Goal: Information Seeking & Learning: Learn about a topic

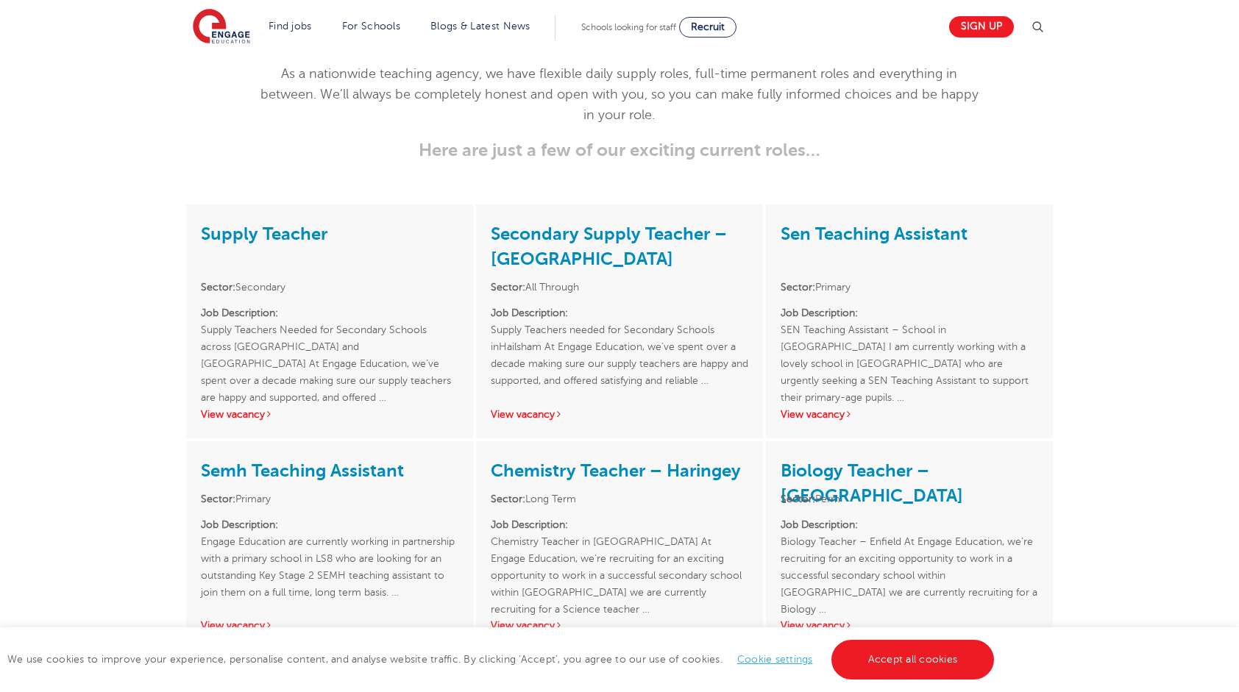
scroll to position [1937, 0]
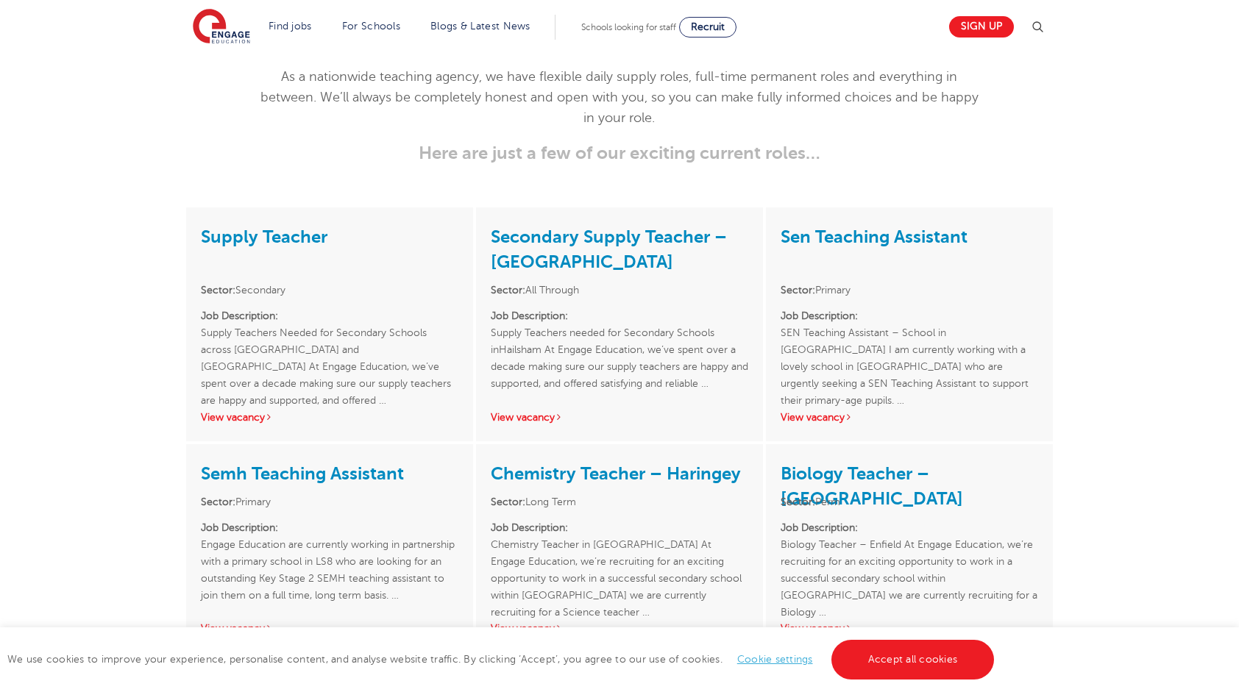
click at [1235, 430] on div "Supply Teacher Sector: Secondary Job Description: Supply Teachers Needed for Se…" at bounding box center [619, 479] width 1239 height 545
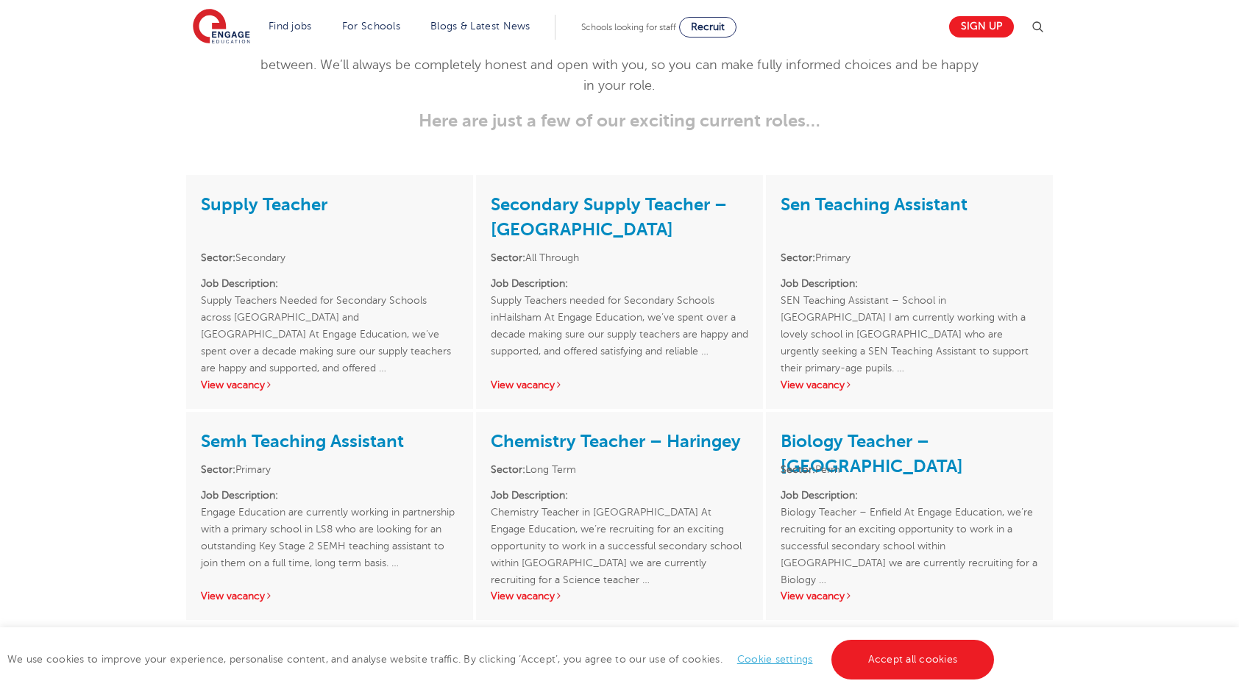
scroll to position [1992, 0]
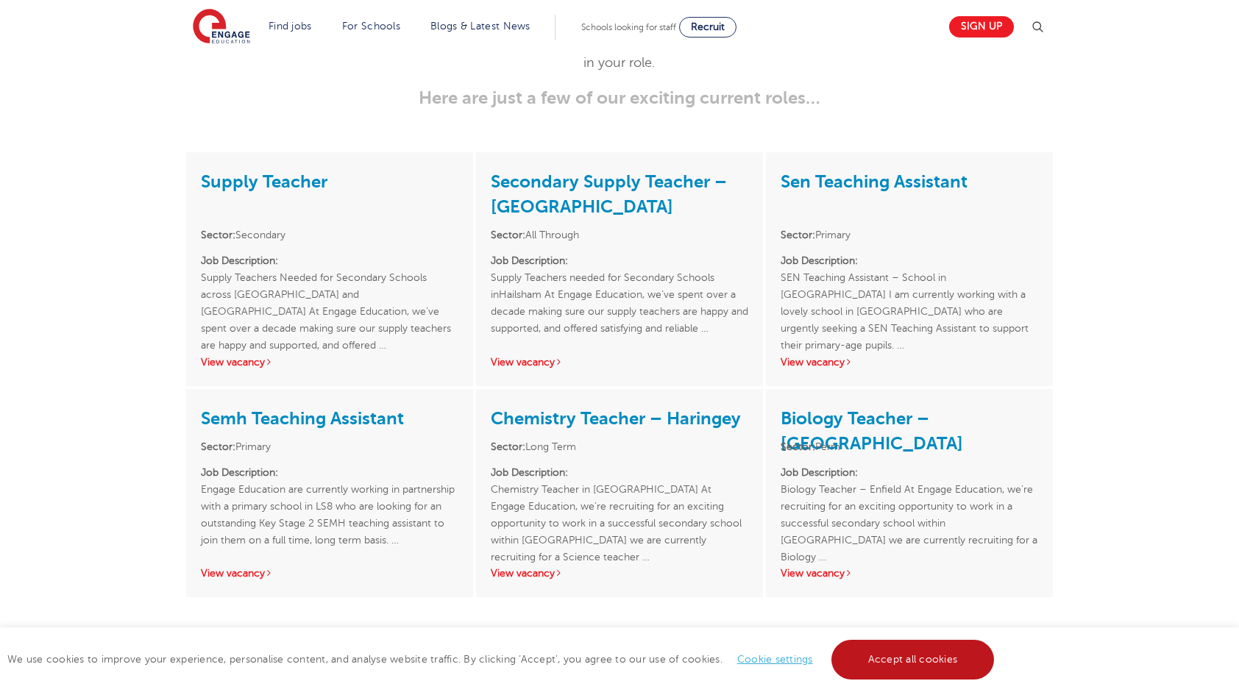
click at [950, 655] on link "Accept all cookies" at bounding box center [912, 660] width 163 height 40
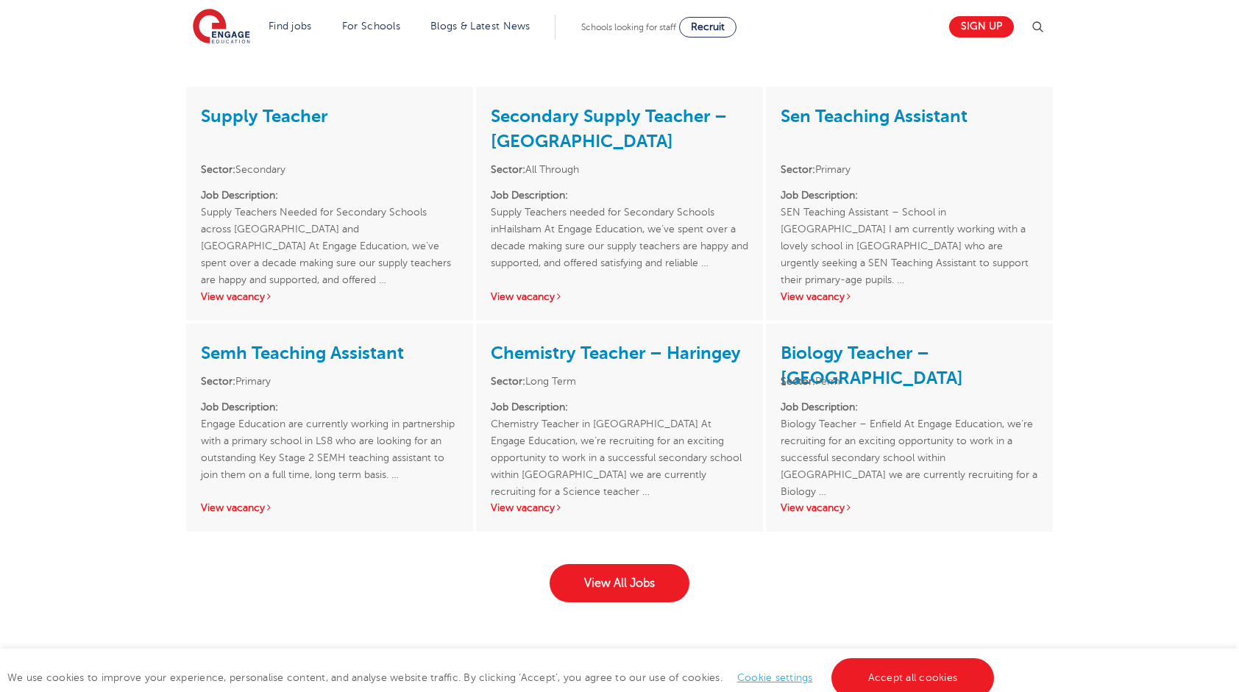
scroll to position [2065, 0]
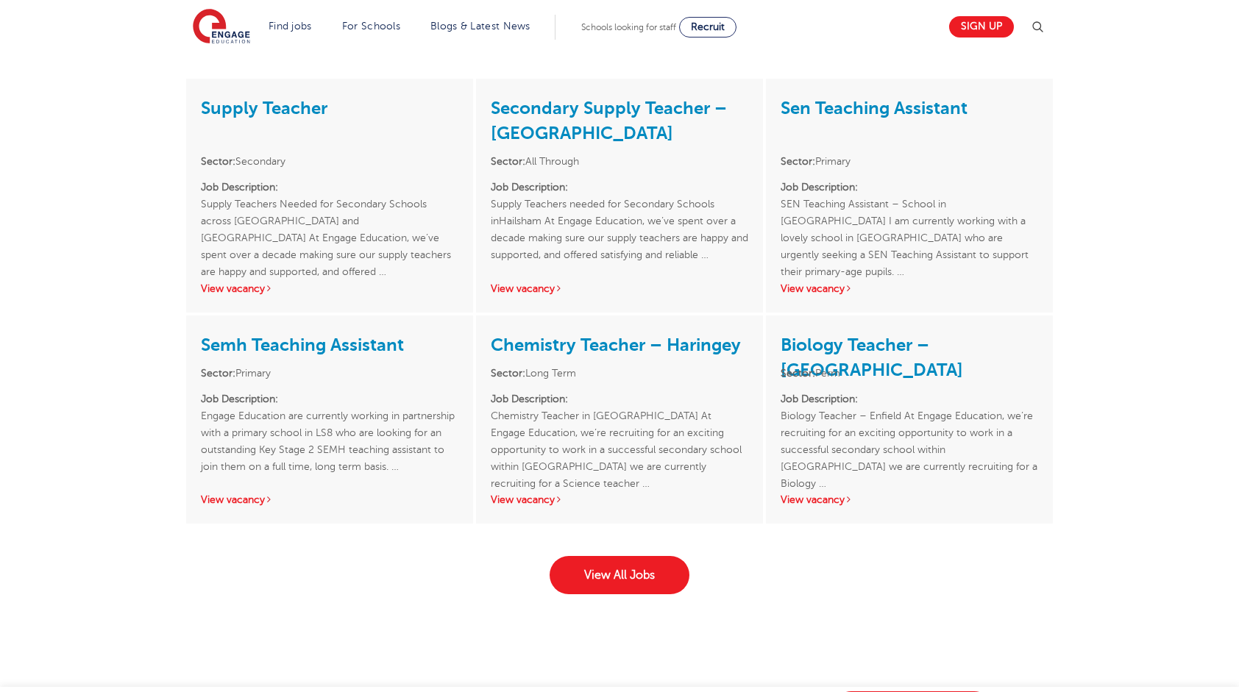
click at [589, 530] on div "View All Jobs" at bounding box center [620, 561] width 893 height 68
click at [642, 556] on link "View All Jobs" at bounding box center [620, 575] width 140 height 38
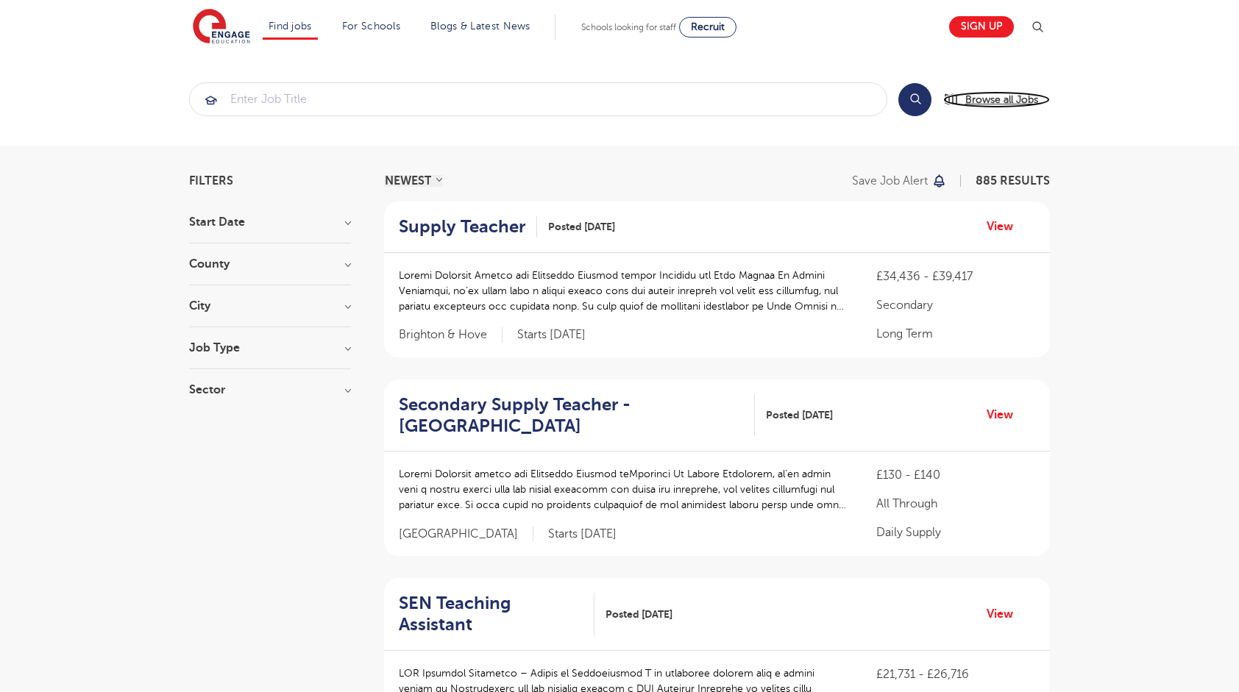
click at [994, 99] on span "Browse all Jobs" at bounding box center [1001, 99] width 73 height 17
click at [339, 87] on input "search" at bounding box center [538, 99] width 697 height 32
click at [243, 315] on div "City Hounslow 65 Bromley 35 Newham 34 Wandsworth 34 Redbridge 31 Show more" at bounding box center [270, 313] width 162 height 27
click at [273, 306] on h3 "City" at bounding box center [270, 306] width 162 height 12
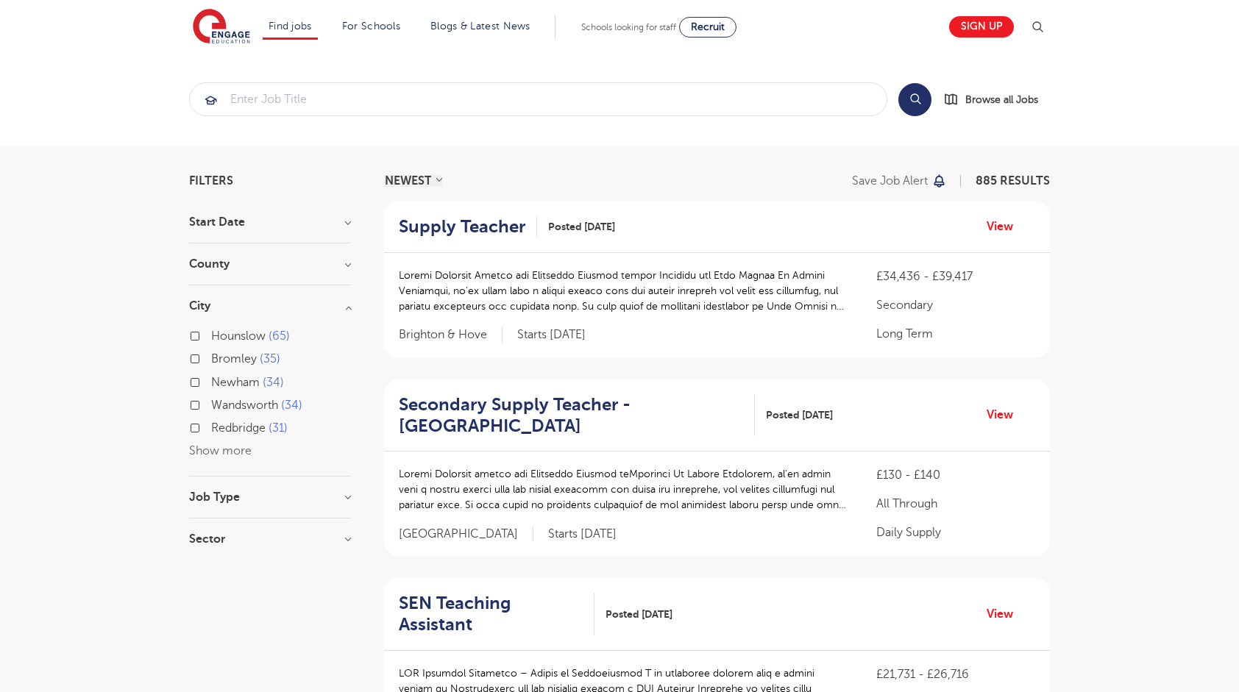
click at [235, 449] on button "Show more" at bounding box center [220, 450] width 63 height 13
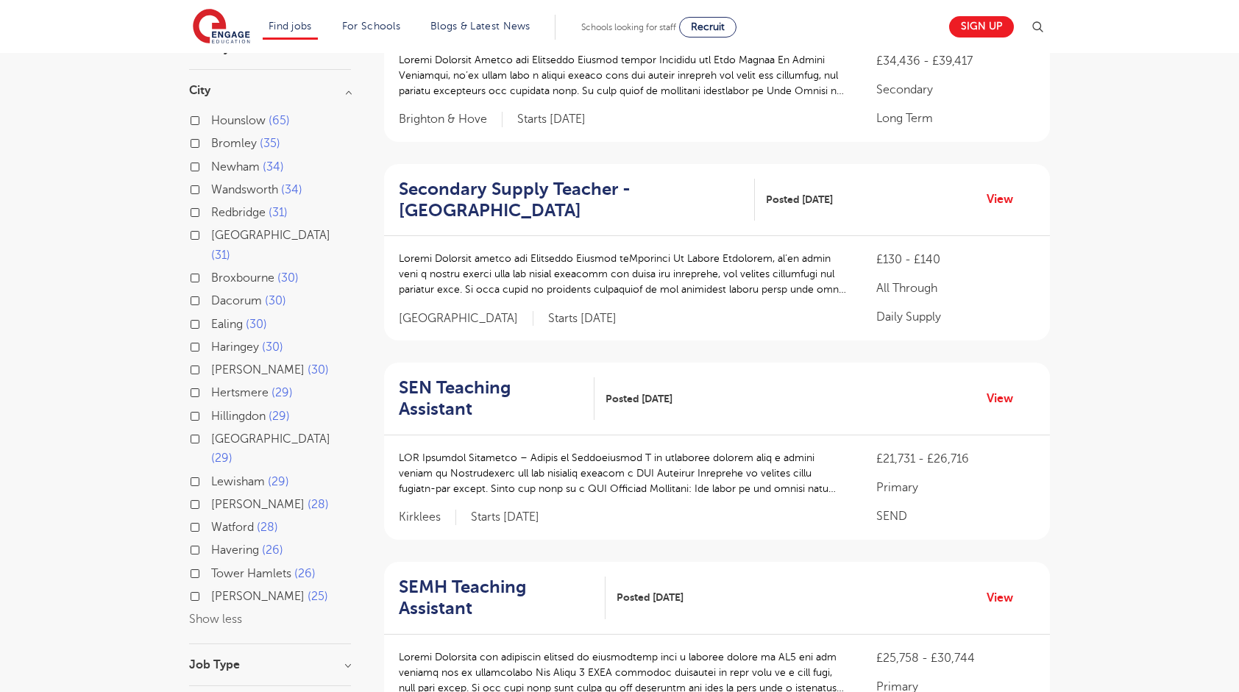
scroll to position [221, 0]
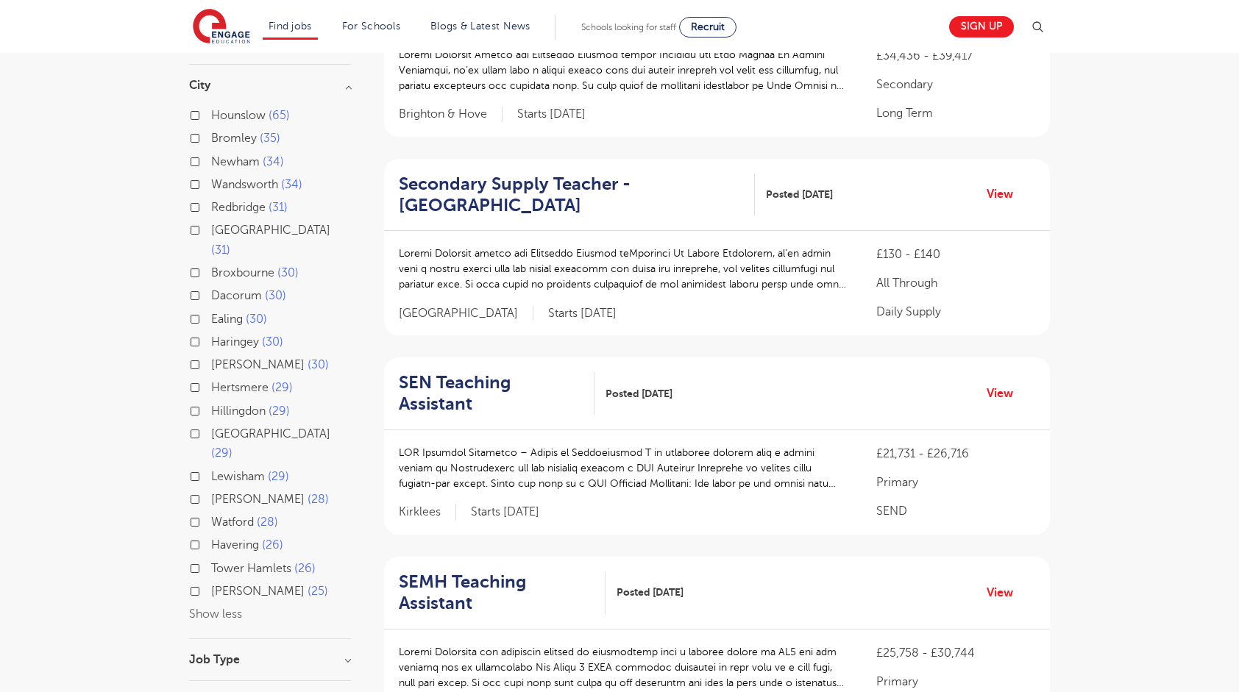
click at [221, 608] on button "Show less" at bounding box center [215, 614] width 53 height 13
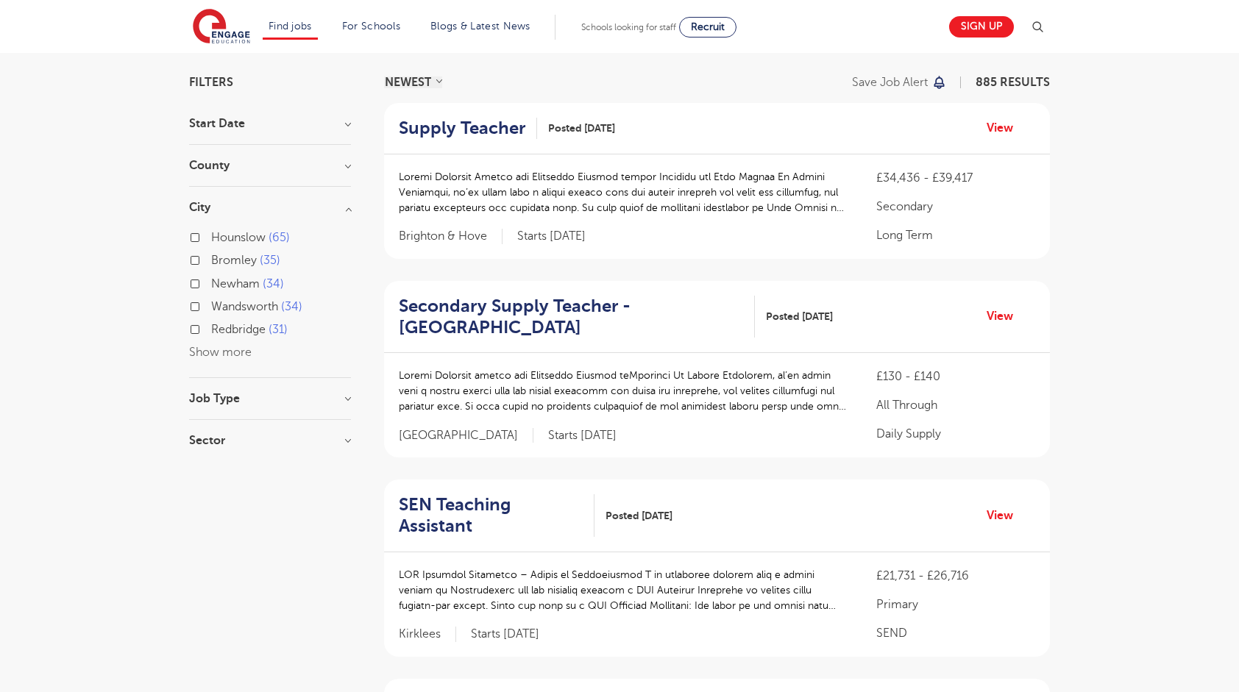
scroll to position [74, 0]
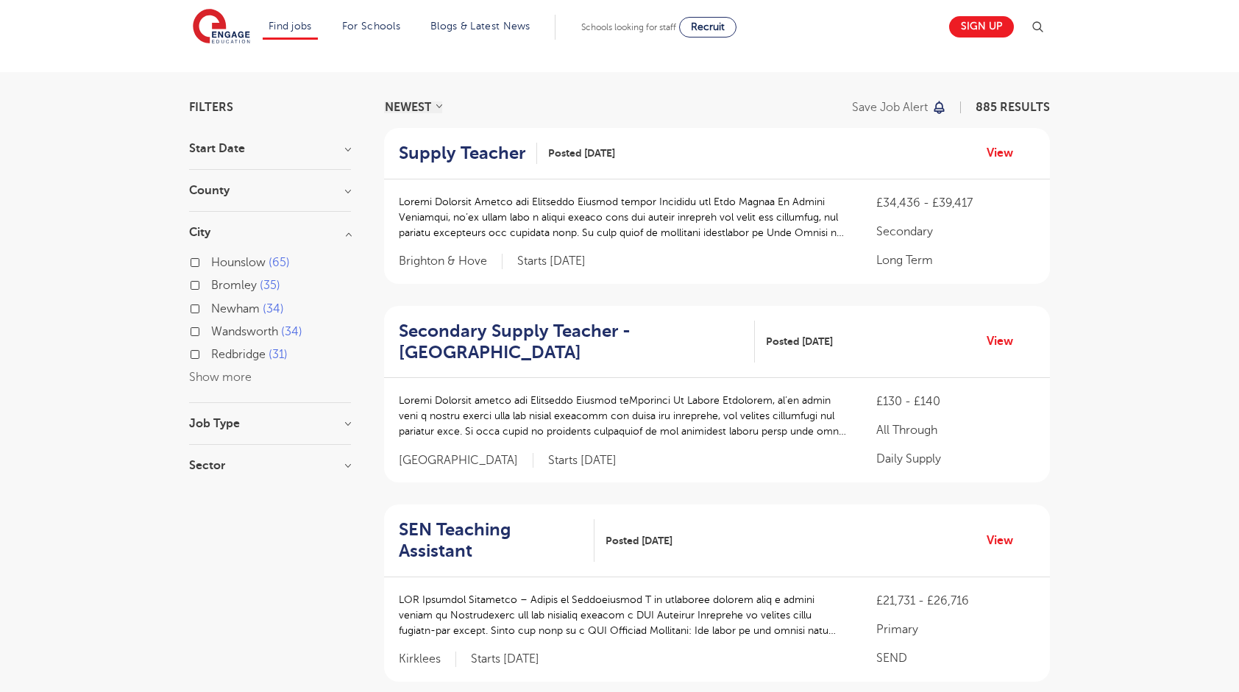
click at [244, 196] on div "County London 643 Hertfordshire 142 Leeds 29 Kirklees 15 East Sussex 11 Show mo…" at bounding box center [270, 198] width 162 height 27
click at [285, 185] on h3 "County" at bounding box center [270, 191] width 162 height 12
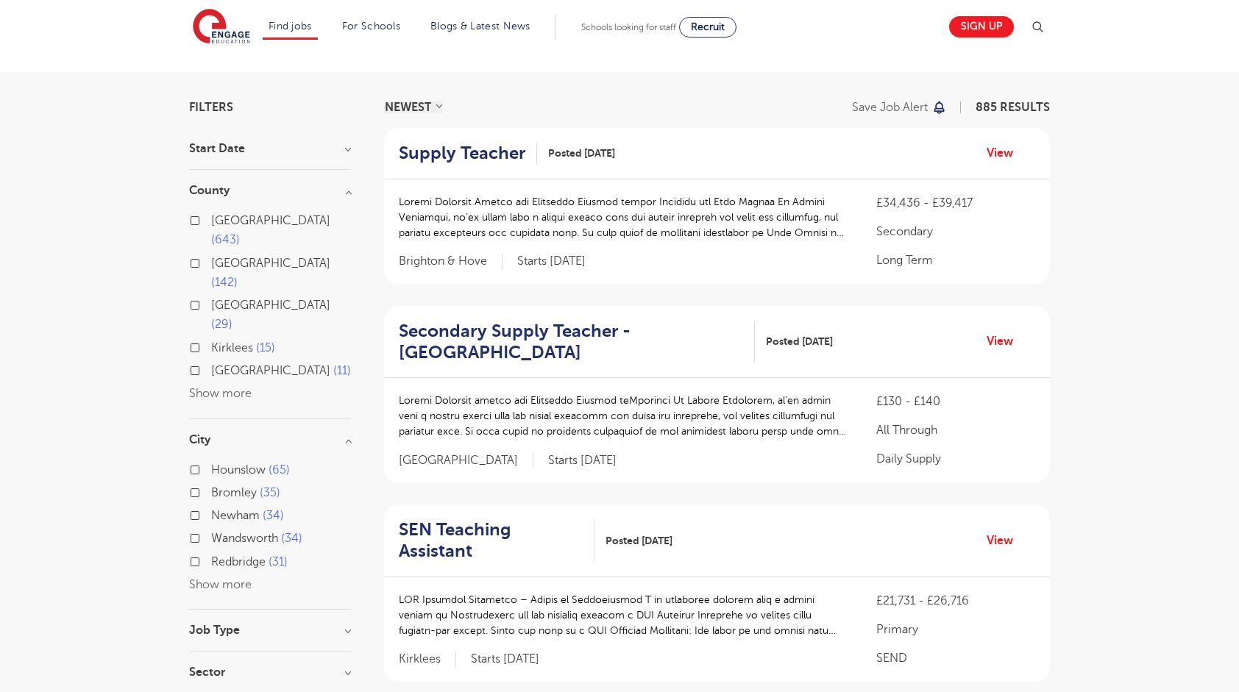
click at [241, 387] on button "Show more" at bounding box center [220, 393] width 63 height 13
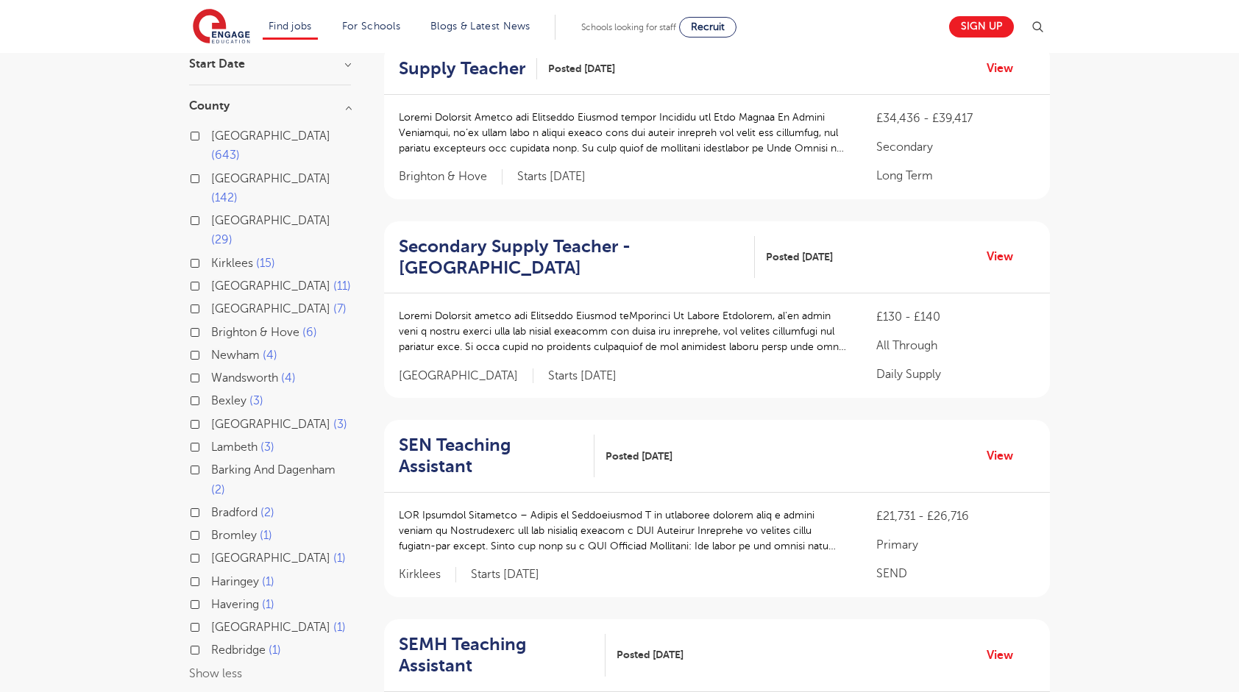
scroll to position [147, 0]
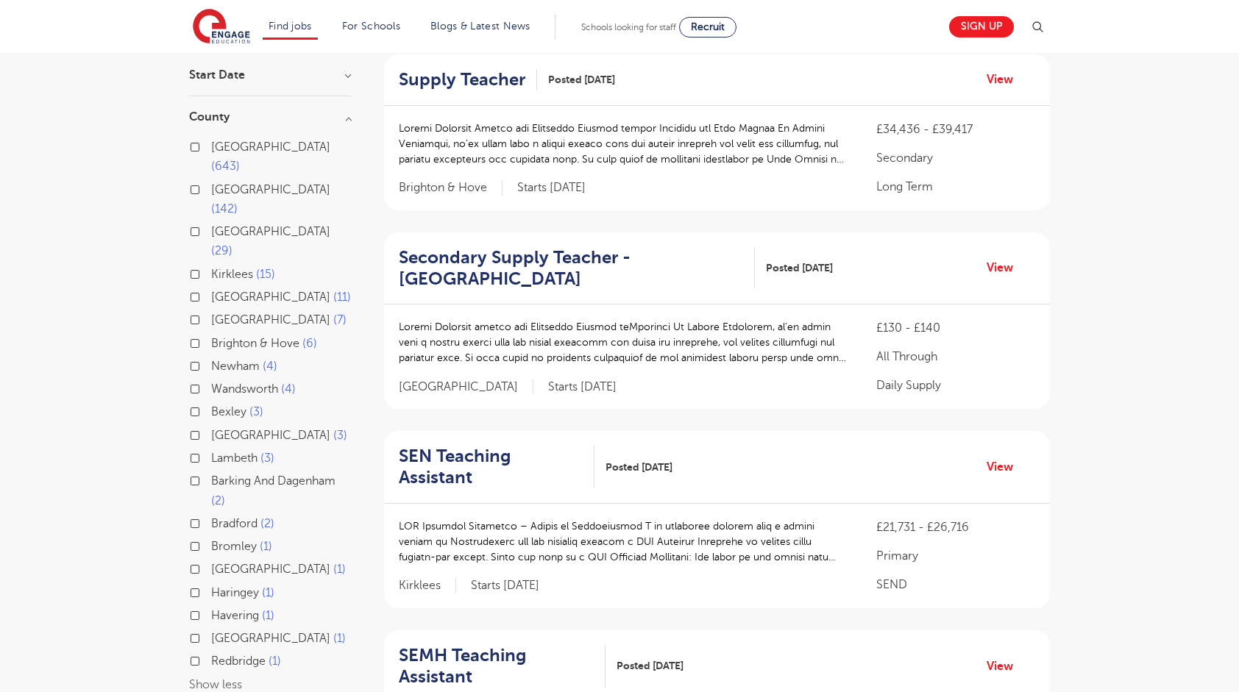
click at [224, 517] on span "Bradford" at bounding box center [234, 523] width 46 height 13
click at [221, 517] on input "Bradford 2" at bounding box center [216, 522] width 10 height 10
checkbox input "true"
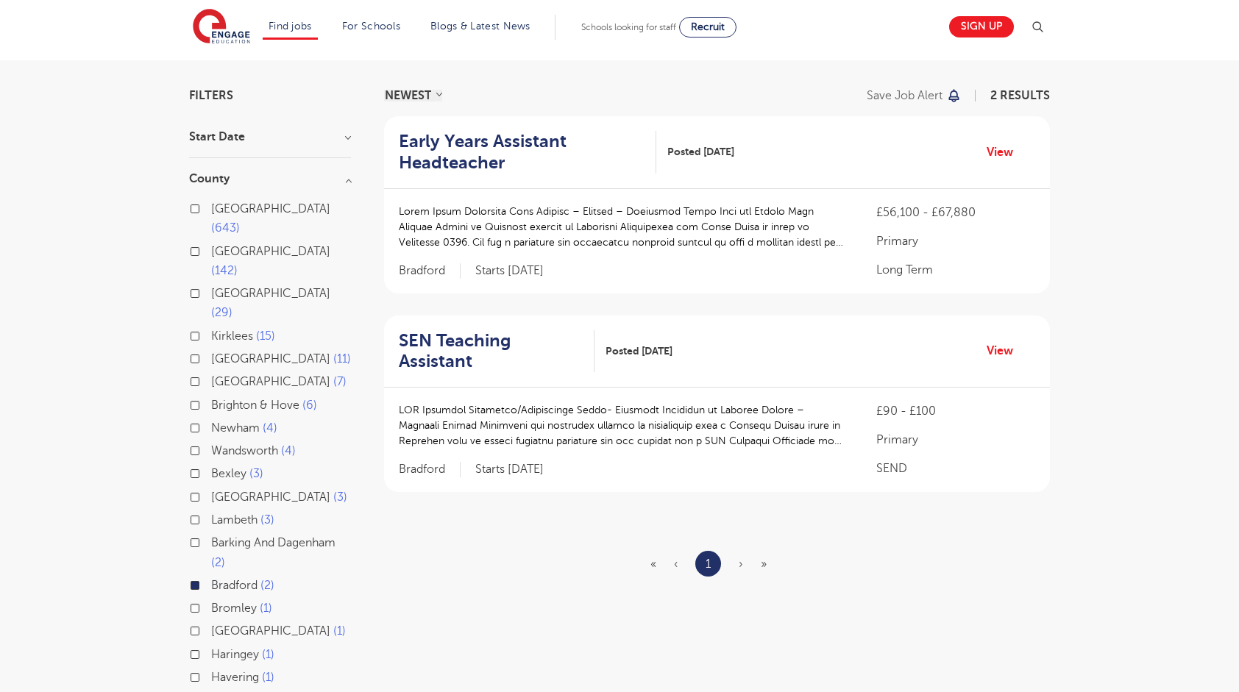
scroll to position [74, 0]
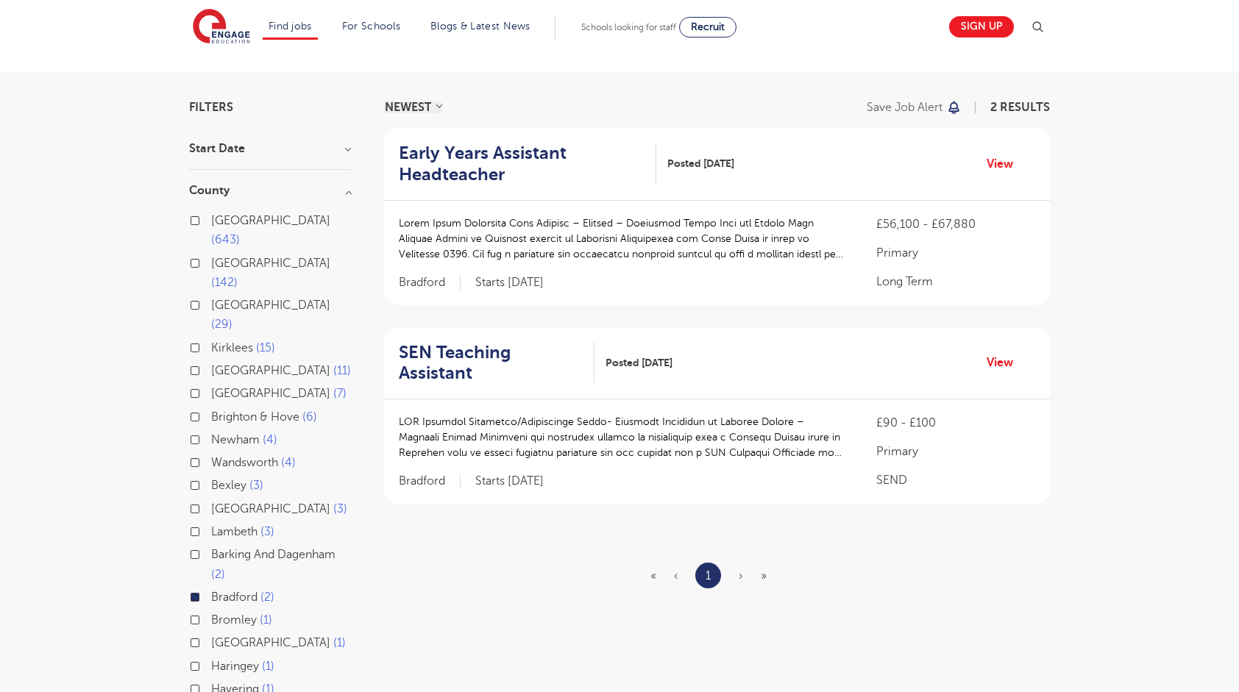
click at [780, 246] on p at bounding box center [623, 239] width 448 height 46
click at [525, 268] on div at bounding box center [623, 246] width 448 height 61
click at [494, 414] on p at bounding box center [623, 437] width 448 height 46
click at [497, 414] on p at bounding box center [623, 437] width 448 height 46
drag, startPoint x: 810, startPoint y: 434, endPoint x: 612, endPoint y: 428, distance: 198.0
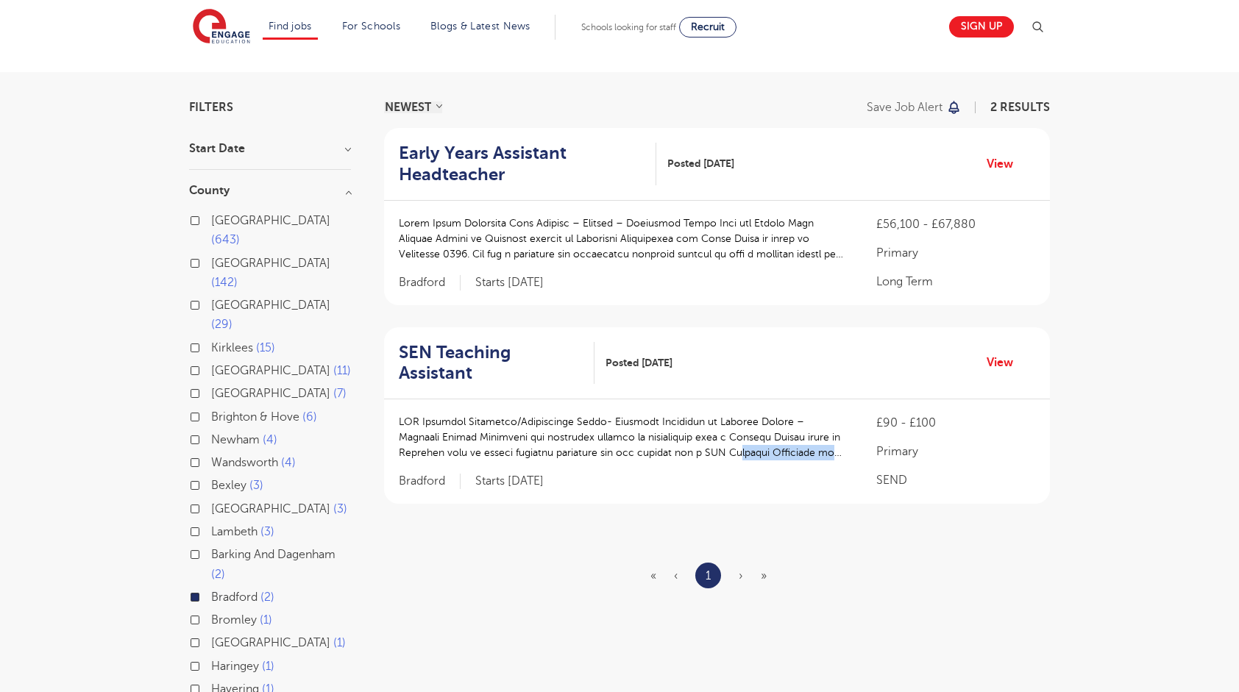
click at [674, 428] on p at bounding box center [623, 437] width 448 height 46
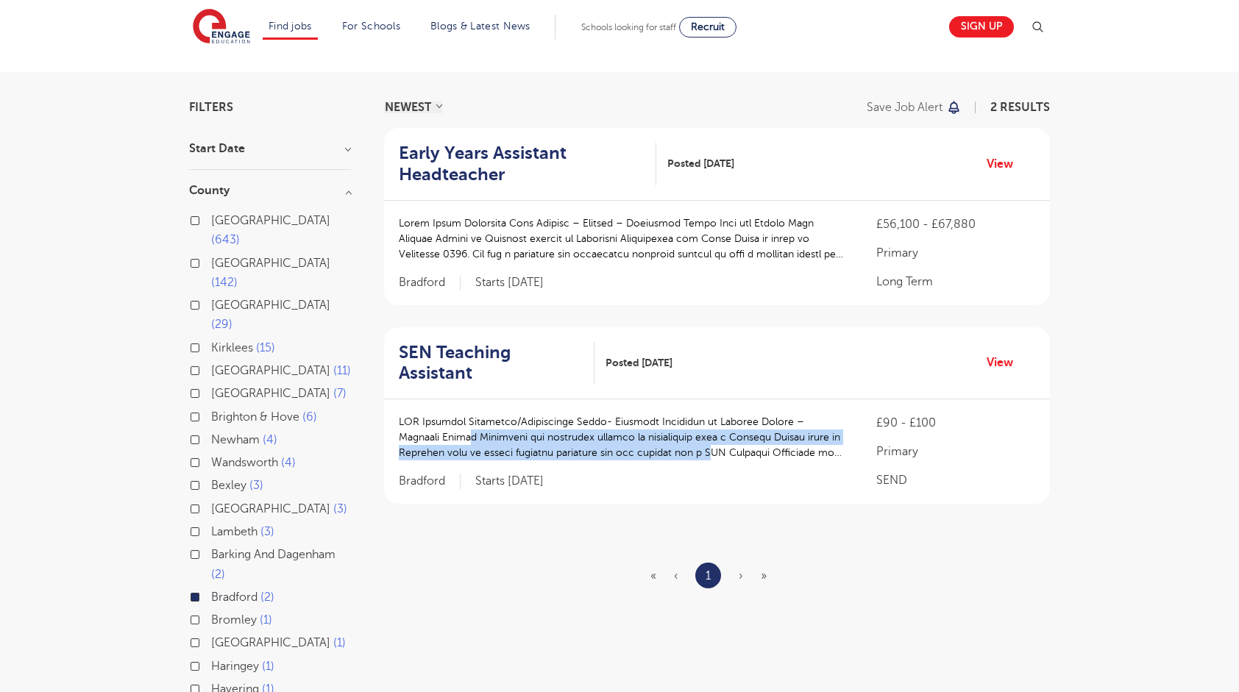
drag, startPoint x: 612, startPoint y: 428, endPoint x: 419, endPoint y: 416, distance: 193.1
click at [420, 416] on p at bounding box center [623, 437] width 448 height 46
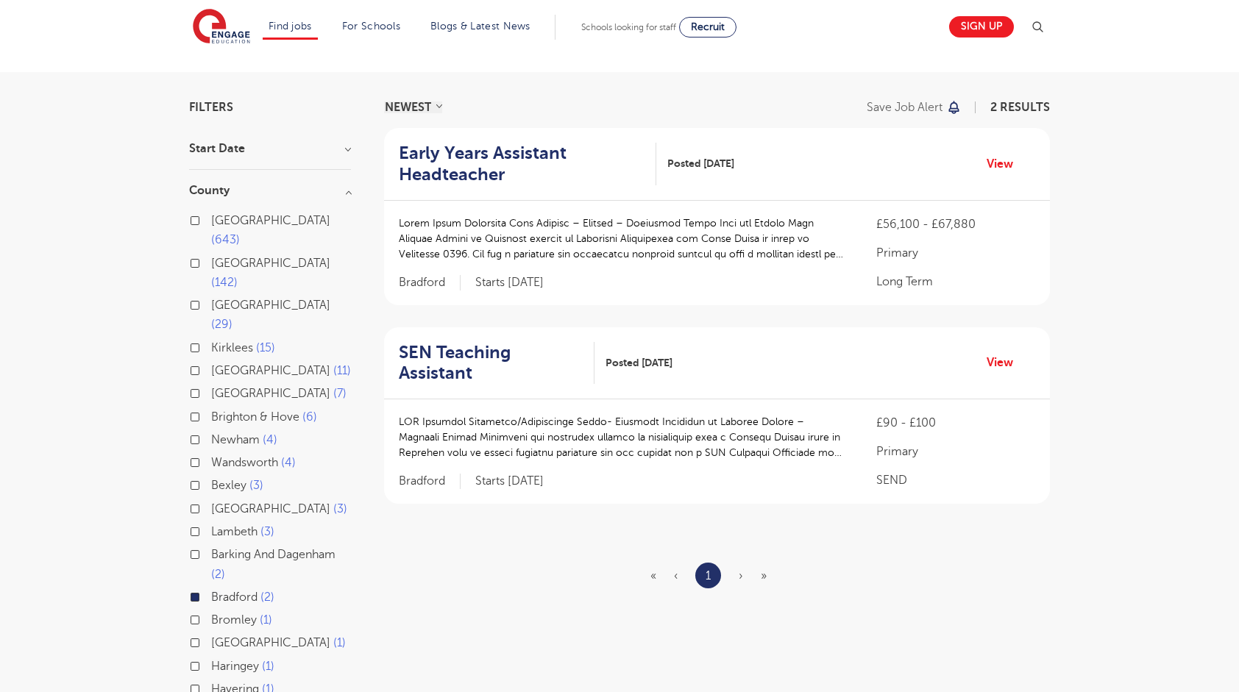
drag, startPoint x: 419, startPoint y: 416, endPoint x: 596, endPoint y: 457, distance: 181.2
click at [596, 457] on div "£90 - £100 Primary SEND Bradford Starts 2025-09-01" at bounding box center [717, 452] width 666 height 104
click at [240, 591] on span "Bradford" at bounding box center [234, 597] width 46 height 13
click at [221, 591] on input "Bradford 2" at bounding box center [216, 596] width 10 height 10
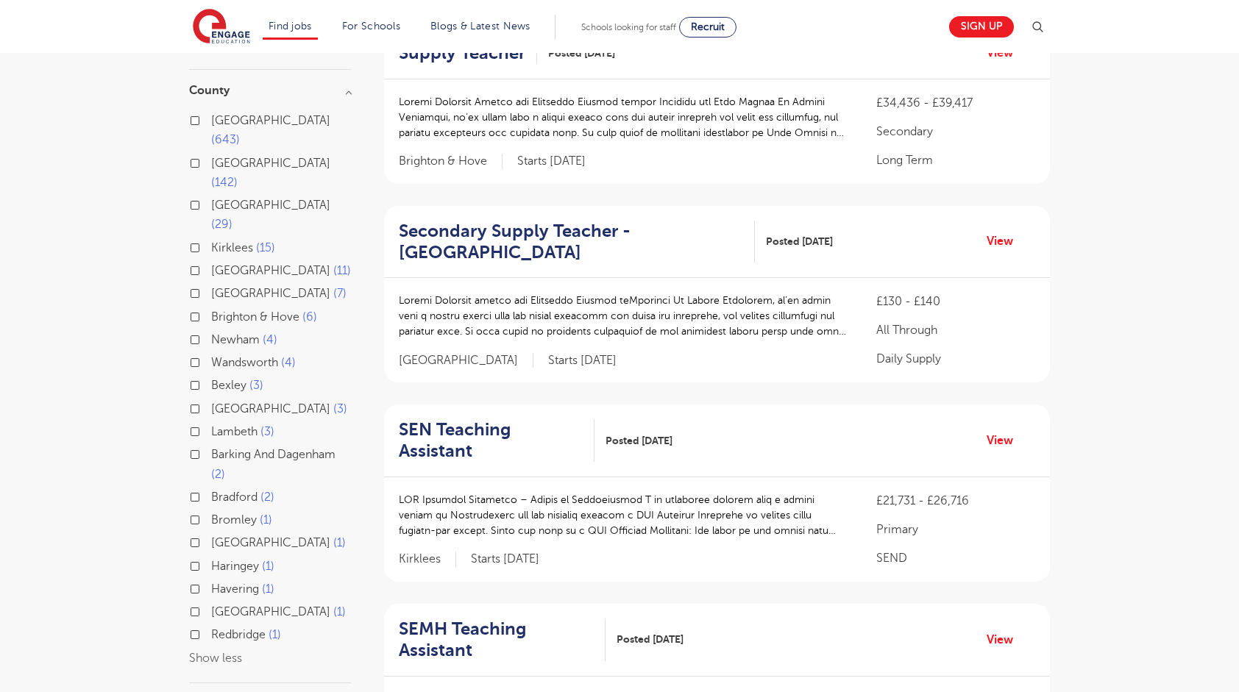
scroll to position [221, 0]
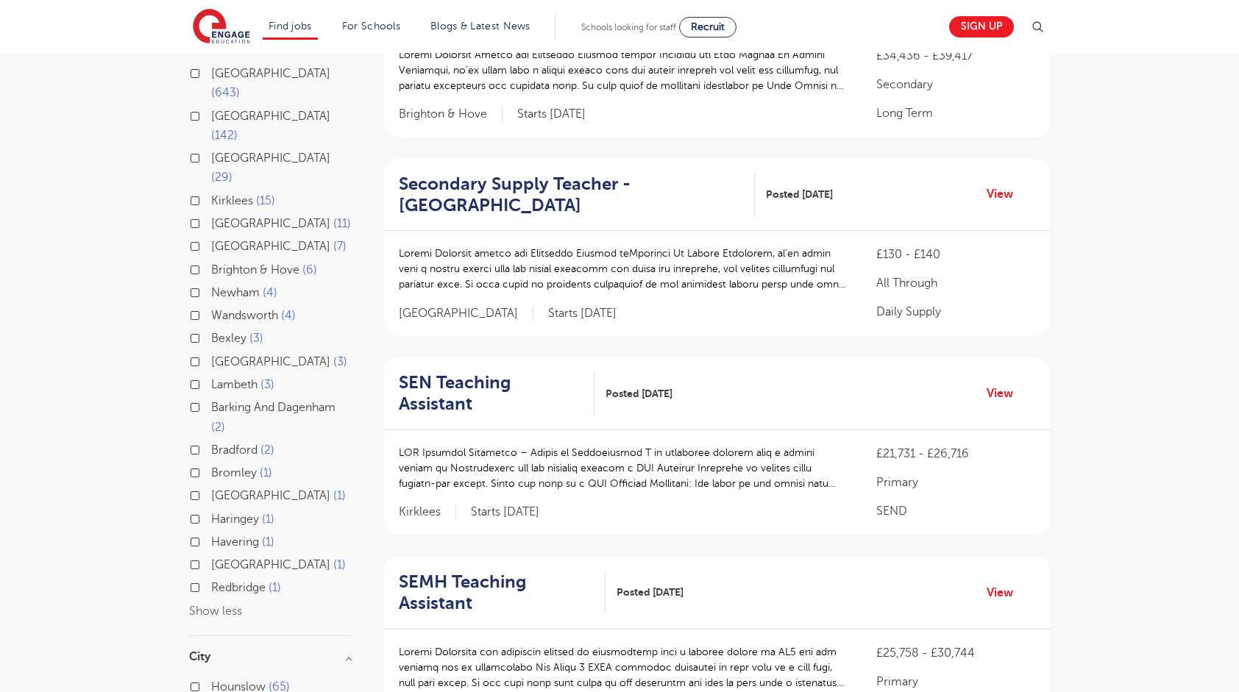
click at [233, 558] on span "North Yorkshire" at bounding box center [270, 564] width 119 height 13
click at [221, 558] on input "North Yorkshire 1" at bounding box center [216, 563] width 10 height 10
checkbox input "true"
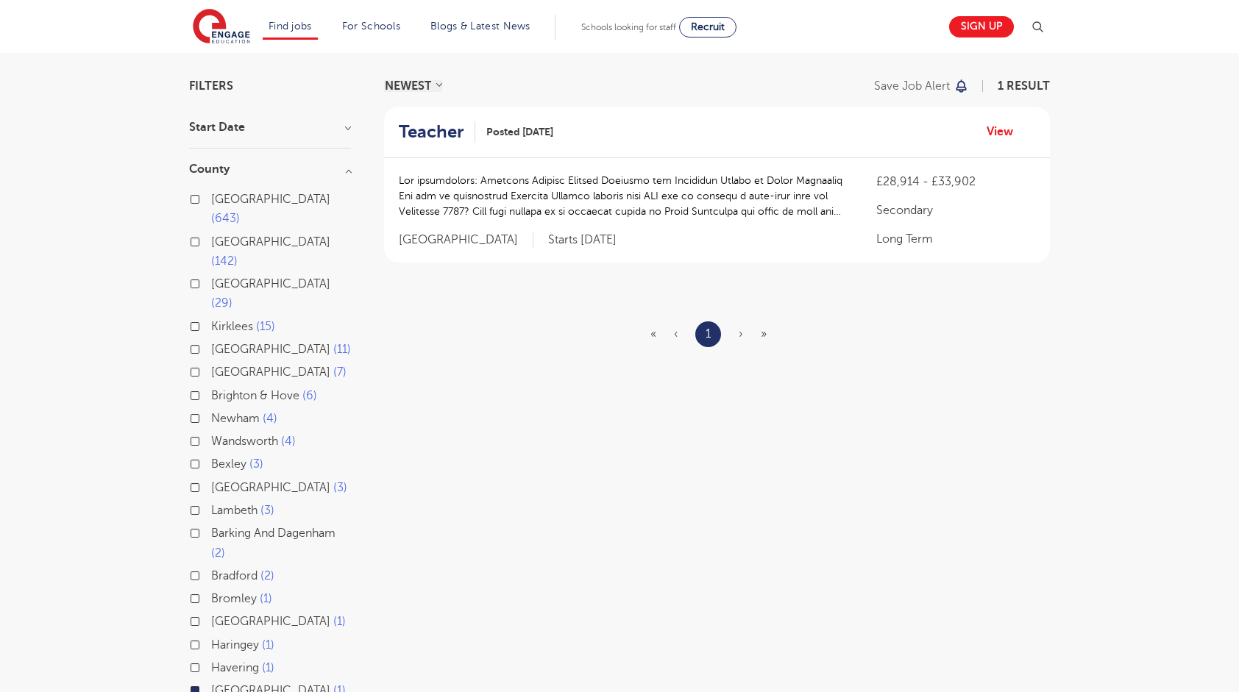
scroll to position [147, 0]
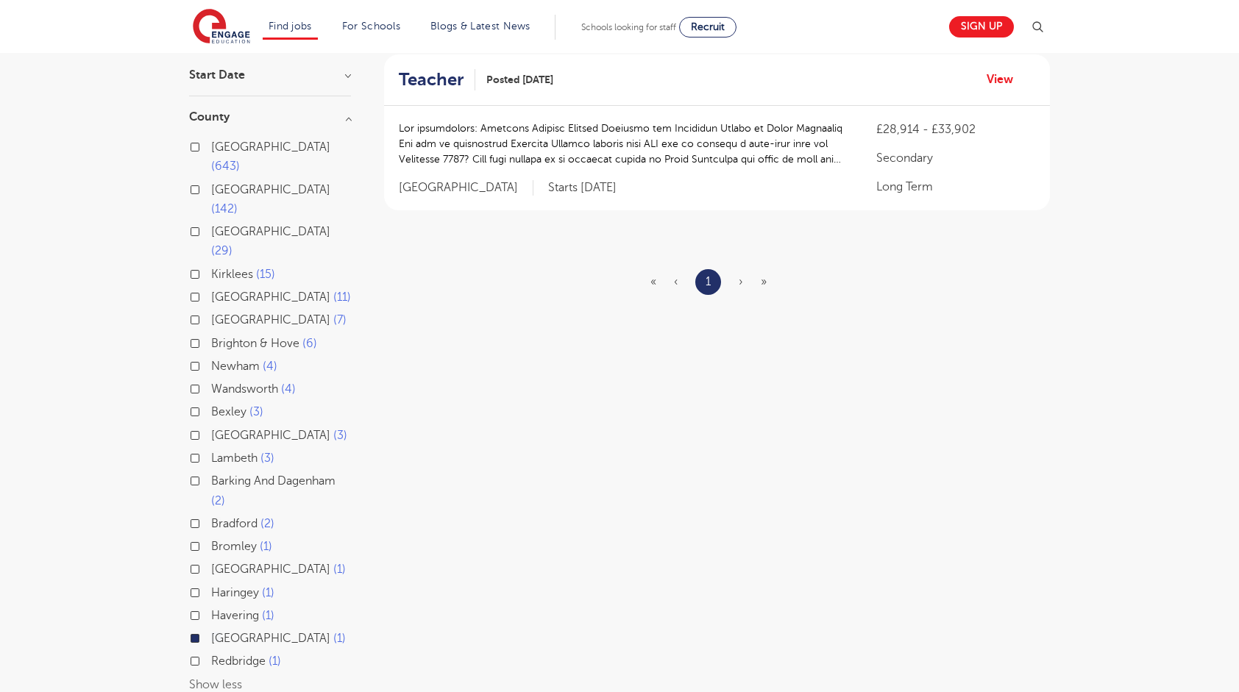
click at [236, 632] on span "North Yorkshire" at bounding box center [270, 638] width 119 height 13
click at [221, 632] on input "North Yorkshire 1" at bounding box center [216, 637] width 10 height 10
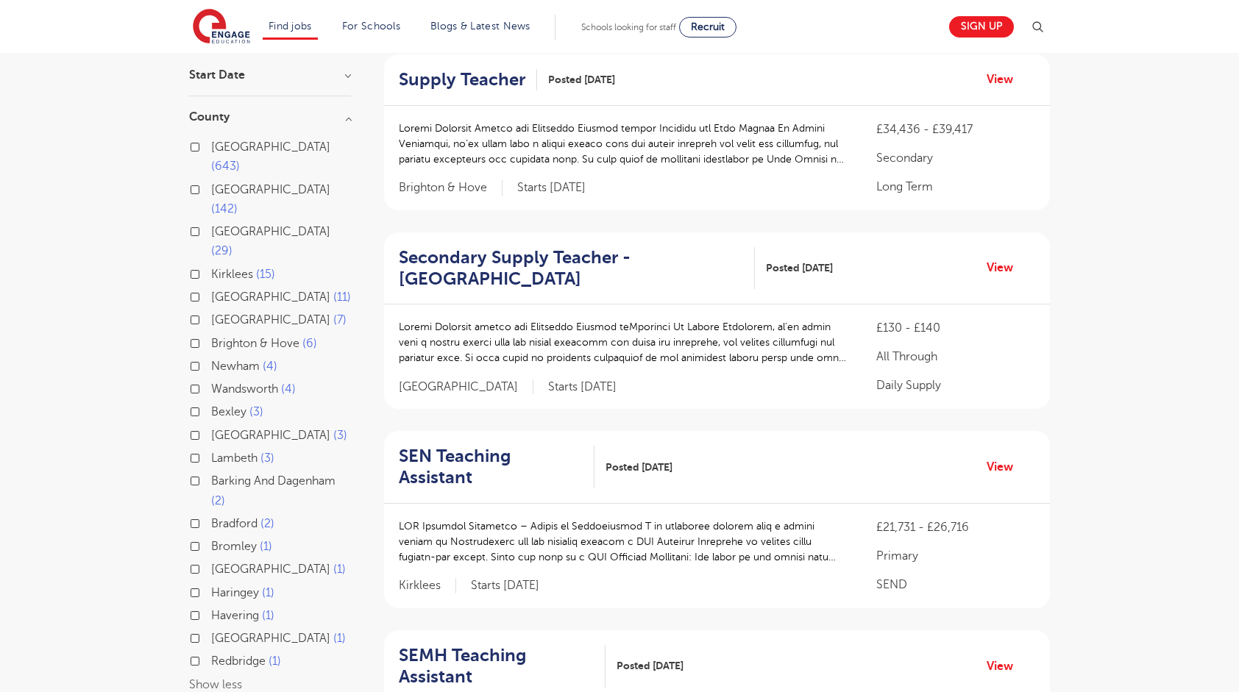
click at [235, 225] on span "Leeds" at bounding box center [270, 231] width 119 height 13
click at [221, 225] on input "Leeds 29" at bounding box center [216, 230] width 10 height 10
checkbox input "true"
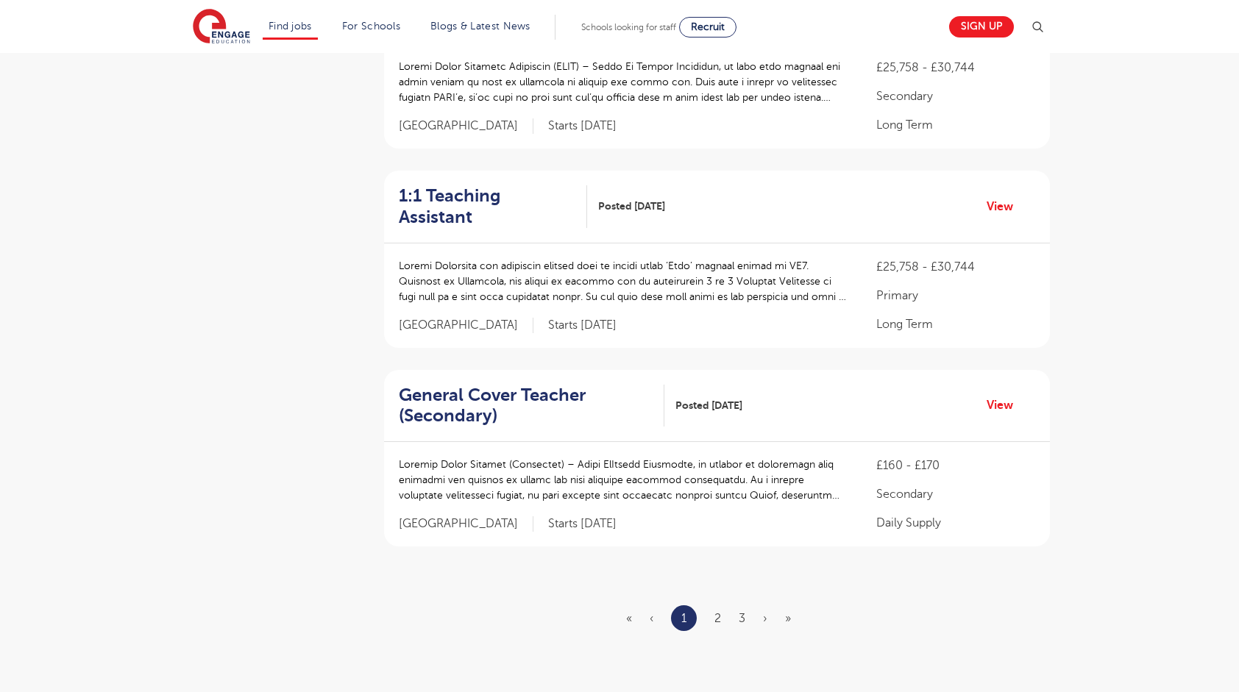
scroll to position [1605, 0]
click at [720, 610] on link "2" at bounding box center [717, 616] width 7 height 13
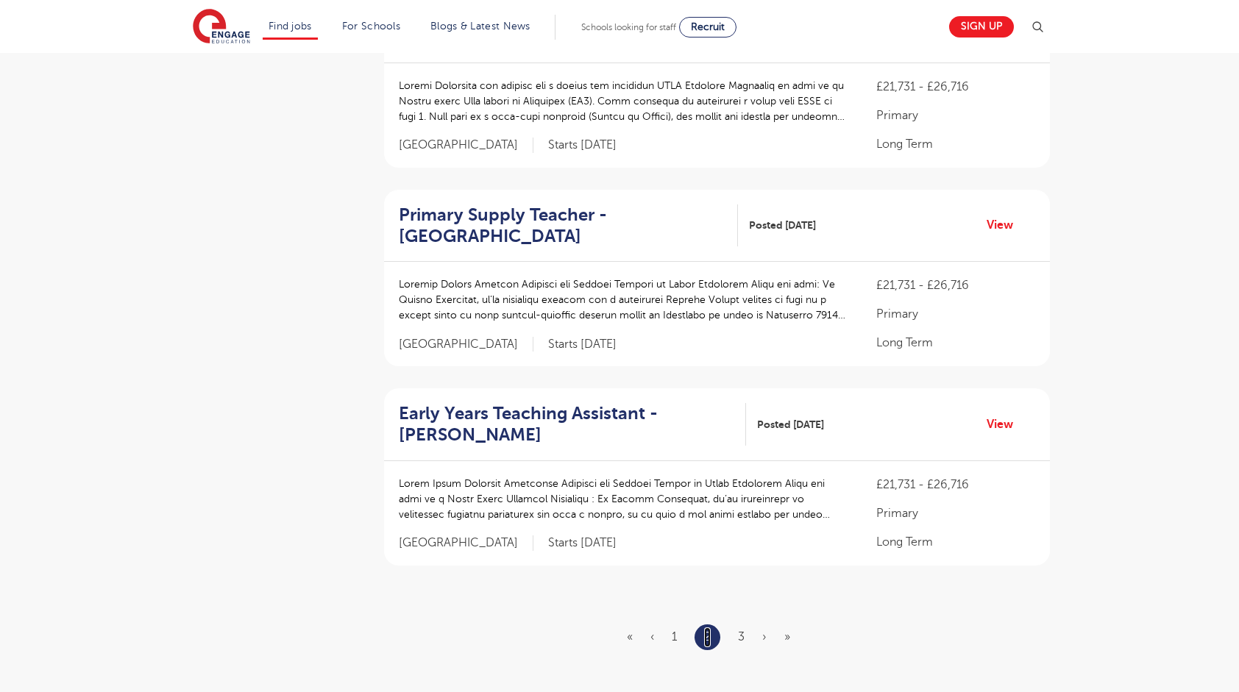
scroll to position [0, 0]
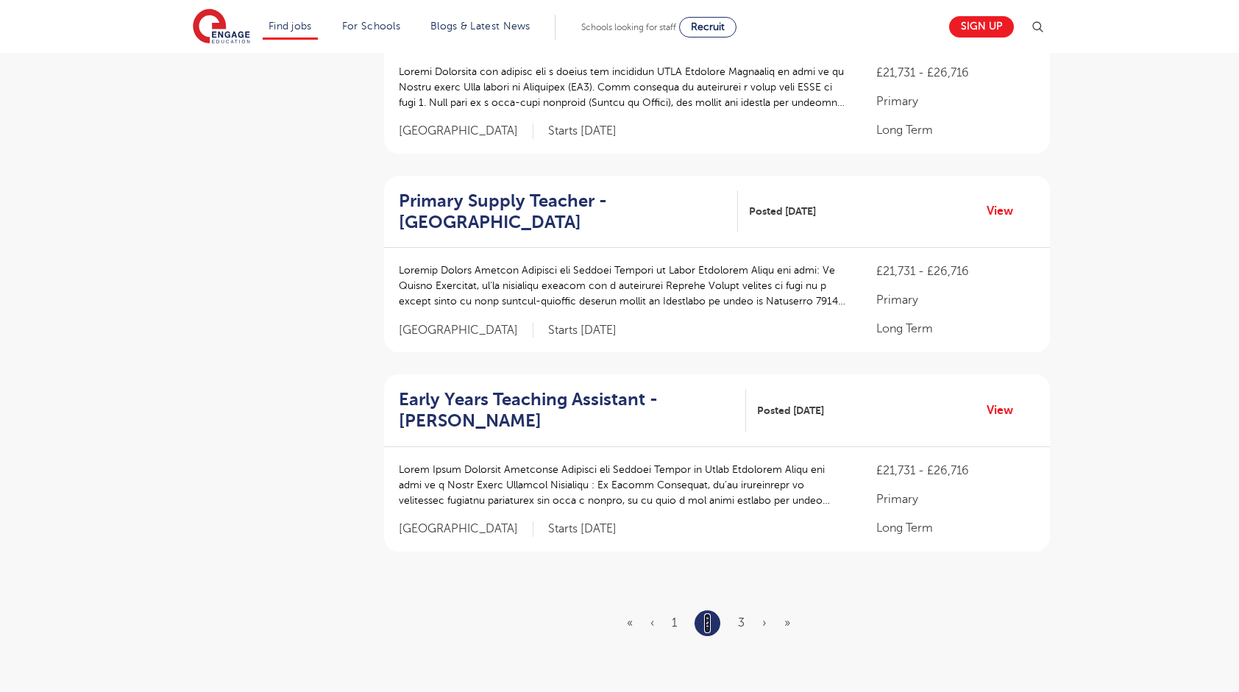
scroll to position [1636, 0]
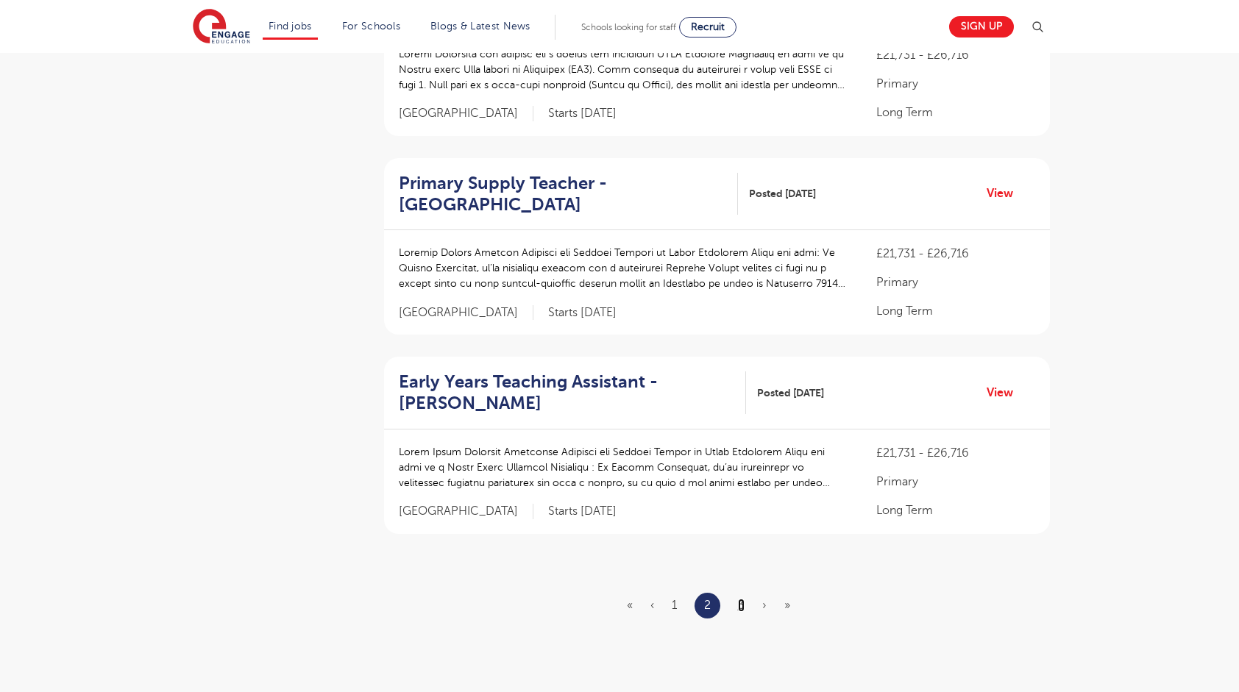
click at [745, 599] on link "3" at bounding box center [741, 605] width 7 height 13
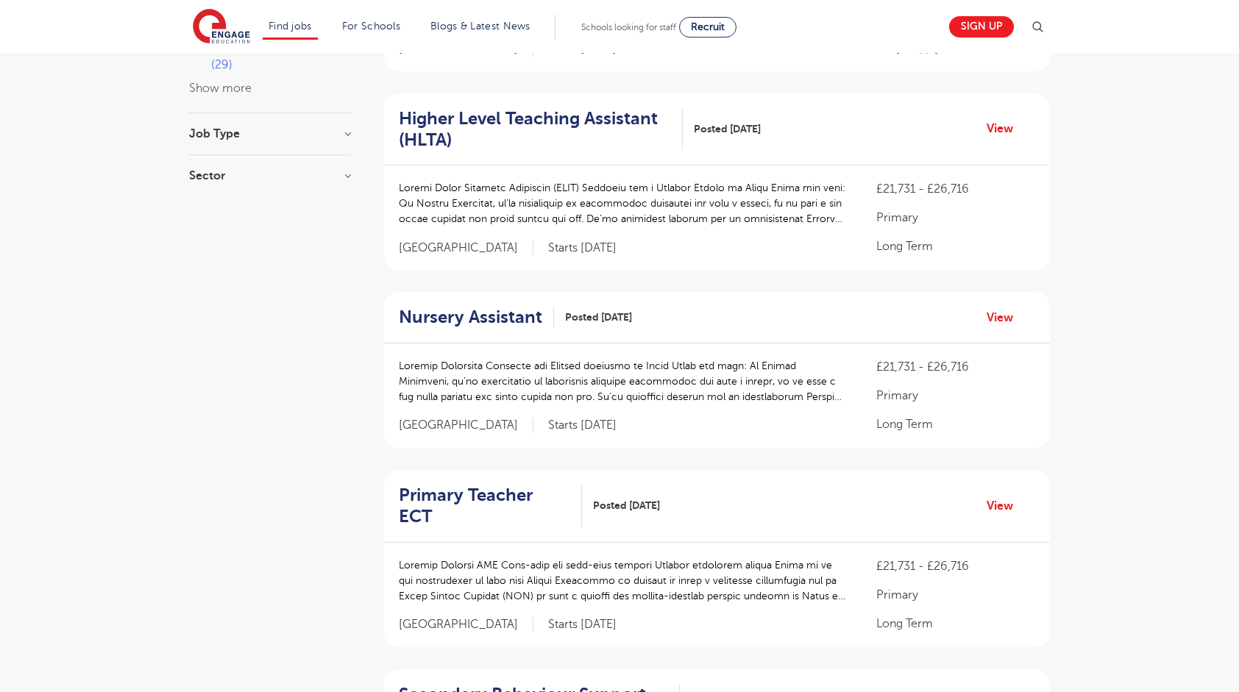
scroll to position [1205, 0]
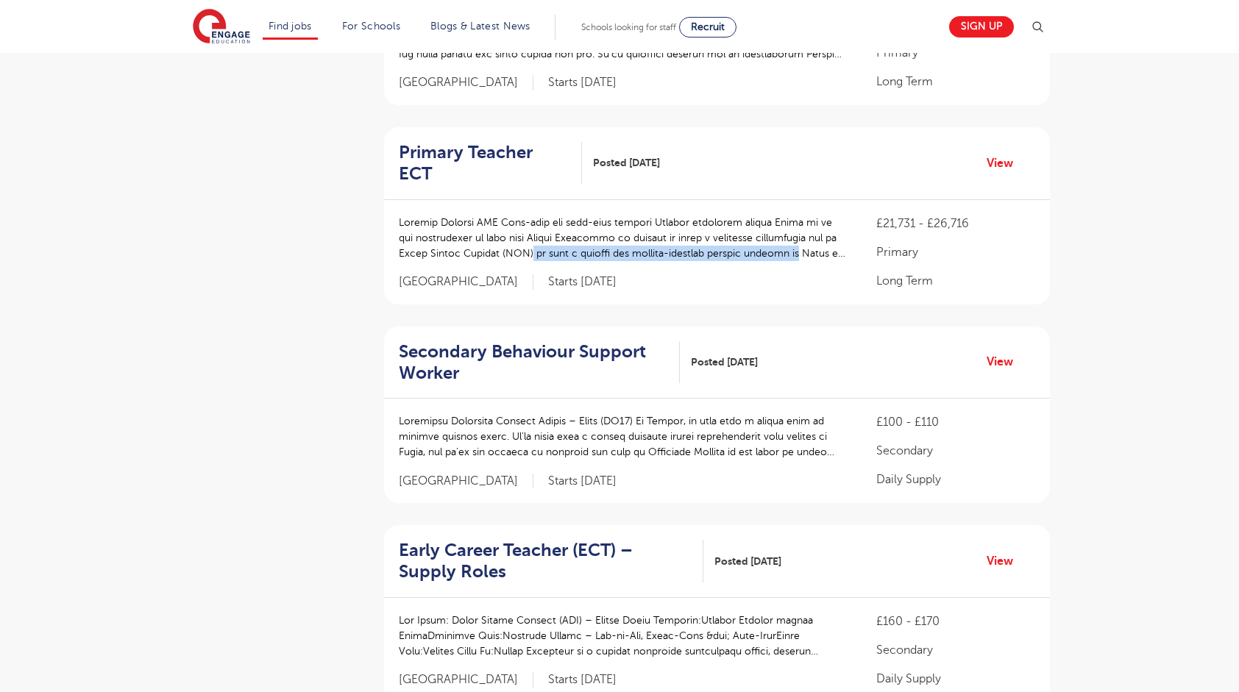
drag, startPoint x: 531, startPoint y: 210, endPoint x: 805, endPoint y: 215, distance: 273.8
click at [805, 215] on p at bounding box center [623, 238] width 448 height 46
drag, startPoint x: 805, startPoint y: 215, endPoint x: 749, endPoint y: 215, distance: 55.9
click at [677, 215] on p at bounding box center [623, 238] width 448 height 46
click at [824, 215] on p at bounding box center [623, 238] width 448 height 46
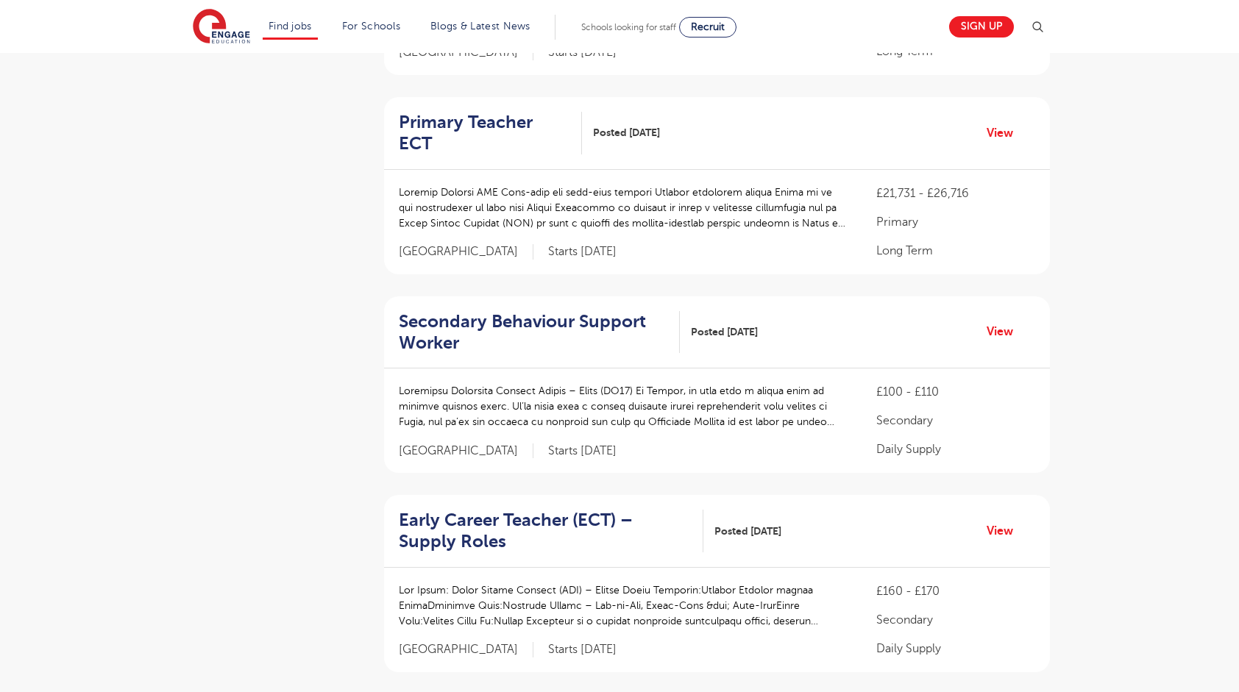
scroll to position [1224, 0]
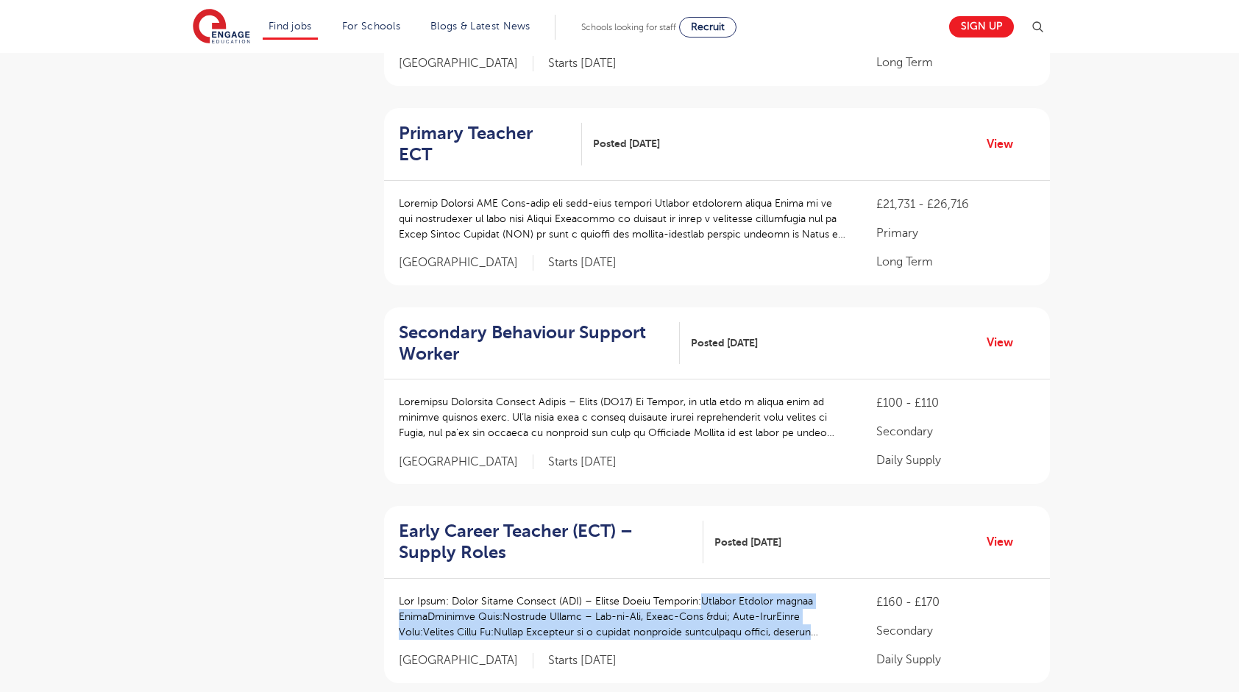
drag, startPoint x: 708, startPoint y: 547, endPoint x: 848, endPoint y: 593, distance: 147.1
click at [848, 593] on div "£160 - £170 Secondary Daily Supply Leeds Starts 2025-09-01" at bounding box center [717, 631] width 666 height 104
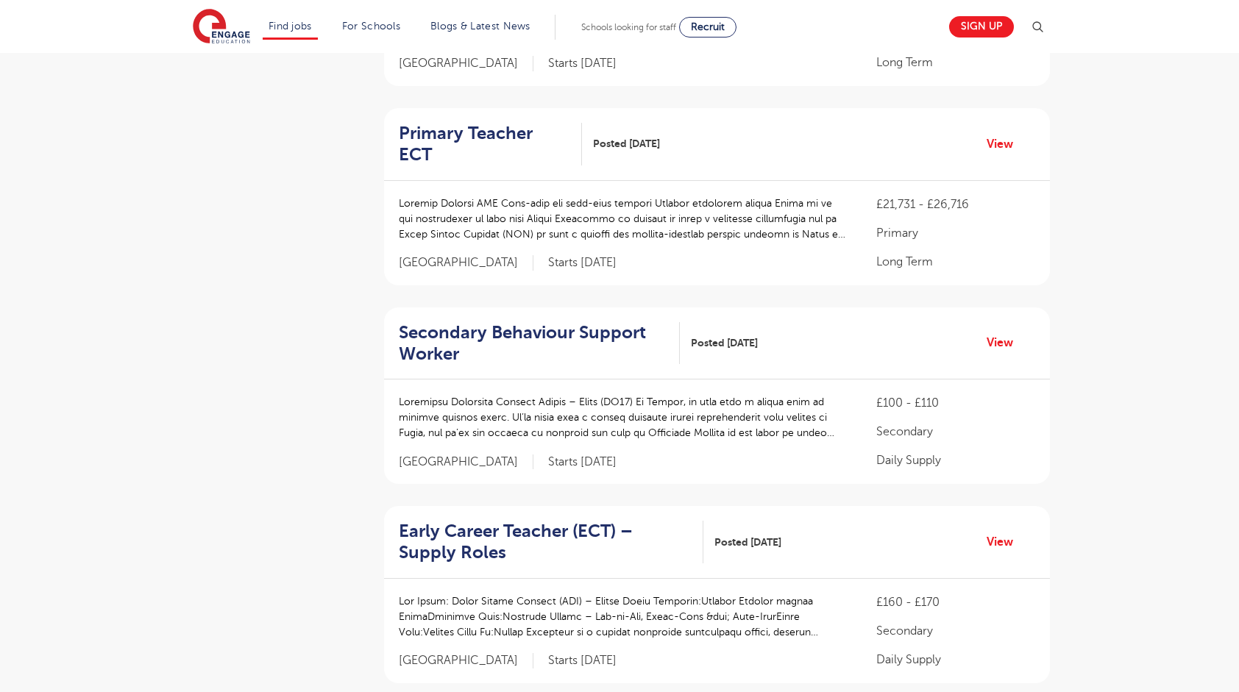
drag, startPoint x: 848, startPoint y: 593, endPoint x: 740, endPoint y: 612, distance: 109.1
click at [746, 612] on div "£160 - £170 Secondary Daily Supply Leeds Starts 2025-09-01" at bounding box center [717, 631] width 666 height 104
drag, startPoint x: 486, startPoint y: 563, endPoint x: 497, endPoint y: 563, distance: 10.3
click at [497, 594] on p at bounding box center [623, 617] width 448 height 46
drag, startPoint x: 497, startPoint y: 563, endPoint x: 764, endPoint y: 594, distance: 268.9
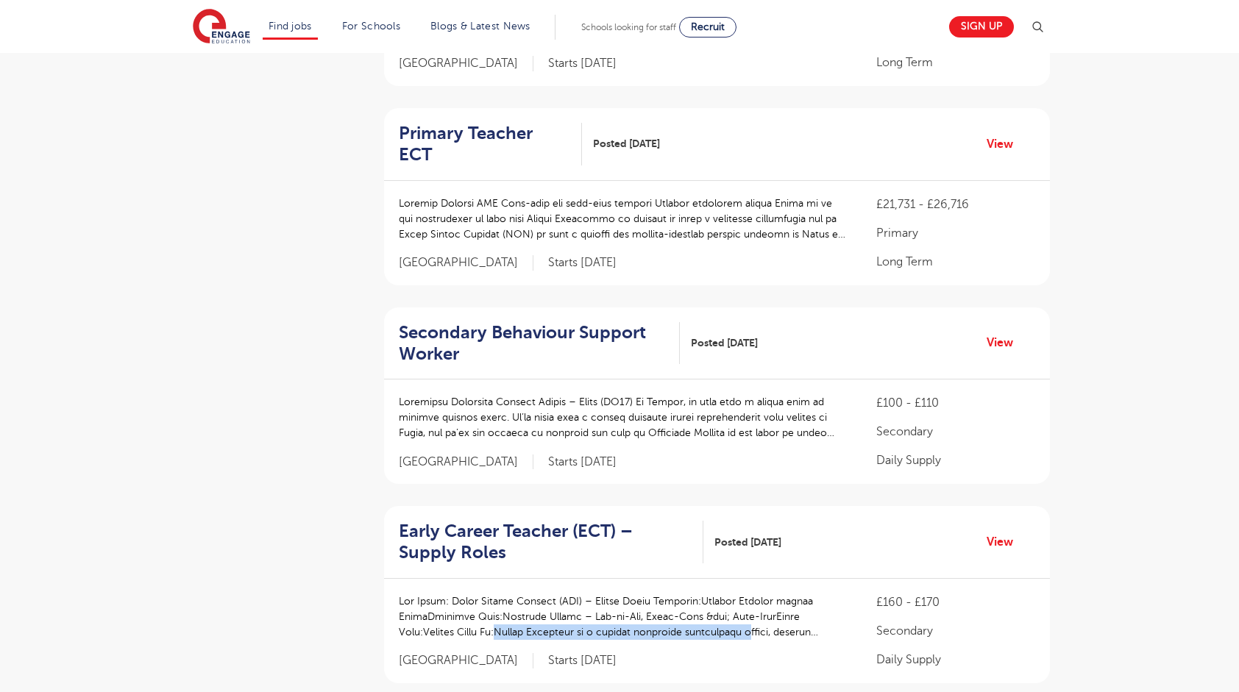
click at [764, 594] on p at bounding box center [623, 617] width 448 height 46
drag, startPoint x: 764, startPoint y: 594, endPoint x: 657, endPoint y: 561, distance: 111.7
click at [619, 594] on p at bounding box center [623, 617] width 448 height 46
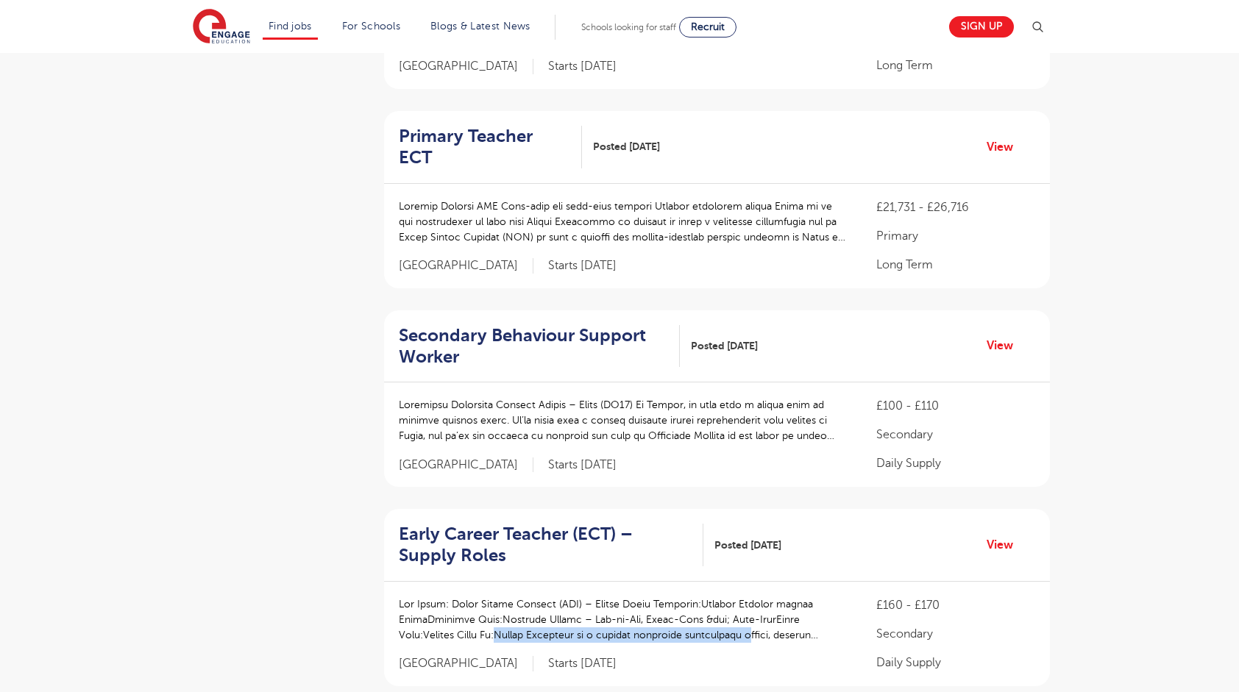
scroll to position [1151, 0]
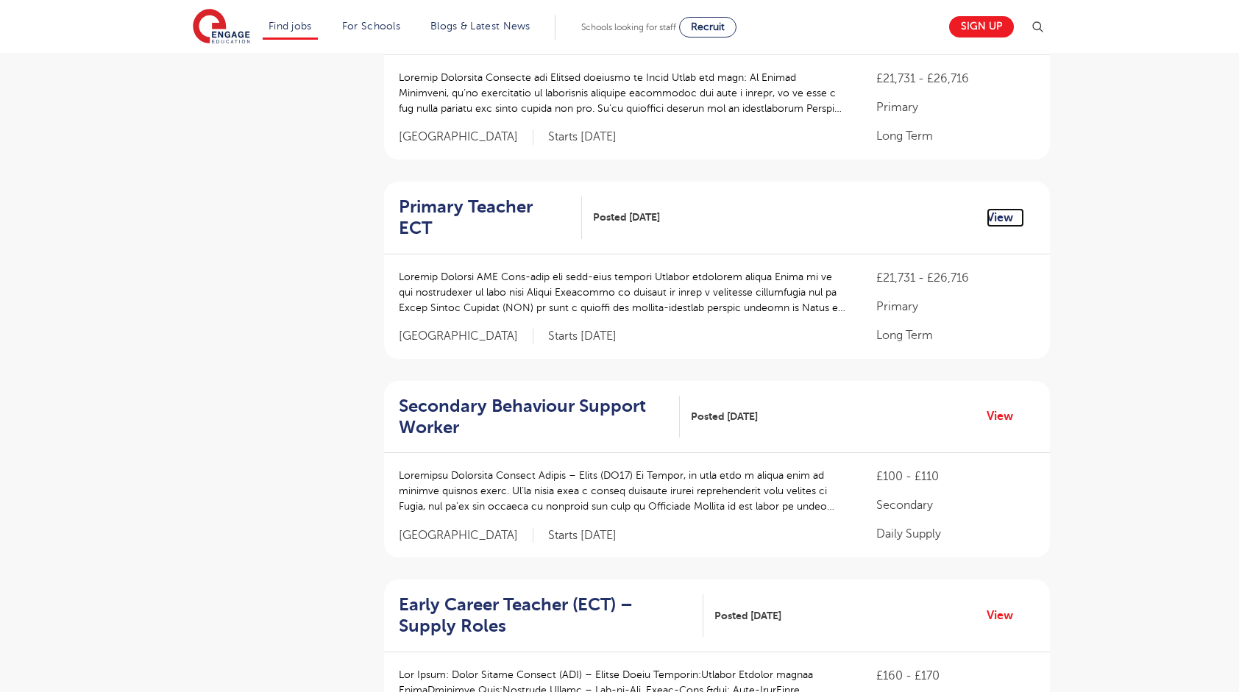
click at [999, 208] on link "View" at bounding box center [1006, 217] width 38 height 19
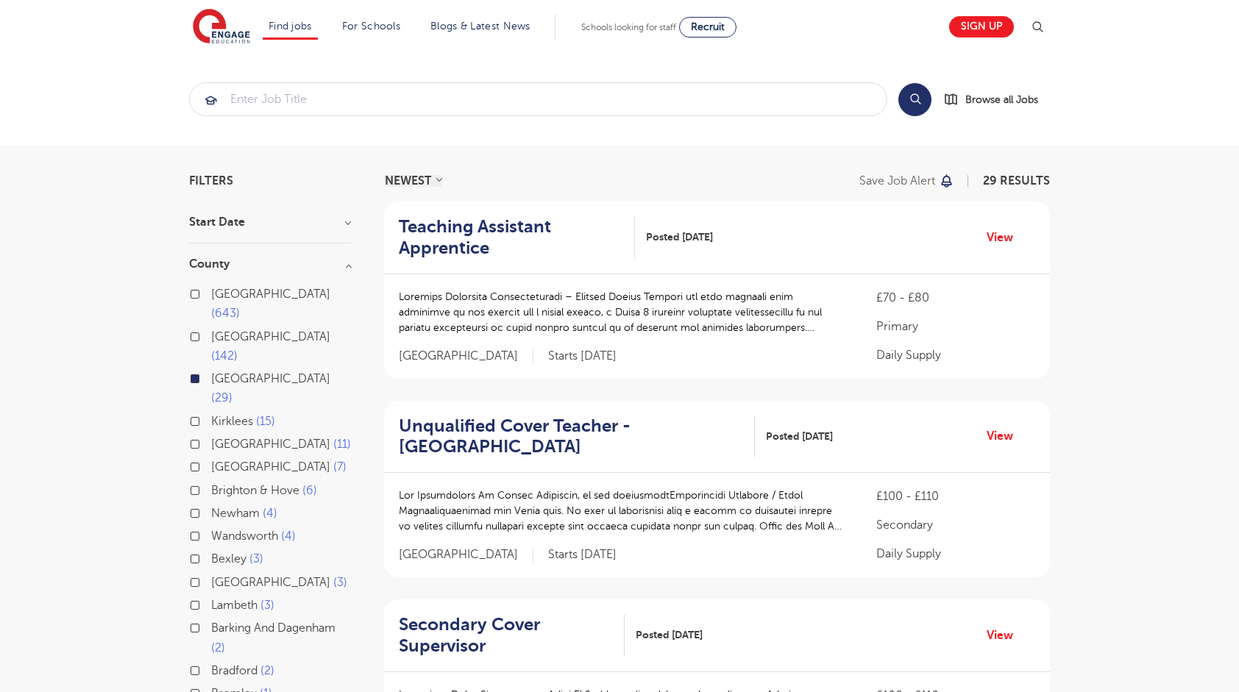
click at [200, 369] on div "Leeds 29" at bounding box center [270, 390] width 162 height 43
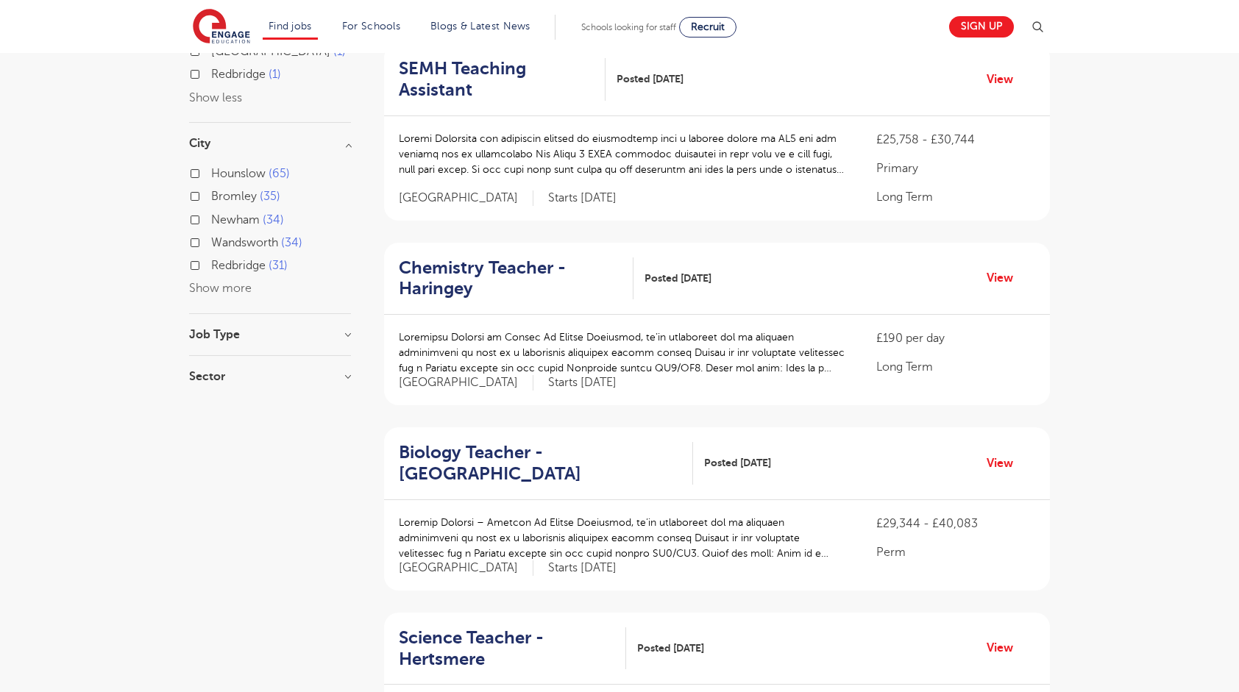
scroll to position [736, 0]
click at [248, 327] on h3 "Job Type" at bounding box center [270, 333] width 162 height 12
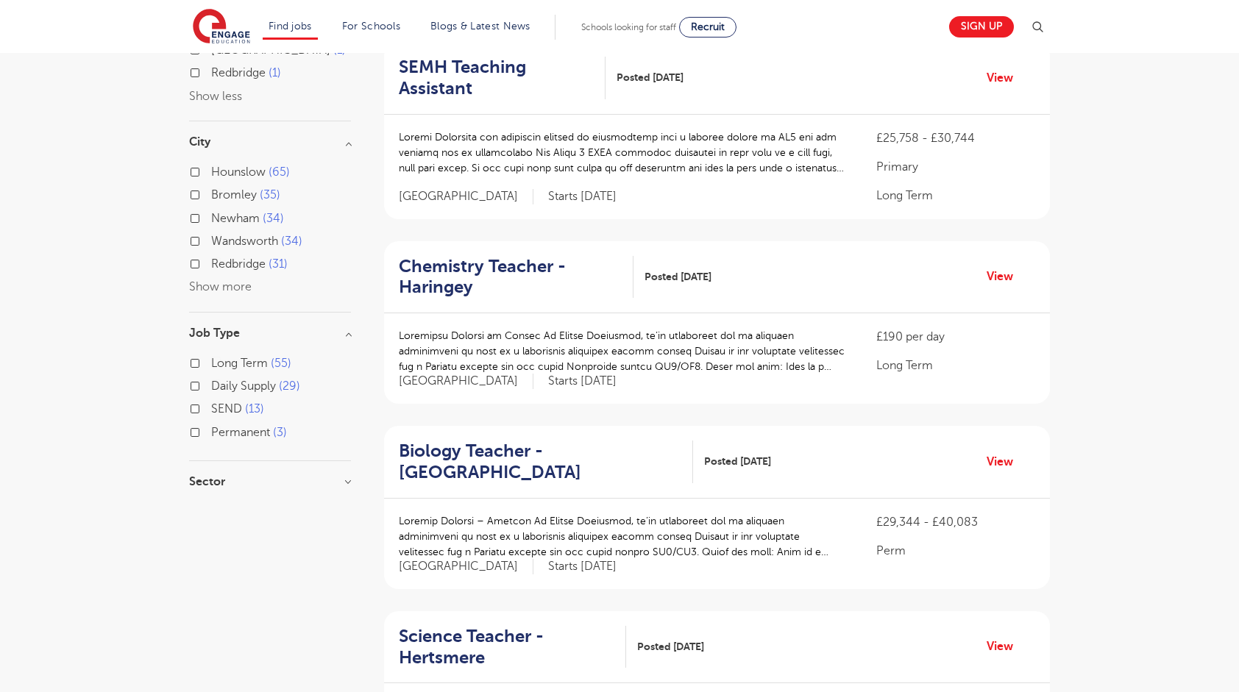
click at [221, 476] on h3 "Sector" at bounding box center [270, 482] width 162 height 12
click at [263, 476] on h3 "Sector" at bounding box center [270, 482] width 162 height 12
click at [238, 575] on span "Primary" at bounding box center [232, 581] width 42 height 13
click at [221, 575] on input "Primary 56" at bounding box center [216, 580] width 10 height 10
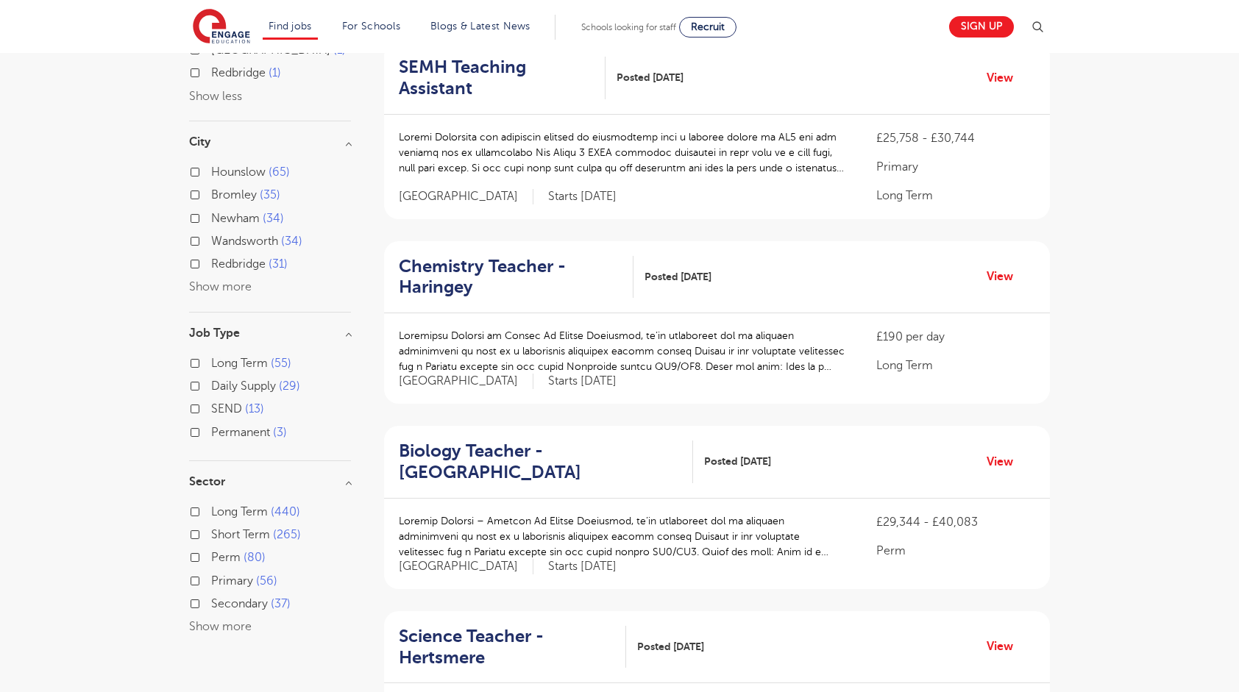
checkbox input "true"
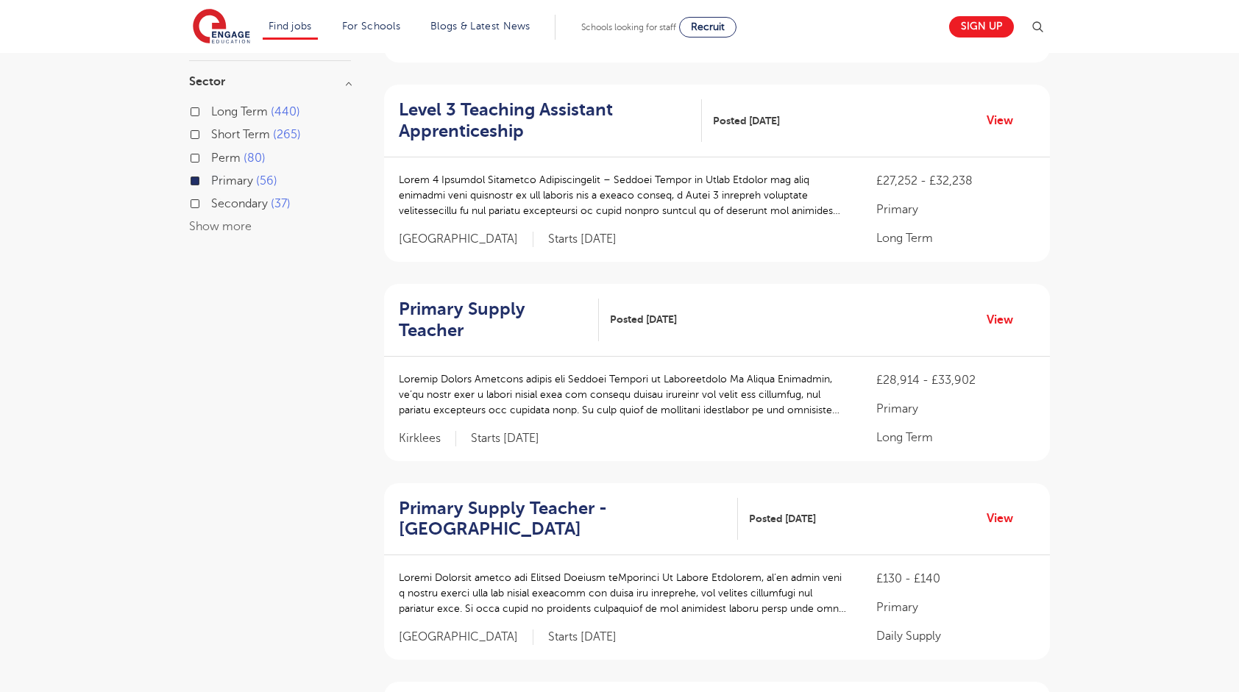
scroll to position [915, 0]
click at [771, 369] on p at bounding box center [623, 392] width 448 height 46
click at [1011, 308] on link "View" at bounding box center [1006, 317] width 38 height 19
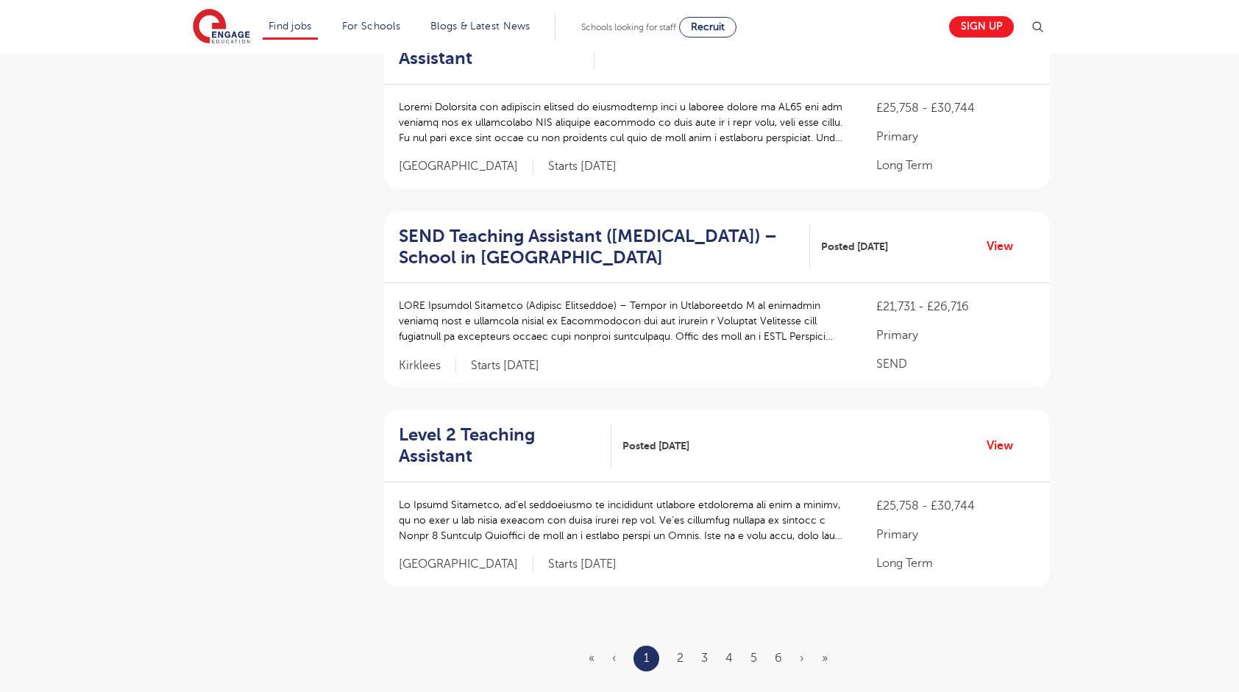
scroll to position [1578, 0]
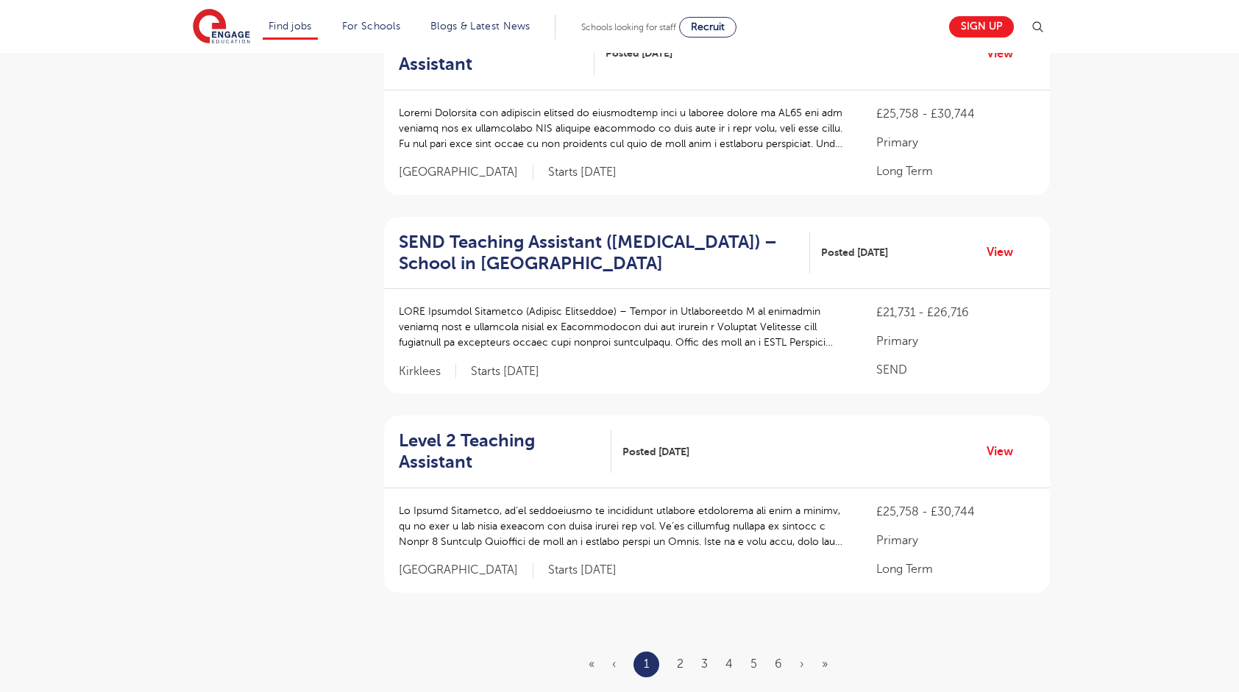
click at [687, 652] on ul "« ‹ 1 2 3 4 5 6 › »" at bounding box center [717, 665] width 257 height 26
click at [683, 658] on link "2" at bounding box center [680, 664] width 7 height 13
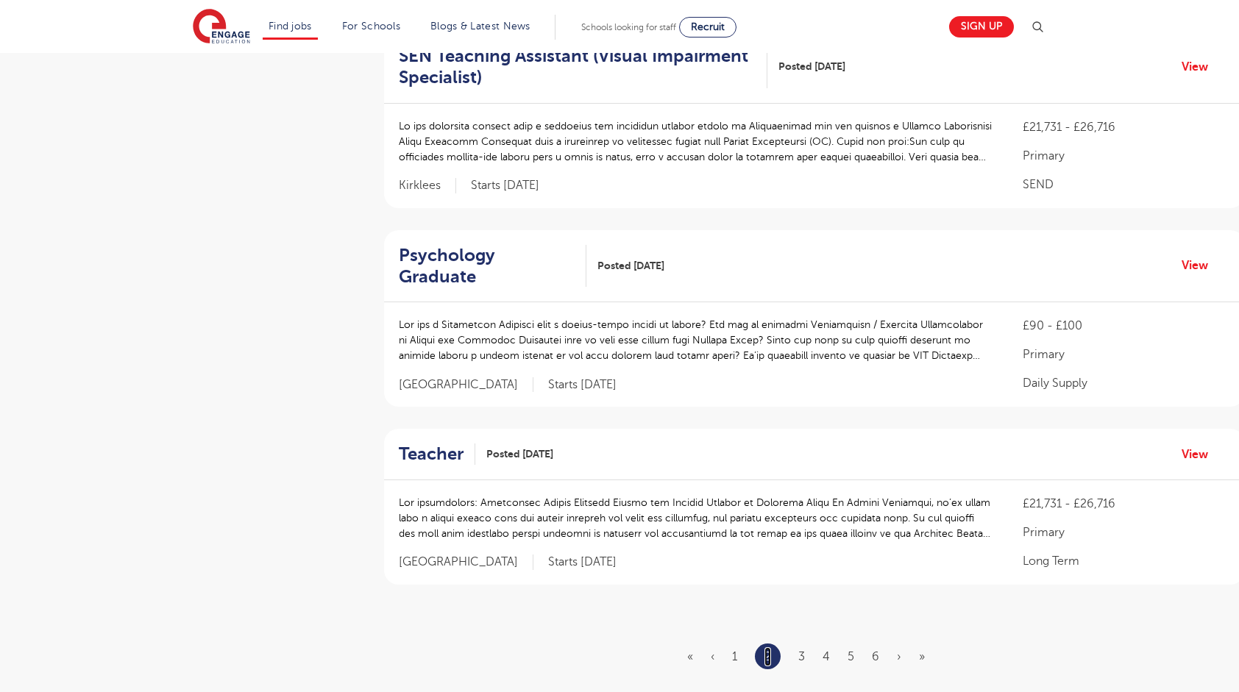
scroll to position [1619, 0]
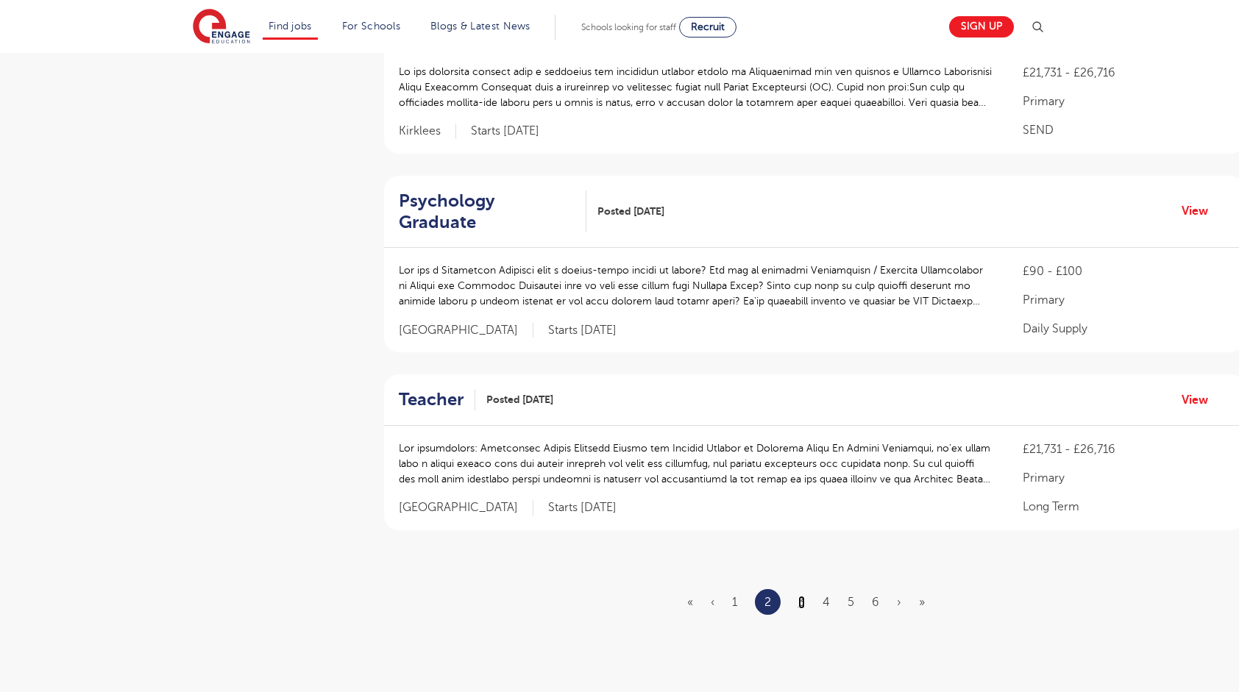
click at [802, 596] on link "3" at bounding box center [801, 602] width 7 height 13
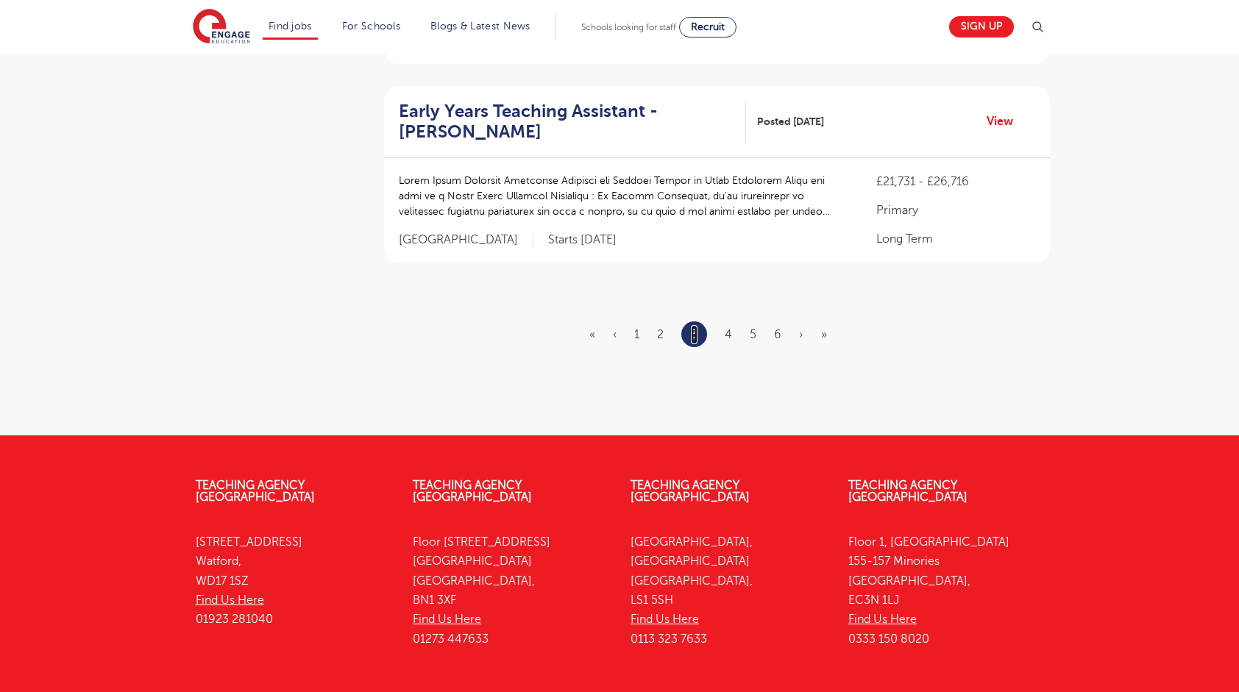
scroll to position [1969, 0]
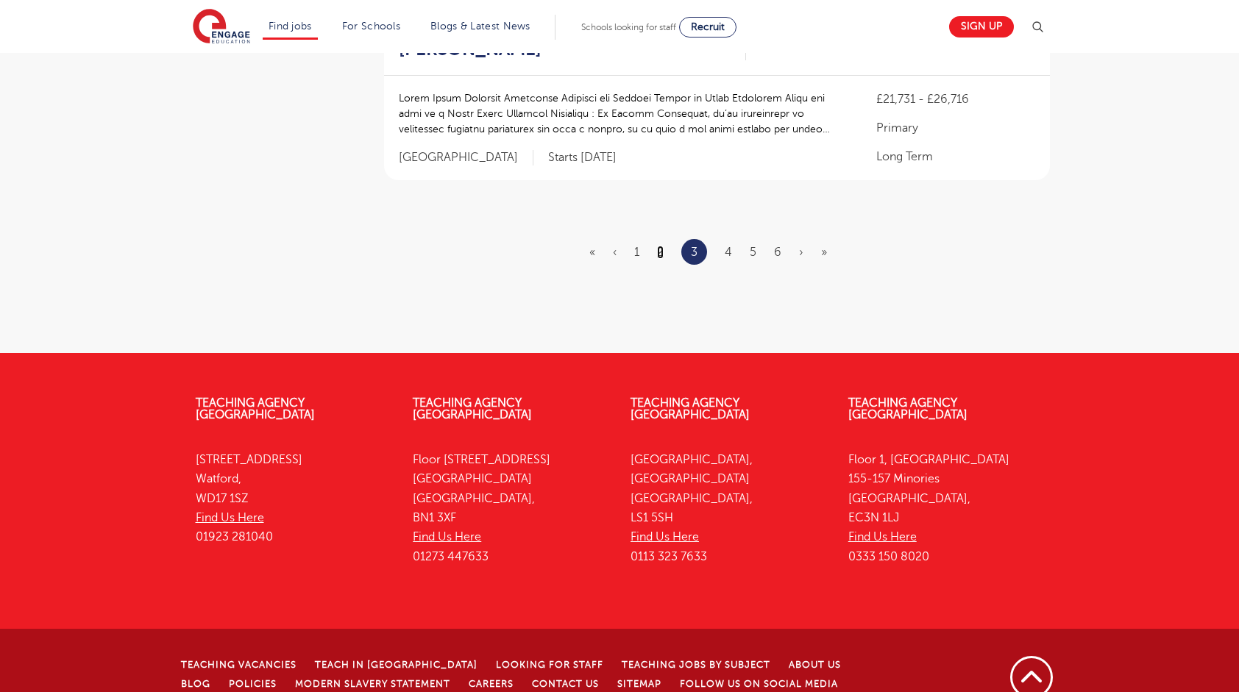
click at [664, 246] on link "2" at bounding box center [660, 252] width 7 height 13
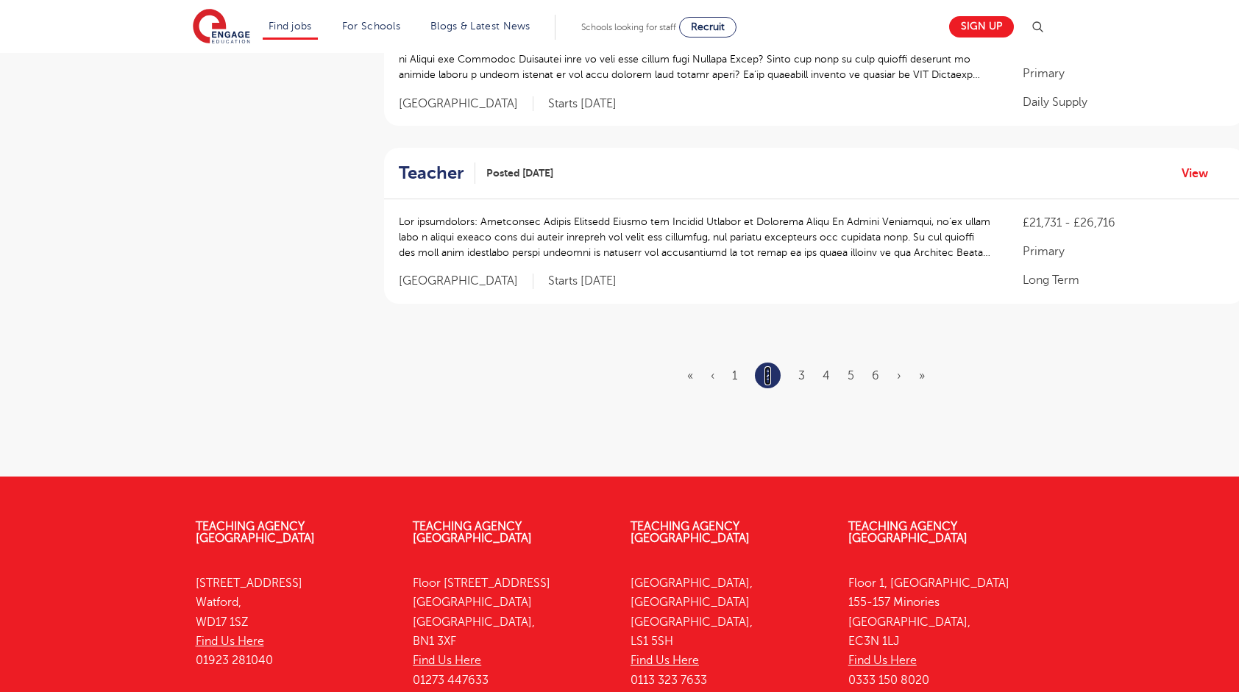
scroll to position [1948, 0]
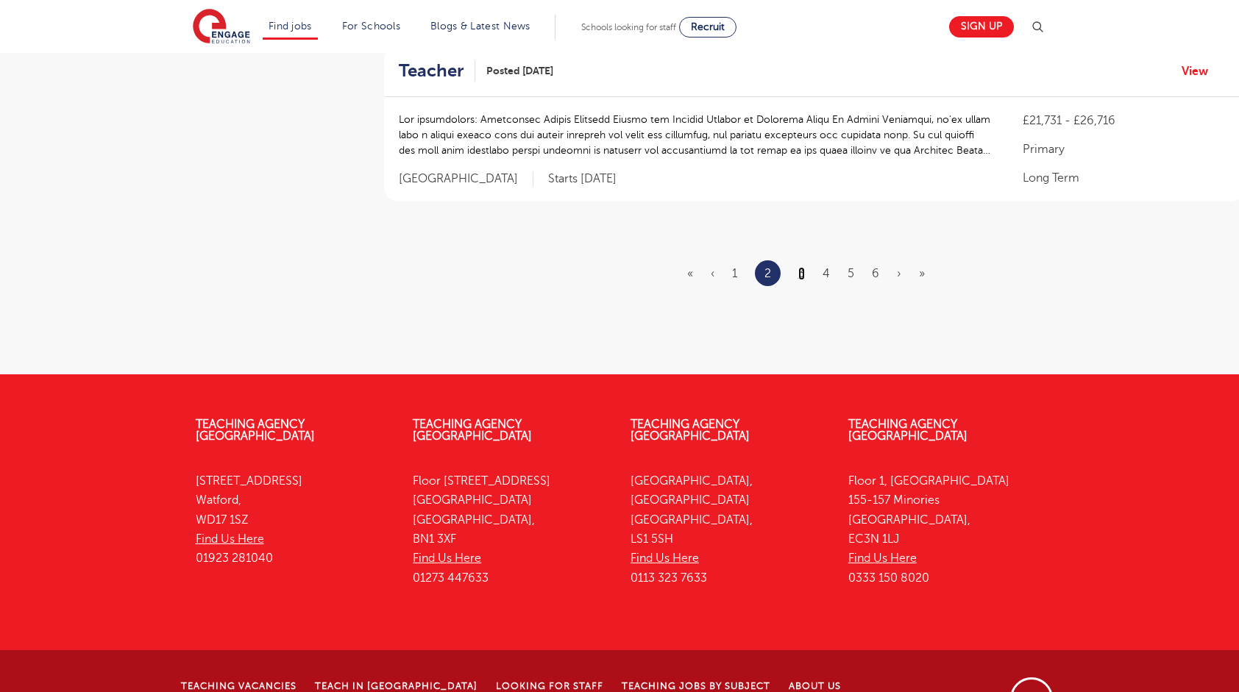
click at [802, 267] on link "3" at bounding box center [801, 273] width 7 height 13
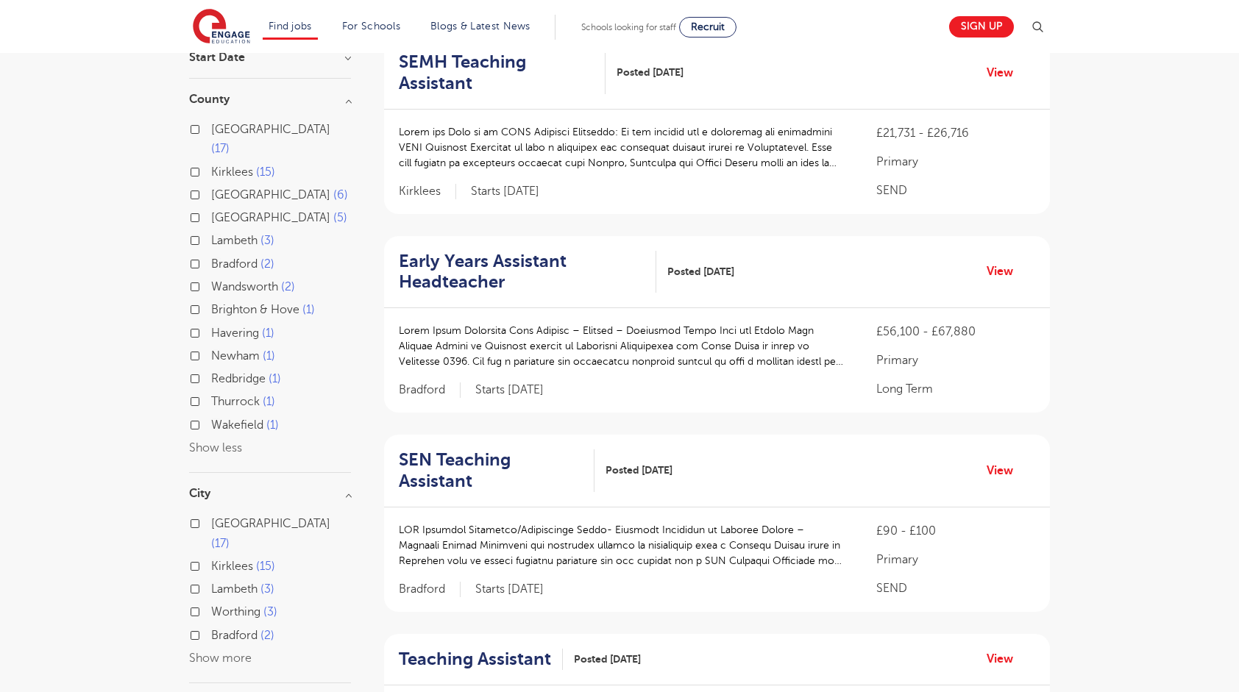
scroll to position [166, 0]
click at [610, 374] on div at bounding box center [623, 352] width 448 height 61
copy p "k"
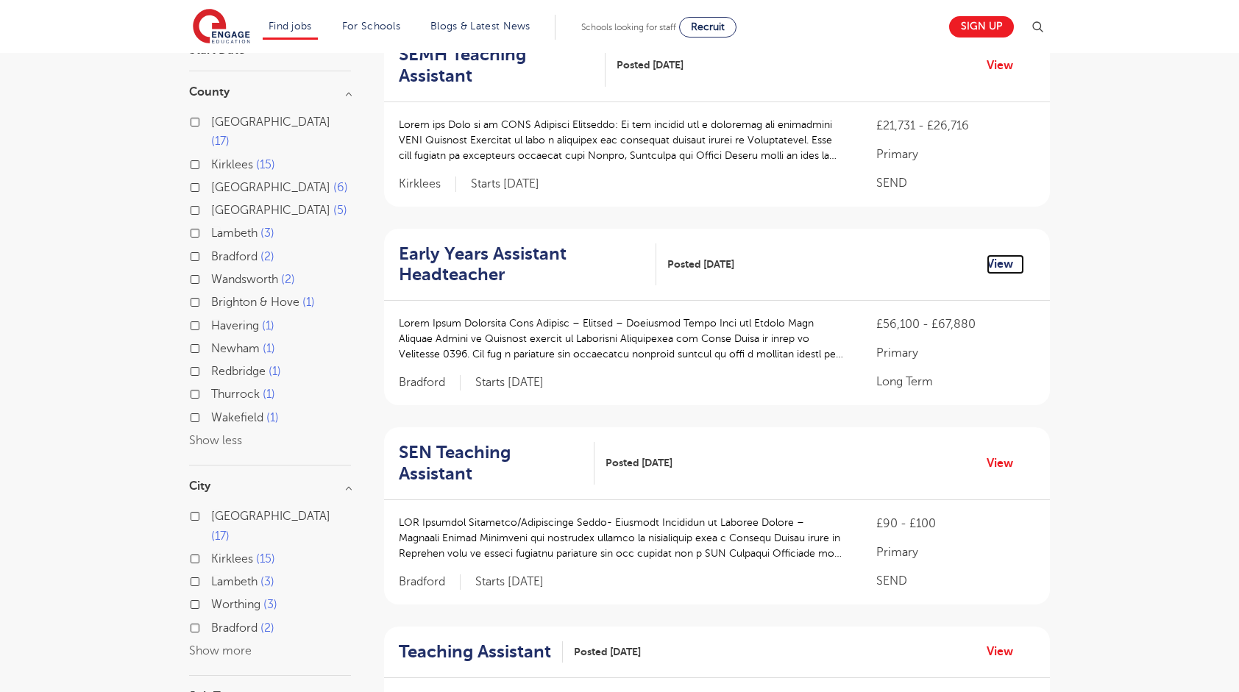
click at [1014, 258] on link "View" at bounding box center [1006, 264] width 38 height 19
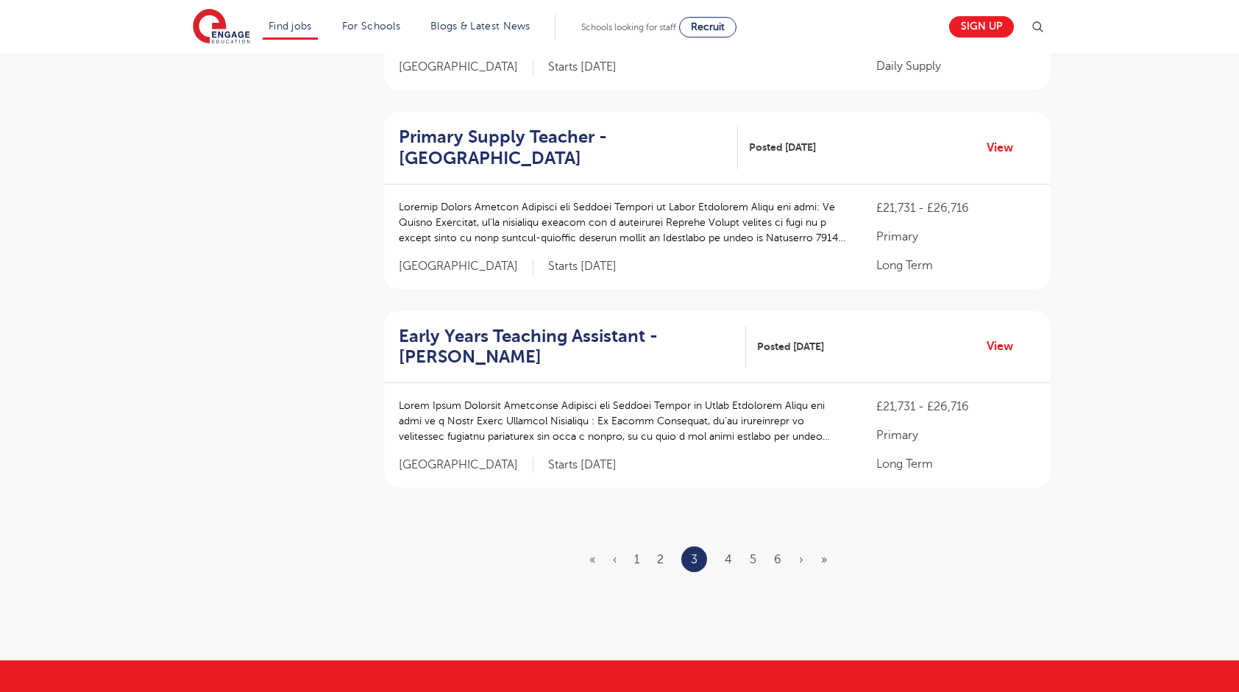
scroll to position [1707, 0]
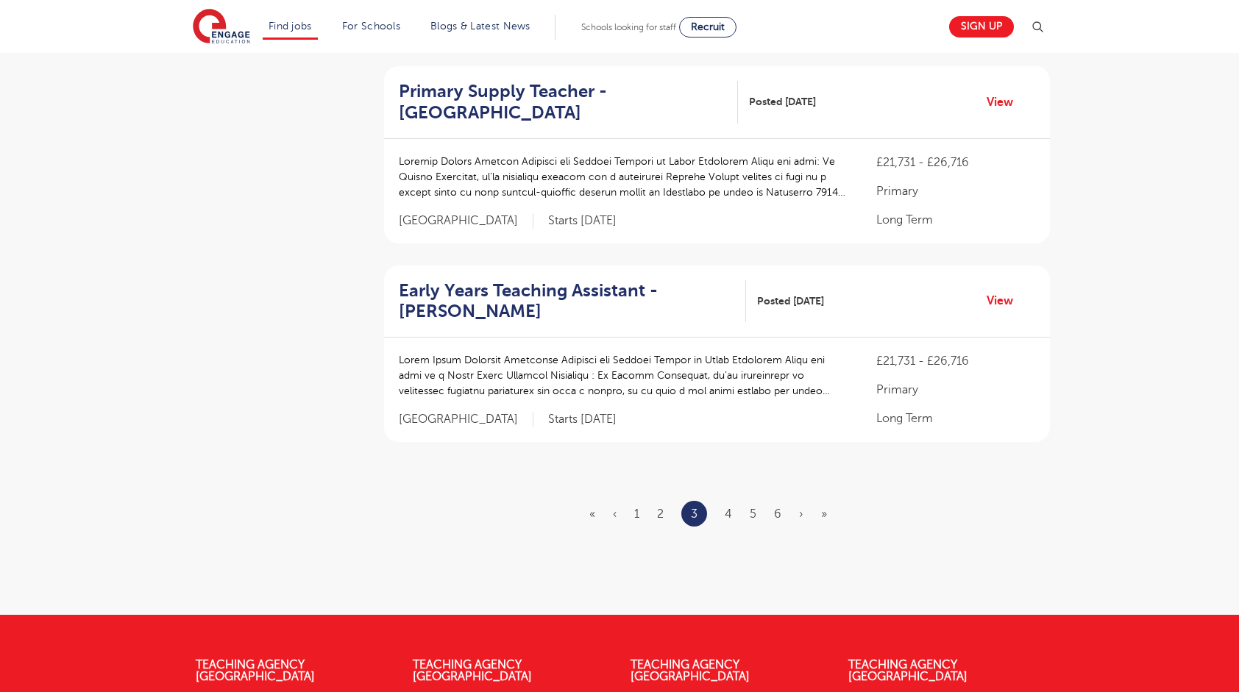
click at [737, 501] on ul "« ‹ 1 2 3 4 5 6 › »" at bounding box center [716, 514] width 255 height 26
click at [731, 508] on link "4" at bounding box center [728, 514] width 7 height 13
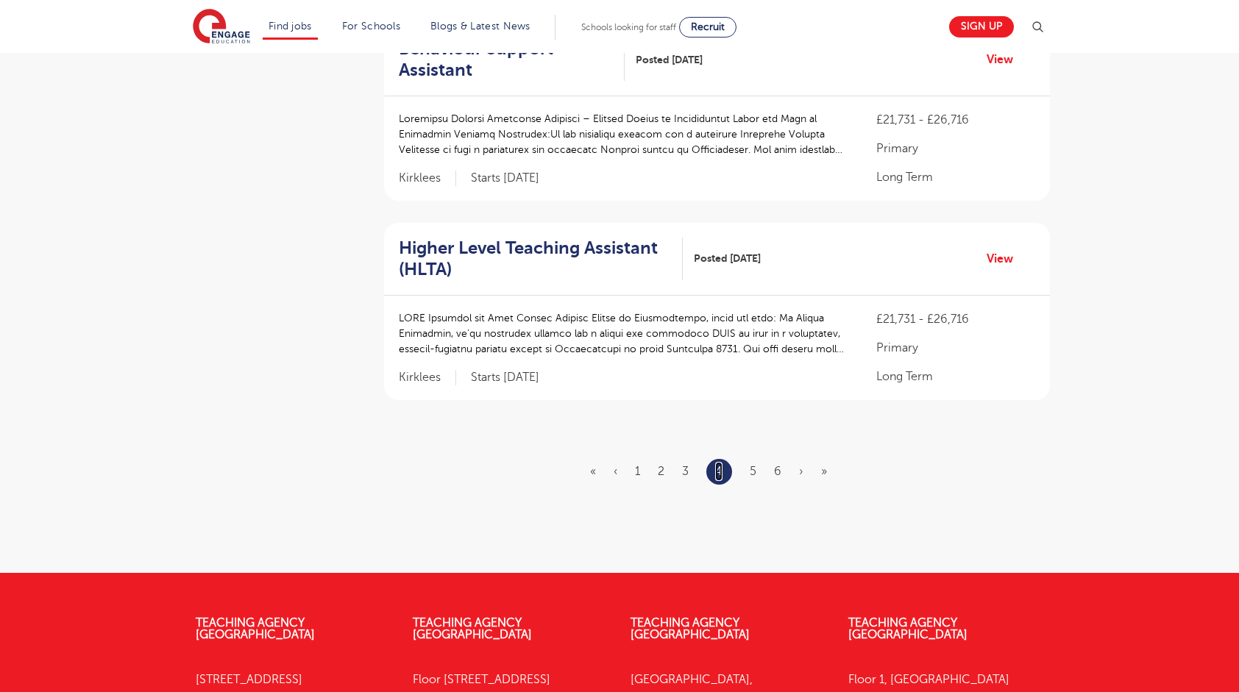
scroll to position [0, 0]
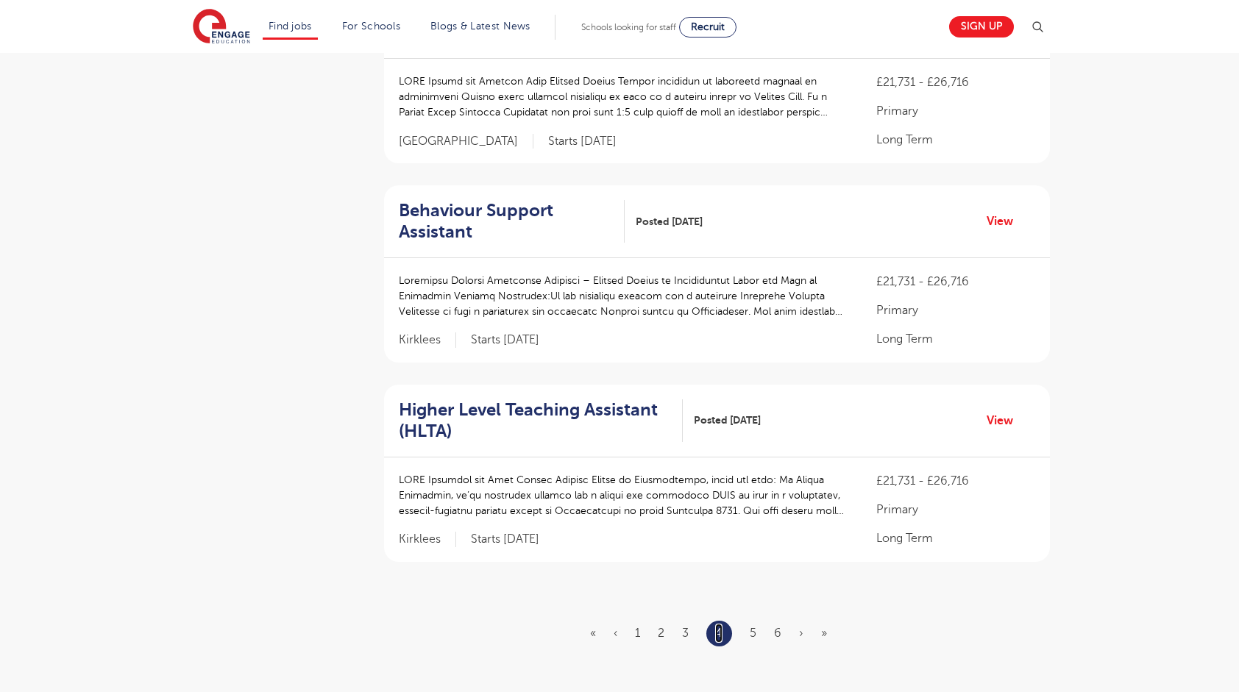
scroll to position [1553, 0]
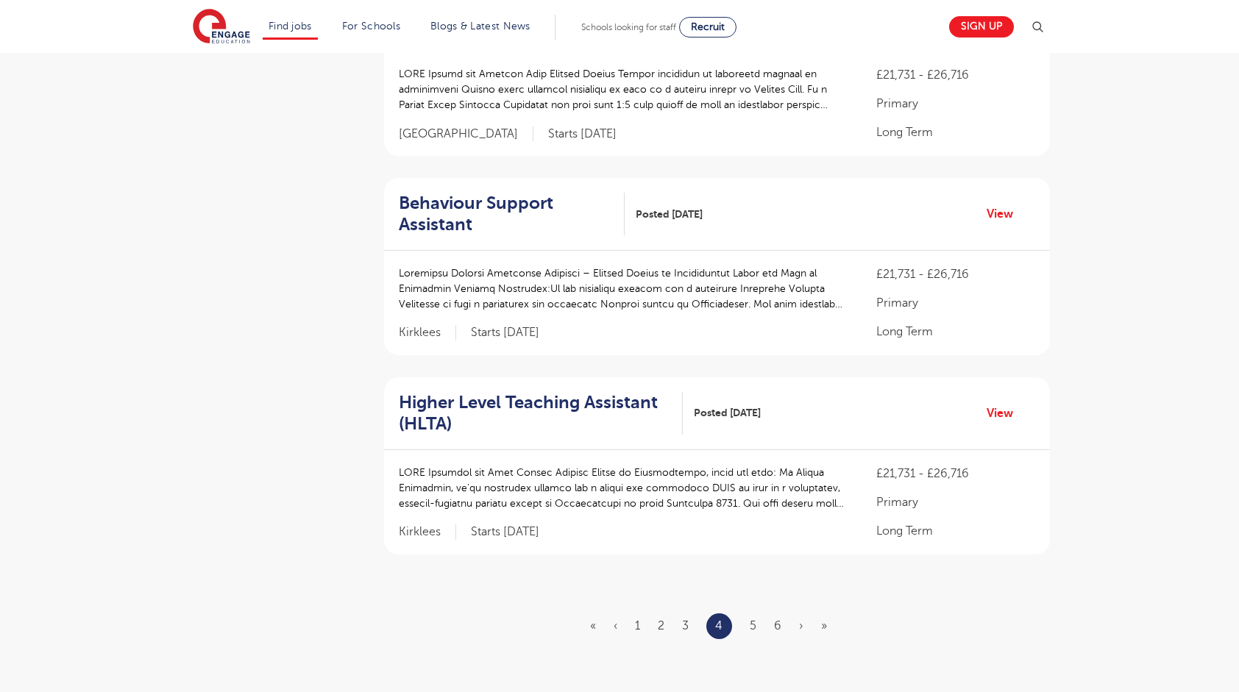
click at [770, 614] on ul "« ‹ 1 2 3 4 5 6 › »" at bounding box center [717, 627] width 255 height 26
click at [758, 614] on ul "« ‹ 1 2 3 4 5 6 › »" at bounding box center [717, 627] width 255 height 26
click at [752, 620] on link "5" at bounding box center [753, 626] width 7 height 13
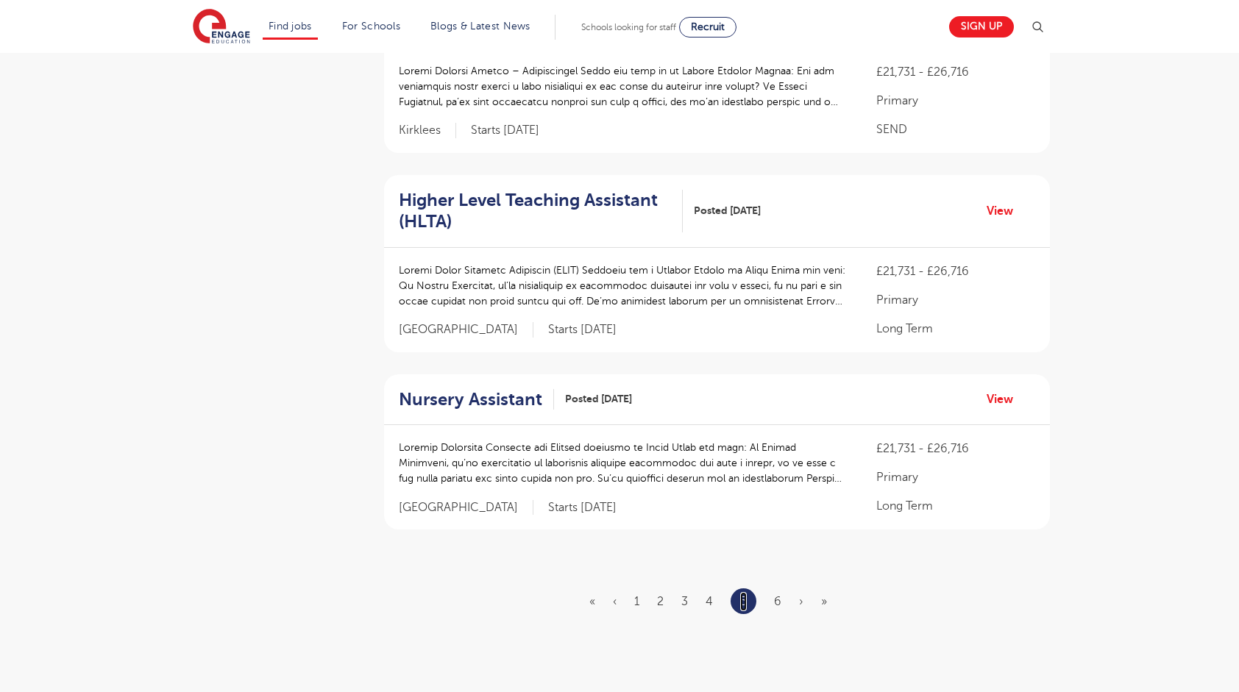
scroll to position [1616, 0]
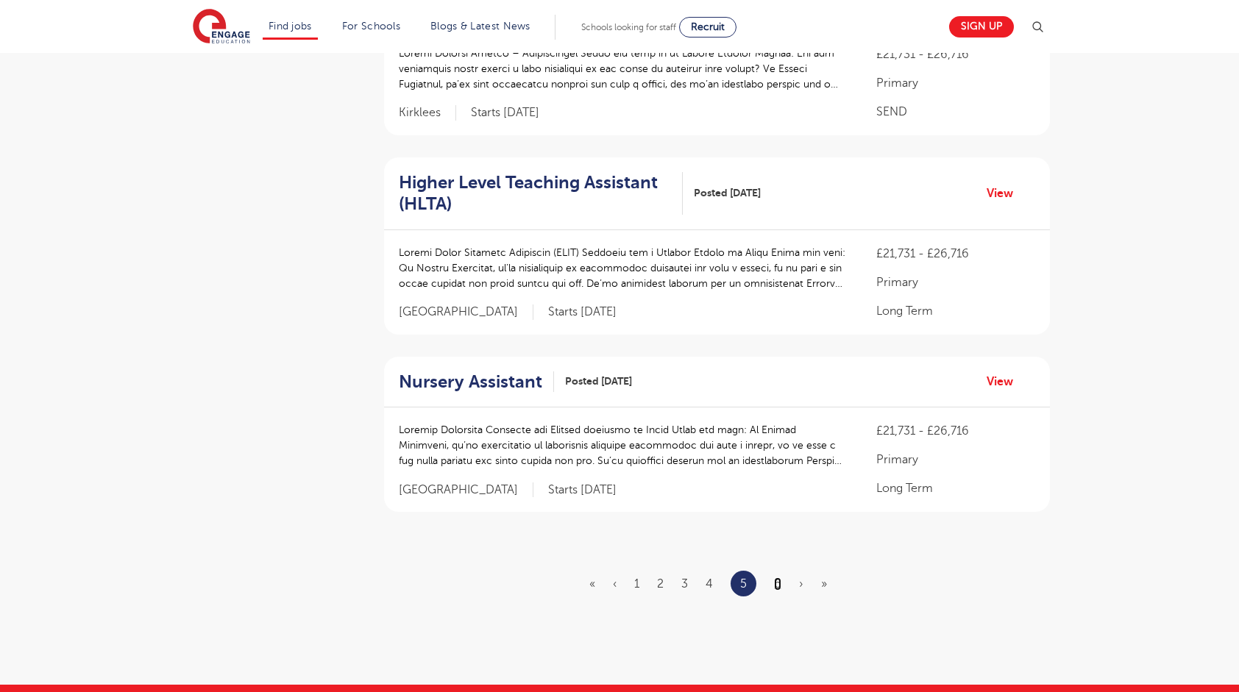
click at [778, 578] on link "6" at bounding box center [777, 584] width 7 height 13
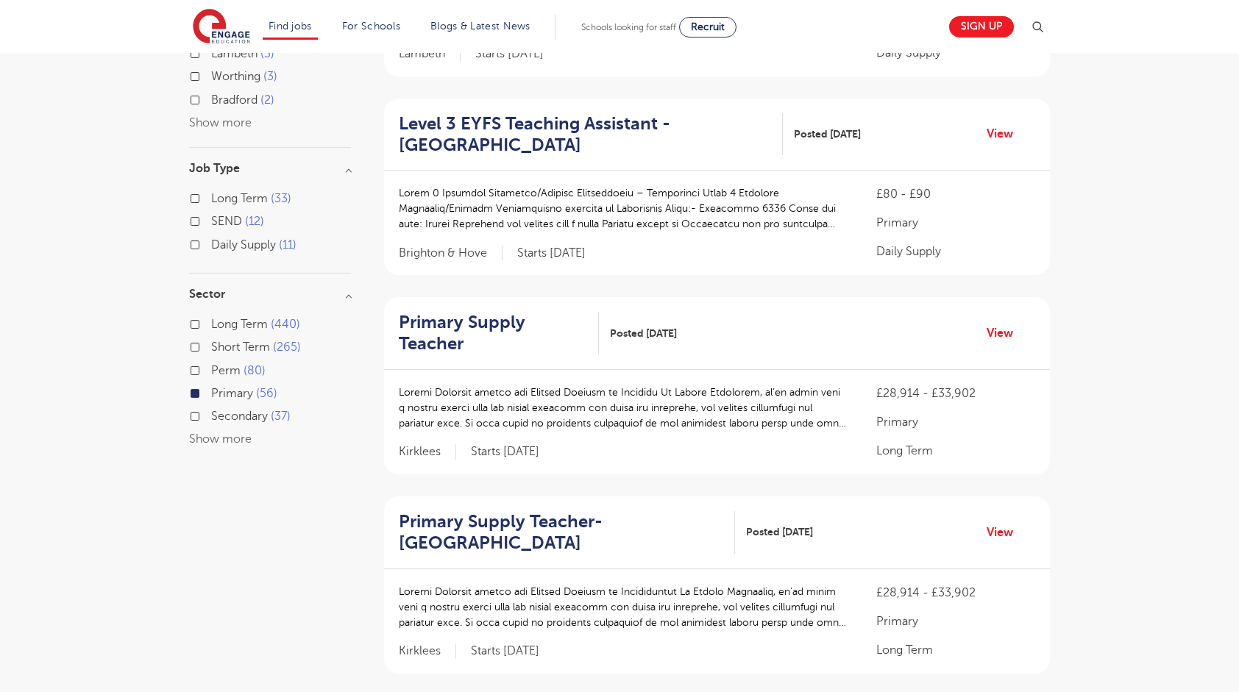
scroll to position [699, 0]
click at [715, 586] on p at bounding box center [623, 609] width 448 height 46
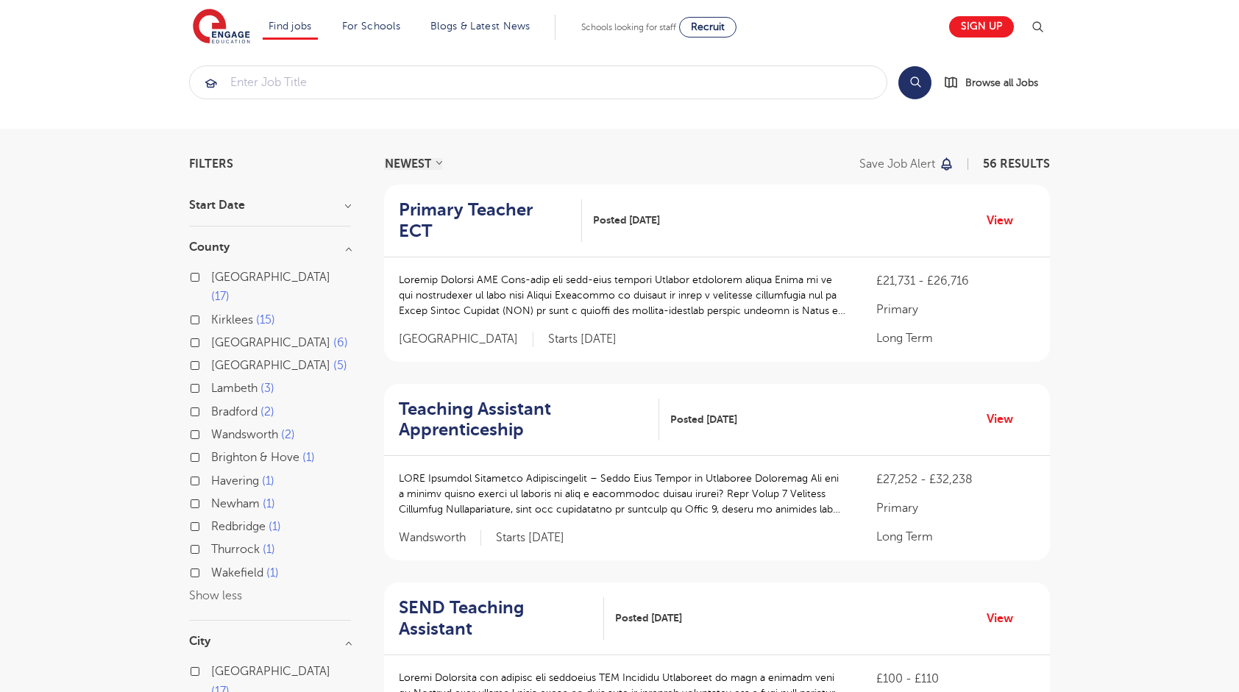
scroll to position [0, 0]
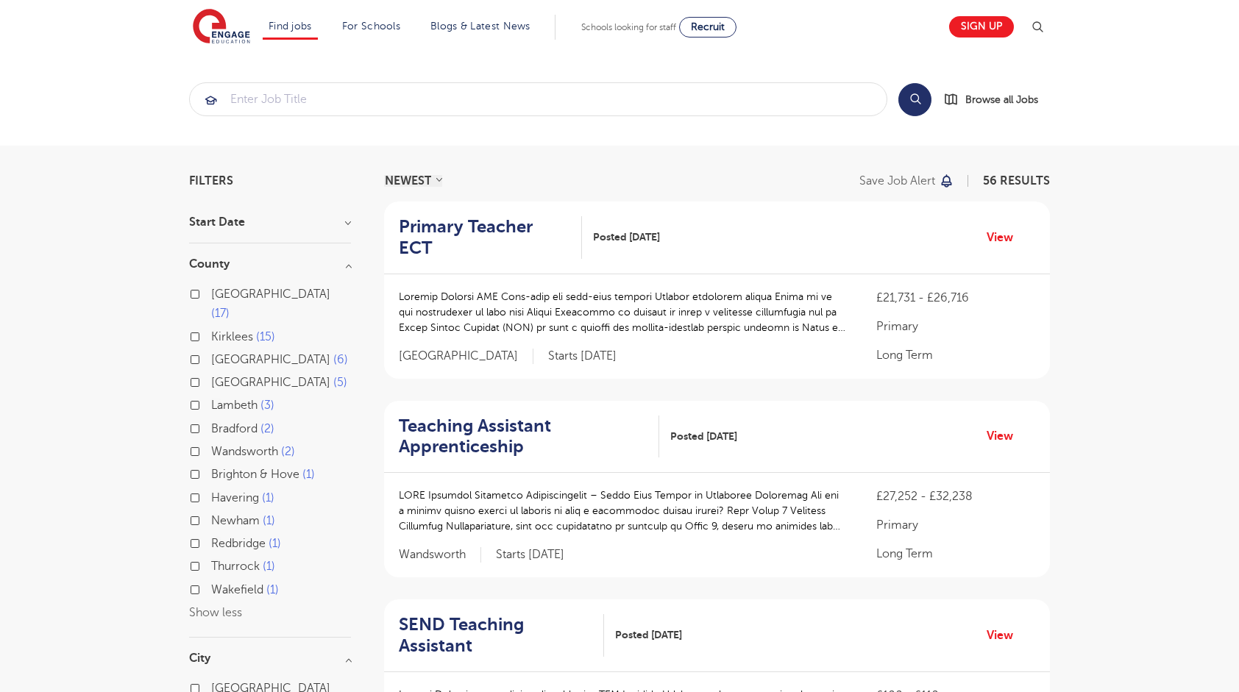
click at [450, 309] on p at bounding box center [623, 312] width 448 height 46
click at [1003, 228] on link "View" at bounding box center [1006, 237] width 38 height 19
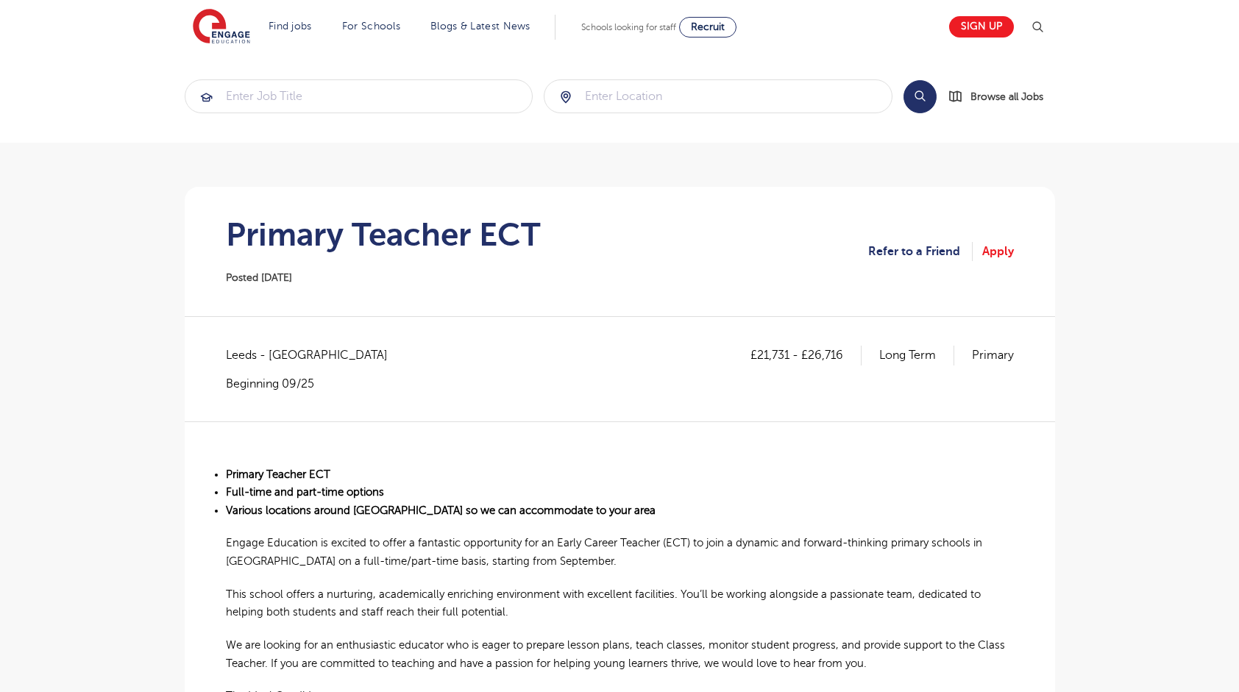
scroll to position [74, 0]
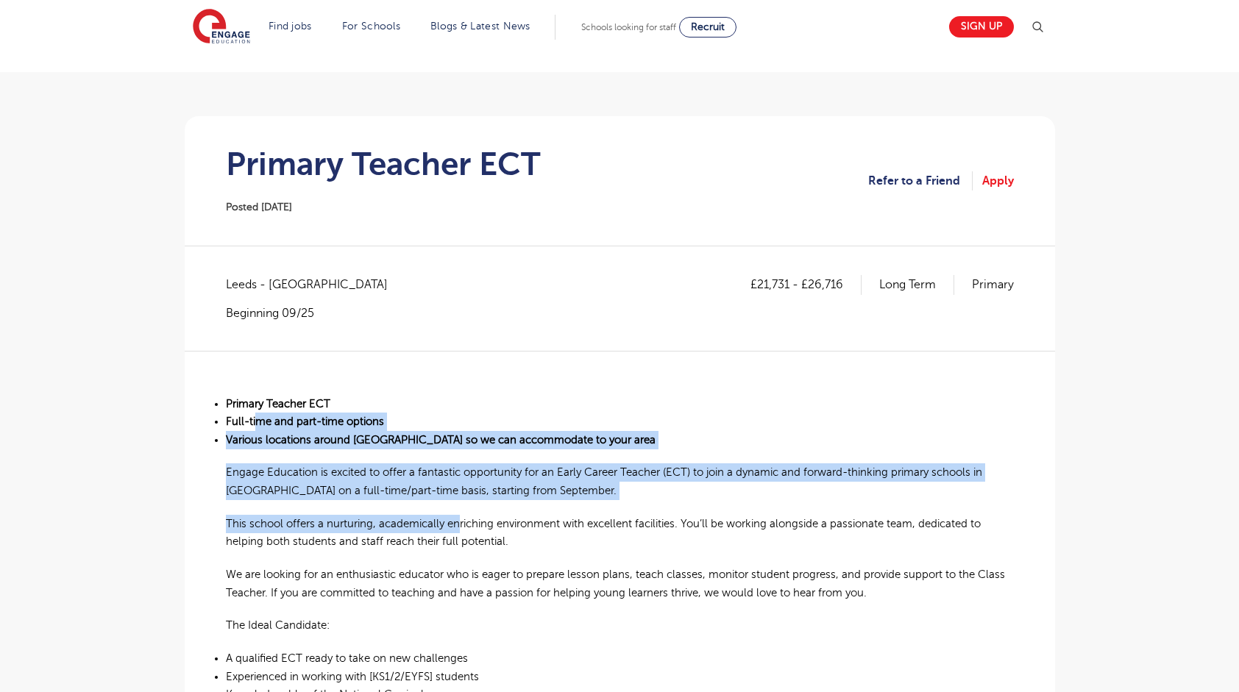
drag, startPoint x: 295, startPoint y: 431, endPoint x: 461, endPoint y: 505, distance: 181.5
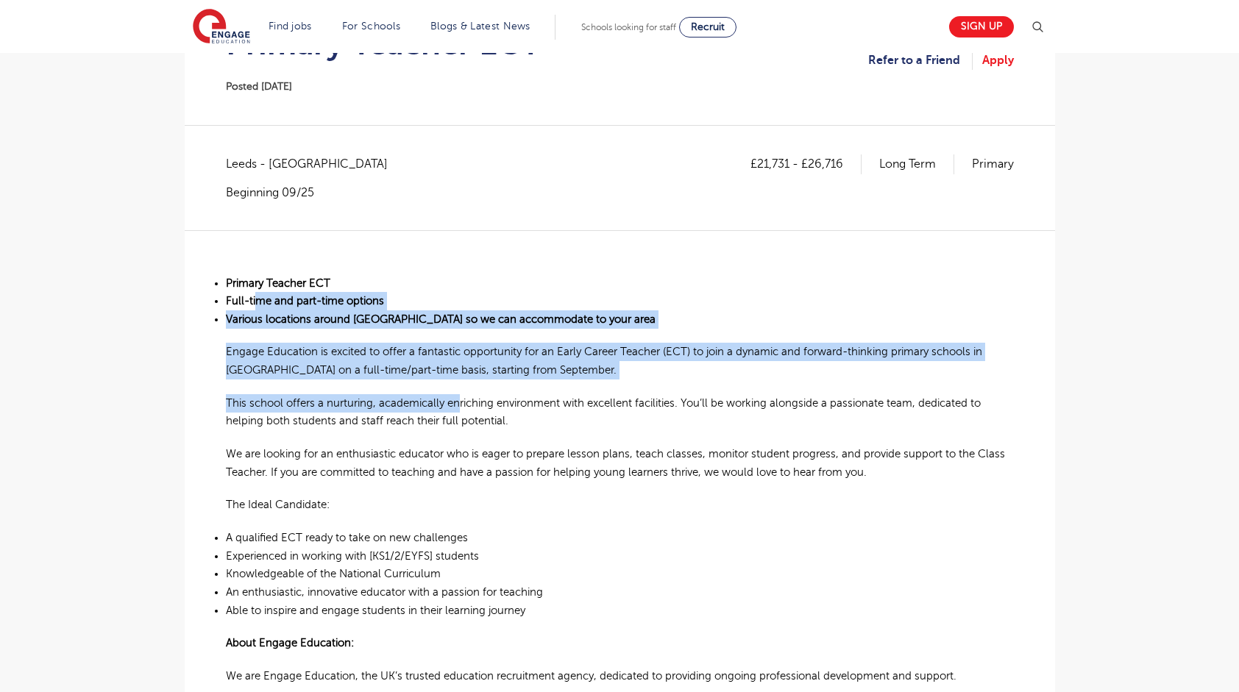
scroll to position [221, 0]
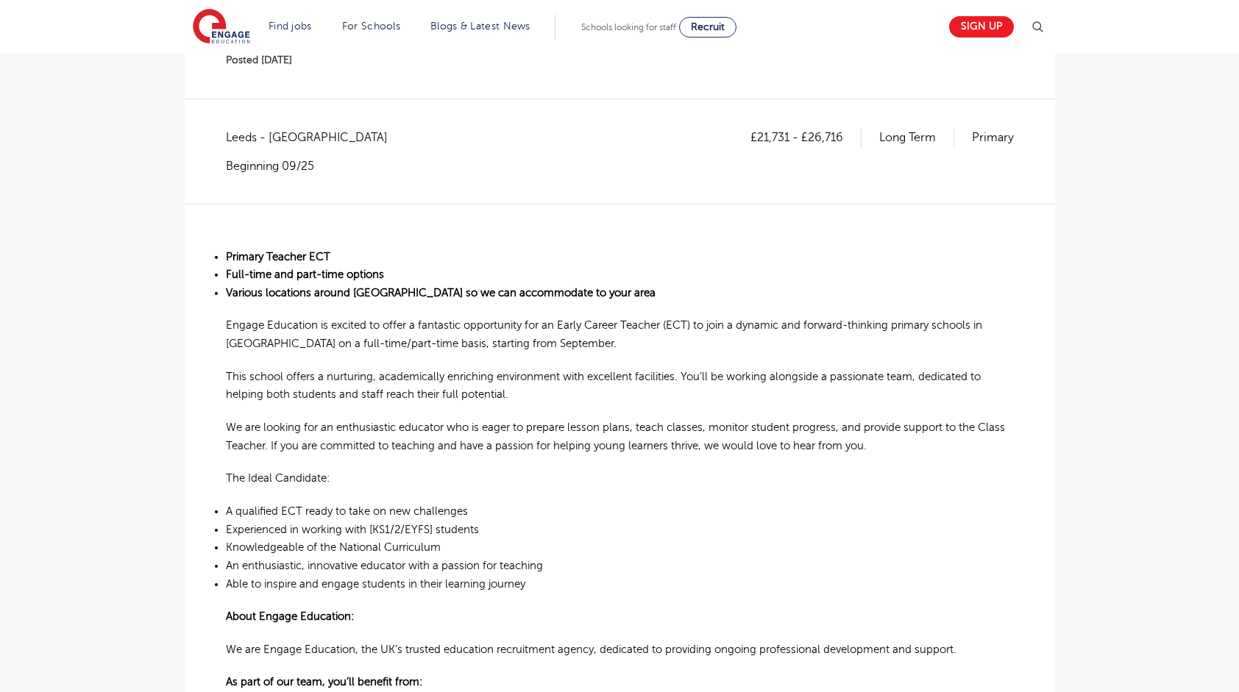
click at [595, 544] on li "Knowledgeable of the National Curriculum" at bounding box center [620, 548] width 788 height 18
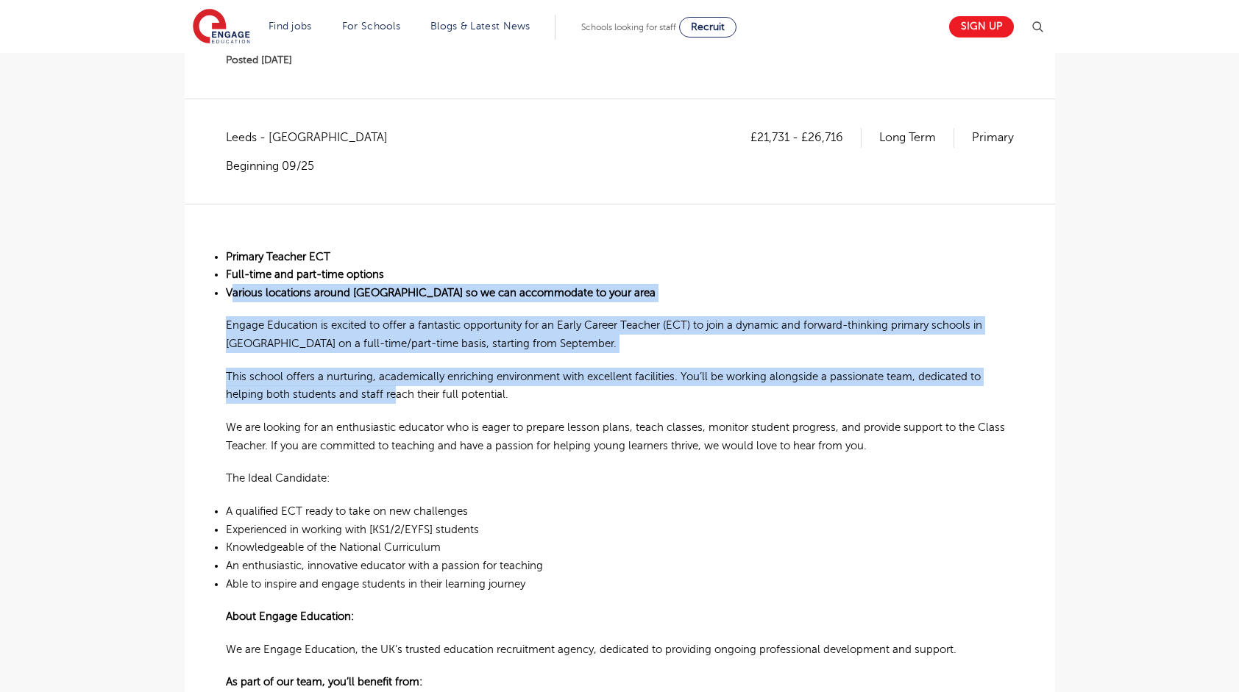
drag, startPoint x: 255, startPoint y: 311, endPoint x: 394, endPoint y: 400, distance: 165.1
click at [394, 400] on div "Primary Teacher ECT Full-time and part-time options Various locations around Le…" at bounding box center [620, 601] width 788 height 794
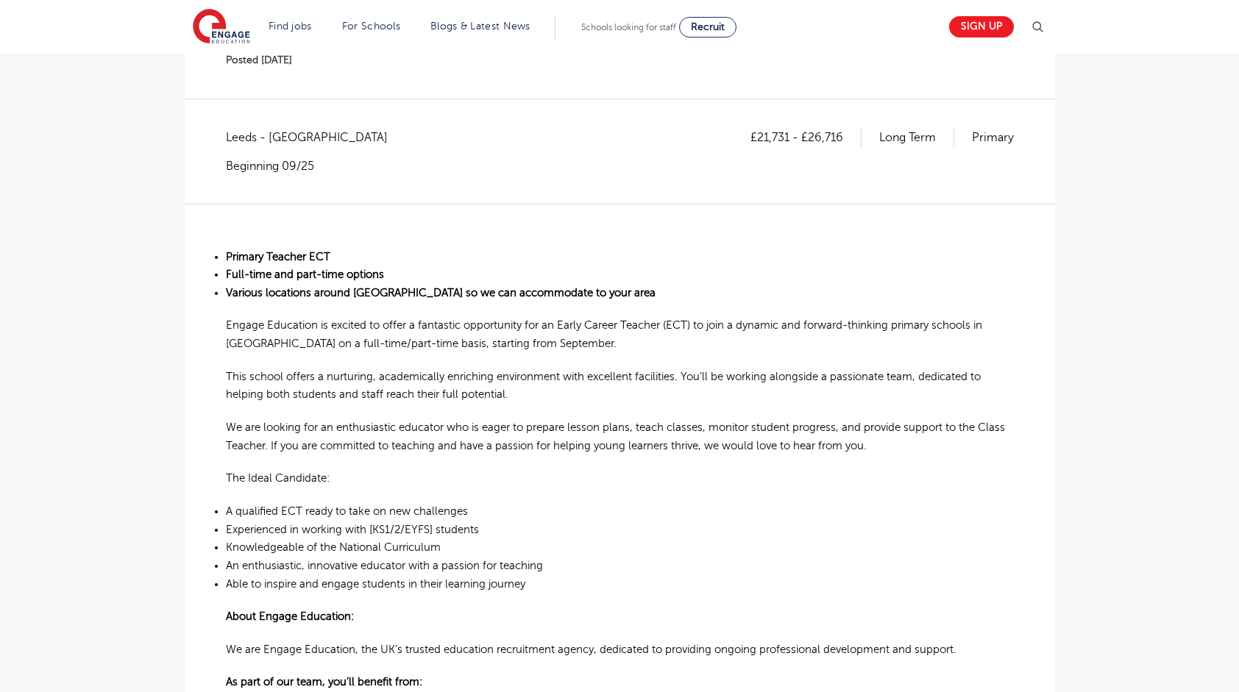
drag, startPoint x: 394, startPoint y: 400, endPoint x: 630, endPoint y: 513, distance: 261.0
click at [630, 513] on li "A qualified ECT ready to take on new challenges" at bounding box center [620, 512] width 788 height 18
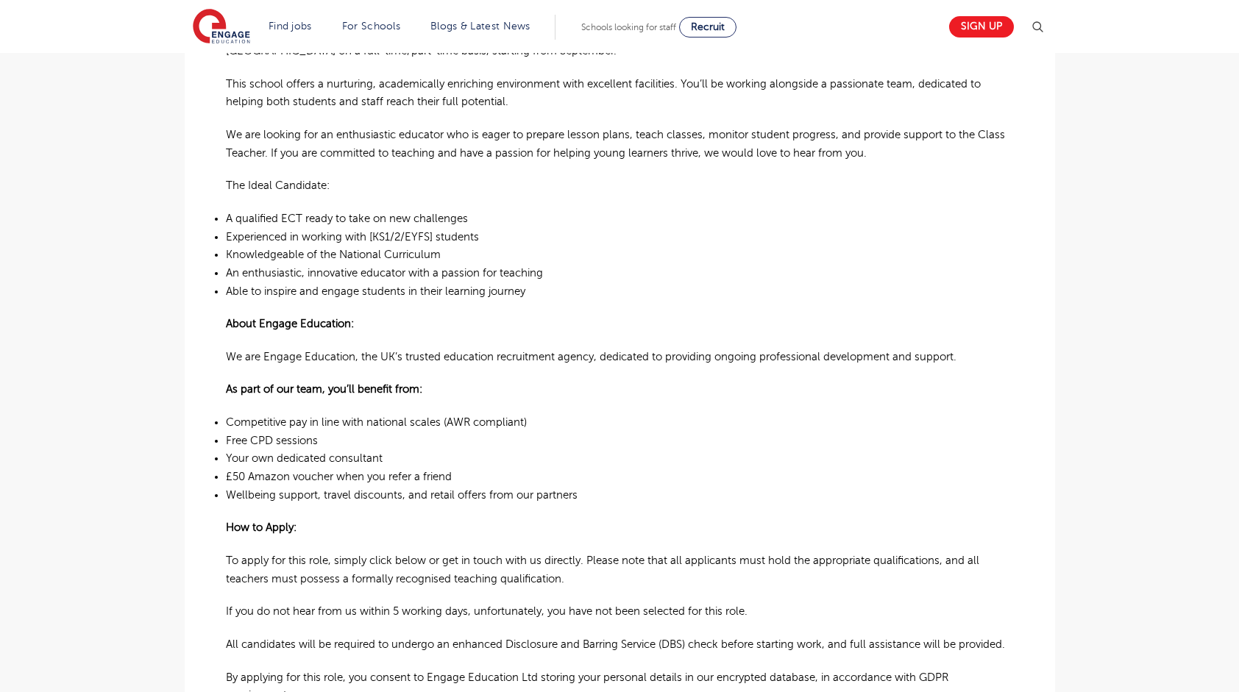
scroll to position [0, 0]
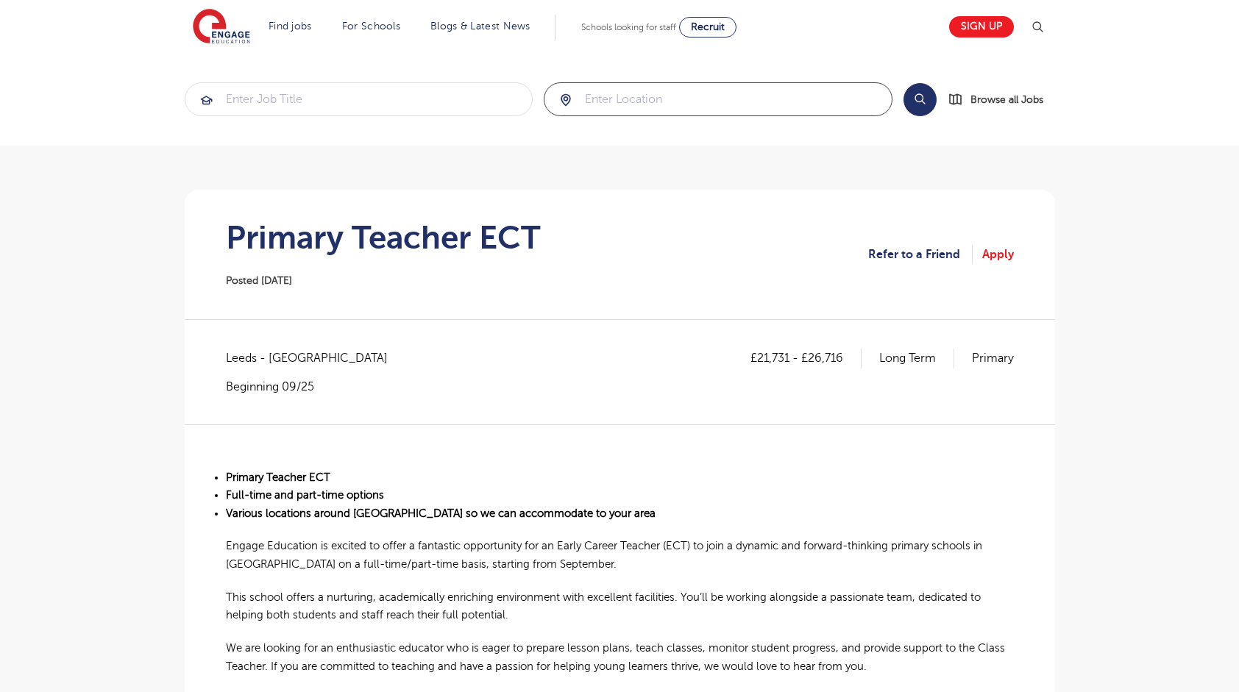
click at [603, 97] on input "search" at bounding box center [717, 99] width 347 height 32
type input "huddersfield"
click button "Submit" at bounding box center [0, 0] width 0 height 0
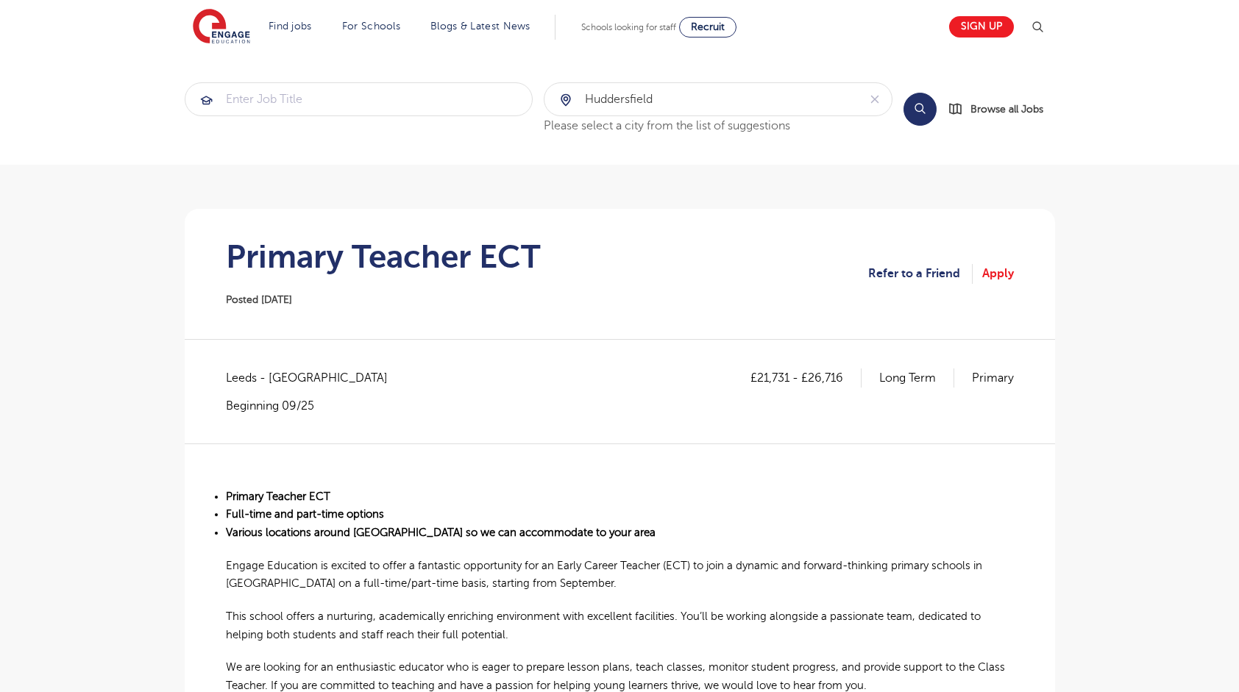
click at [915, 113] on button "Search" at bounding box center [920, 109] width 33 height 33
click at [291, 101] on input "search" at bounding box center [358, 99] width 347 height 32
drag, startPoint x: 680, startPoint y: 105, endPoint x: 466, endPoint y: 104, distance: 214.1
click at [466, 104] on section "huddersfield Please select a city from the list of suggestions Search Browse al…" at bounding box center [620, 108] width 870 height 53
click at [427, 104] on input "search" at bounding box center [358, 99] width 347 height 32
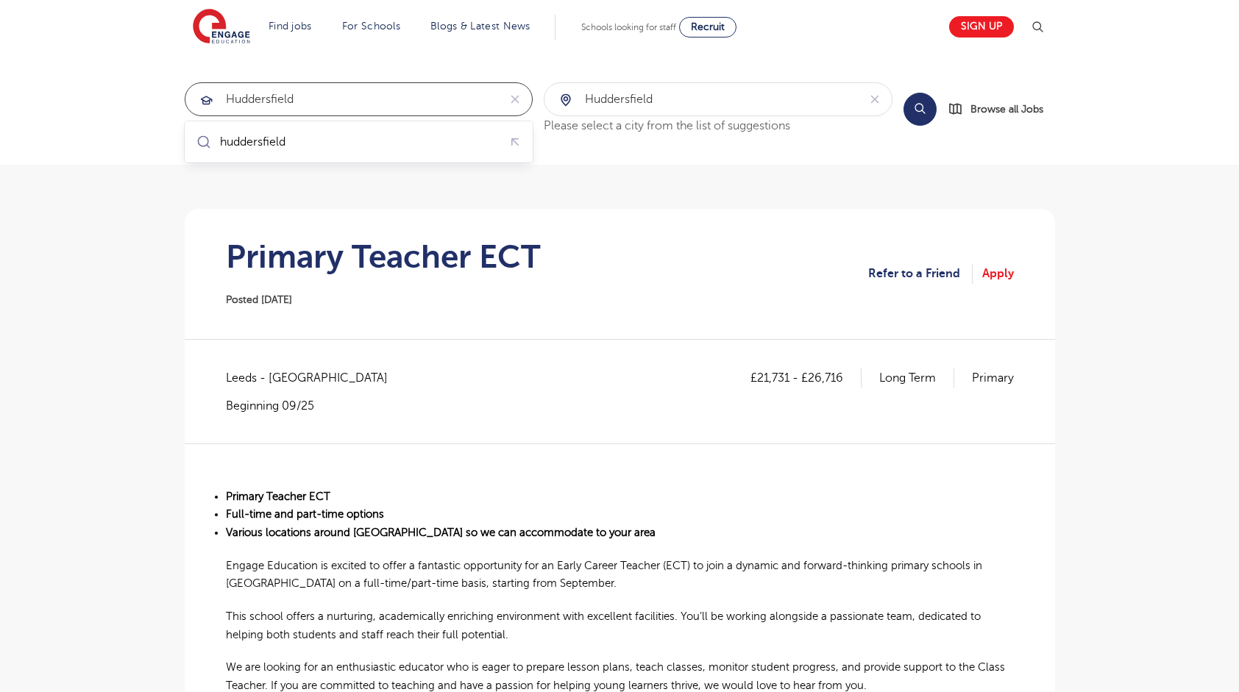
type input "huddersfield"
click button "Submit" at bounding box center [0, 0] width 0 height 0
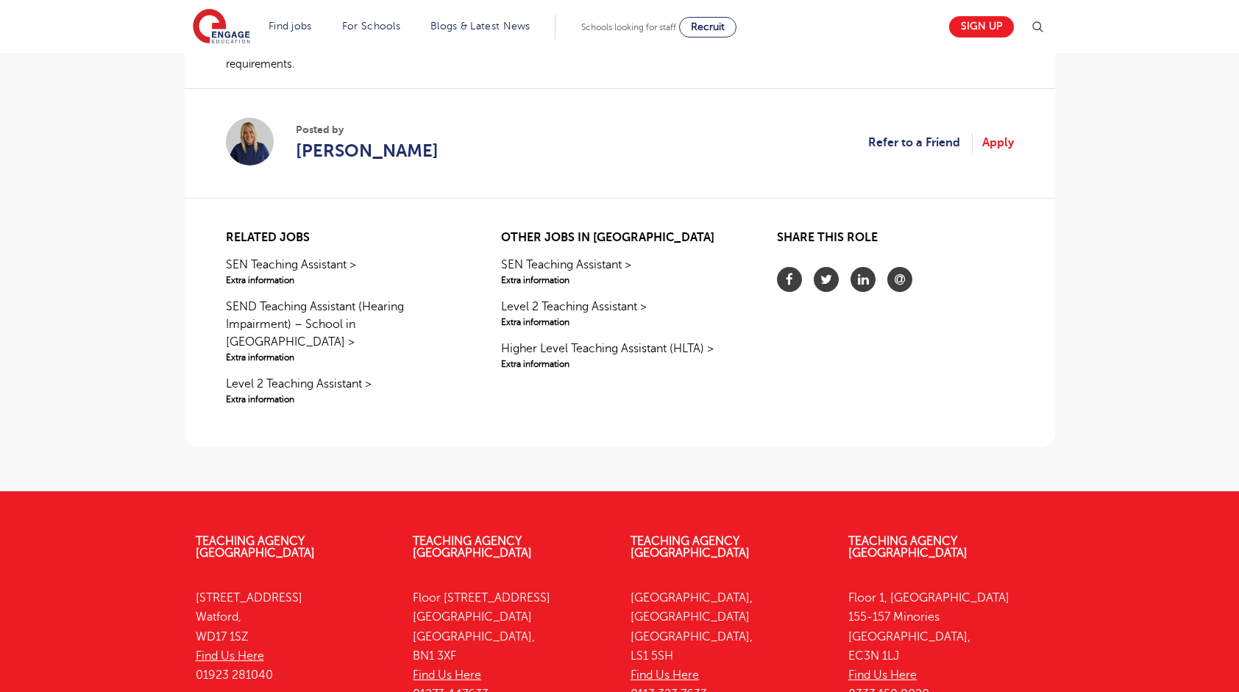
scroll to position [1161, 0]
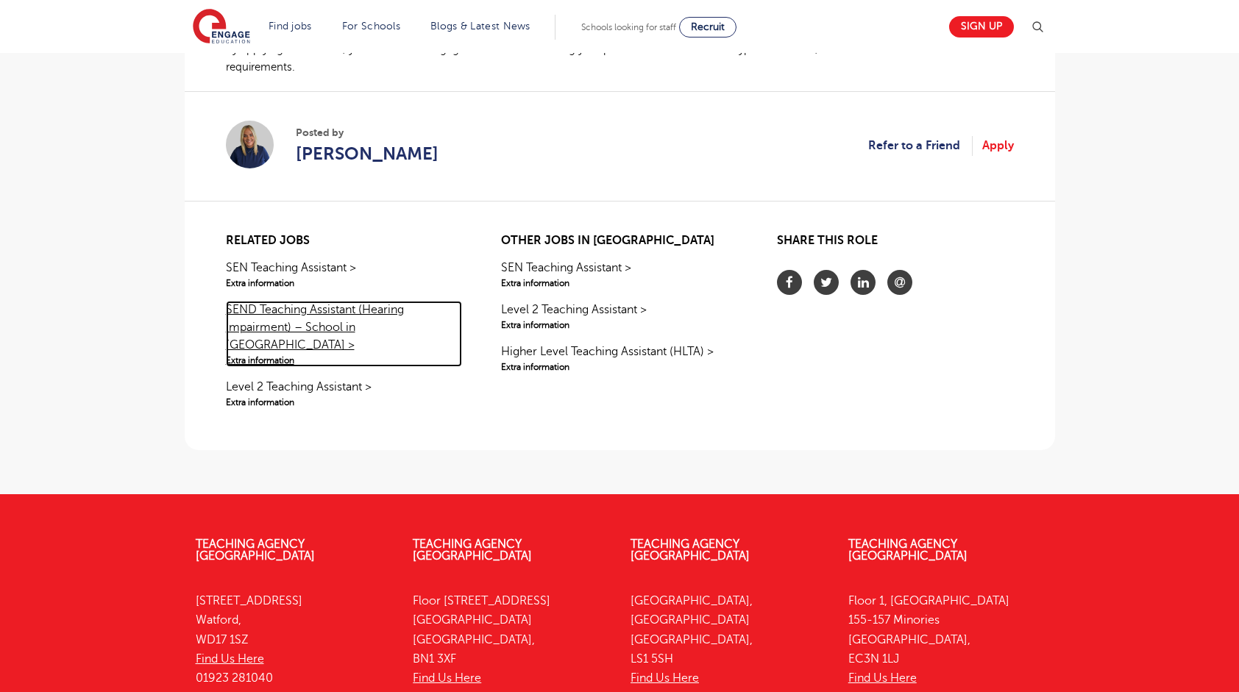
click at [369, 327] on link "SEND Teaching Assistant (Hearing Impairment) – School in Huddersfield > Extra i…" at bounding box center [344, 334] width 236 height 66
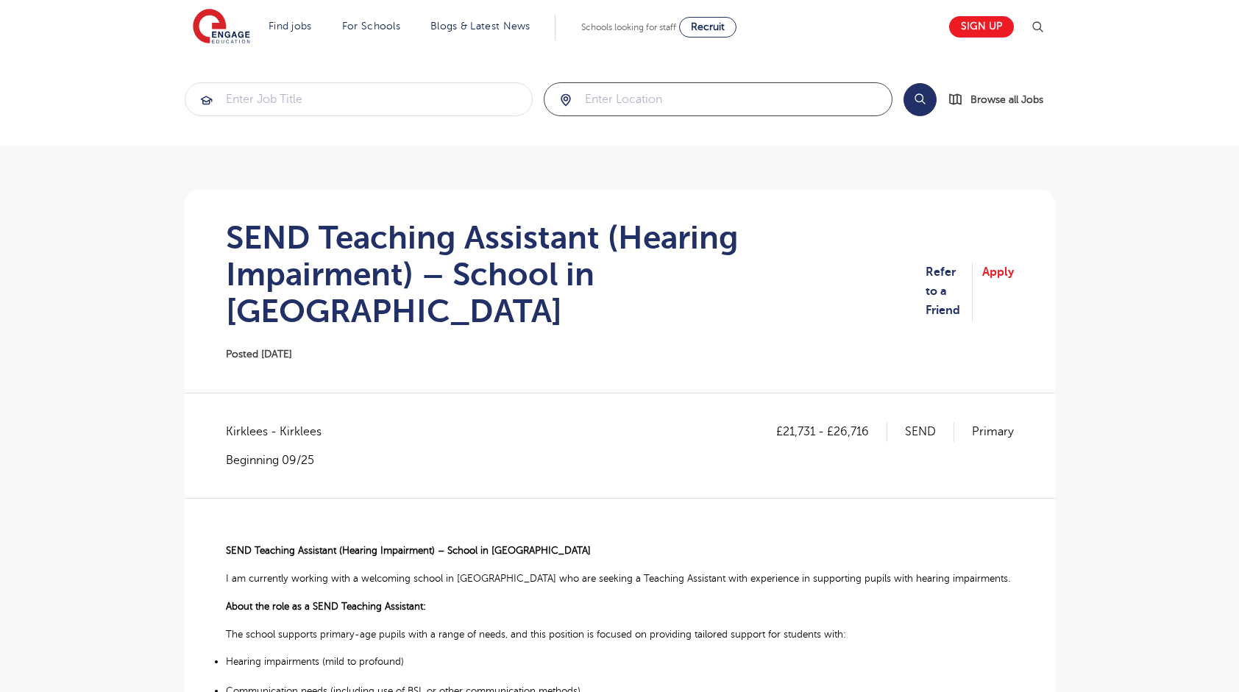
click at [595, 99] on input "search" at bounding box center [717, 99] width 347 height 32
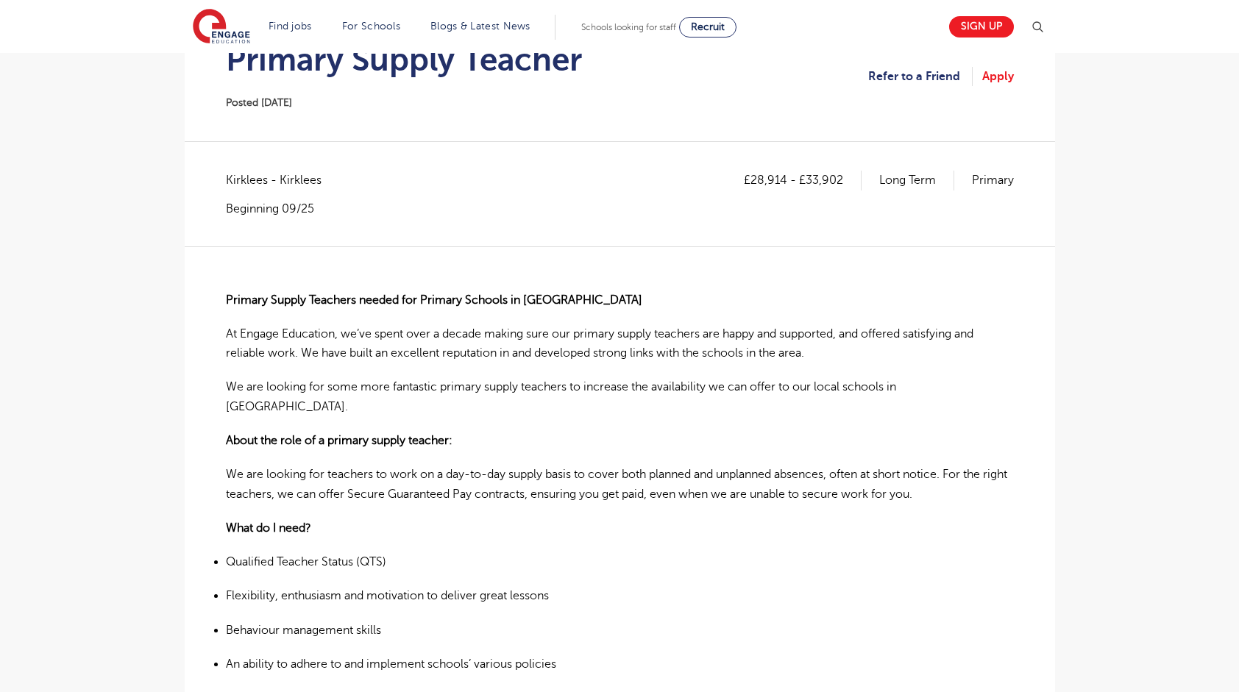
scroll to position [221, 0]
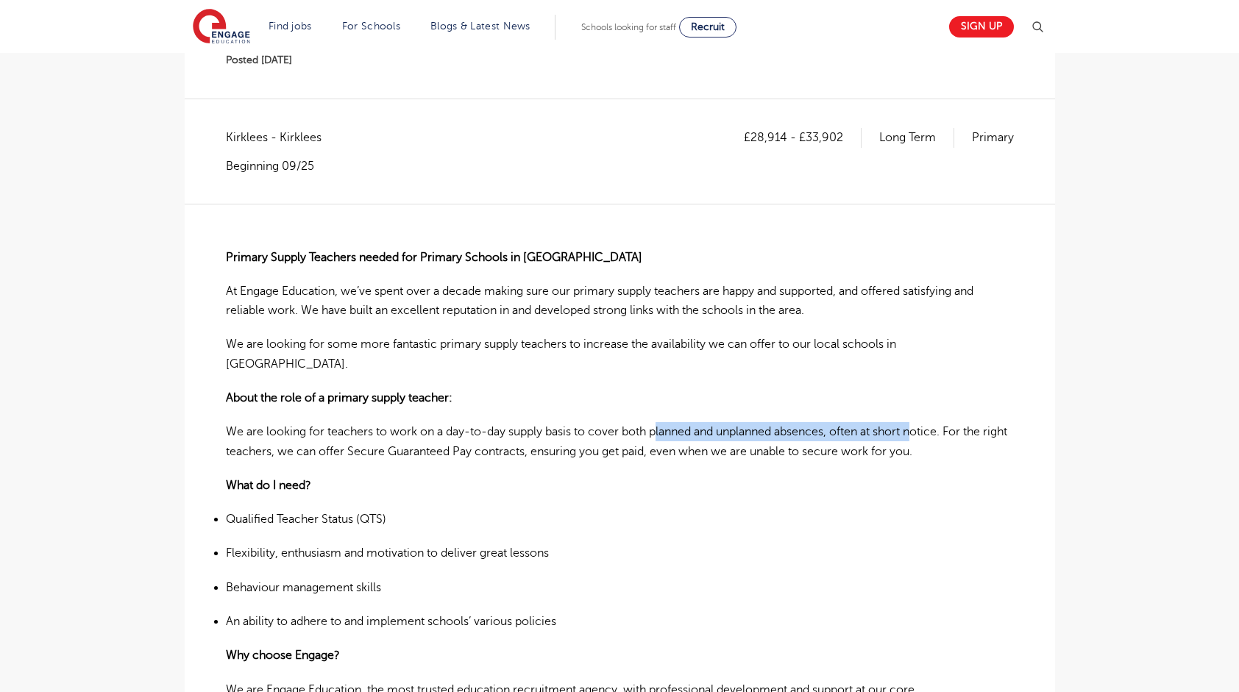
drag, startPoint x: 662, startPoint y: 408, endPoint x: 923, endPoint y: 400, distance: 260.6
click at [923, 400] on div "Primary Supply Teachers needed for Primary Schools in Huddersfield At Engage Ed…" at bounding box center [620, 685] width 788 height 962
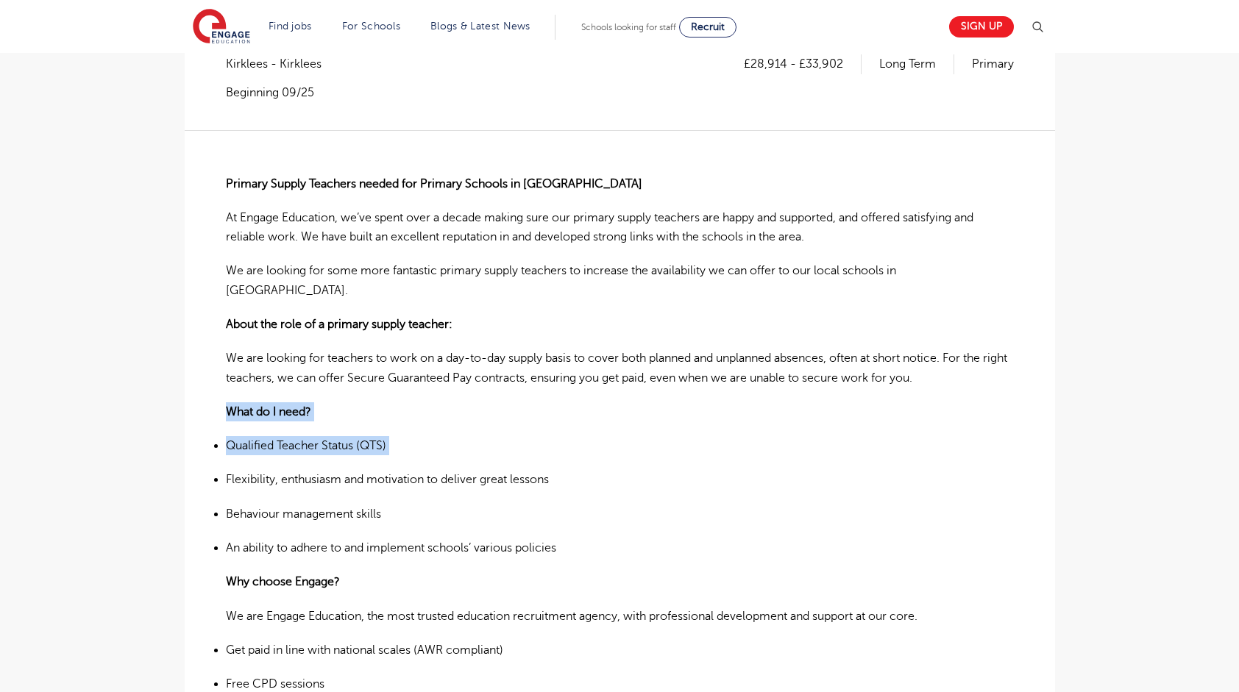
drag, startPoint x: 923, startPoint y: 400, endPoint x: 288, endPoint y: 447, distance: 636.0
click at [288, 447] on div "Primary Supply Teachers needed for Primary Schools in Huddersfield At Engage Ed…" at bounding box center [620, 611] width 788 height 962
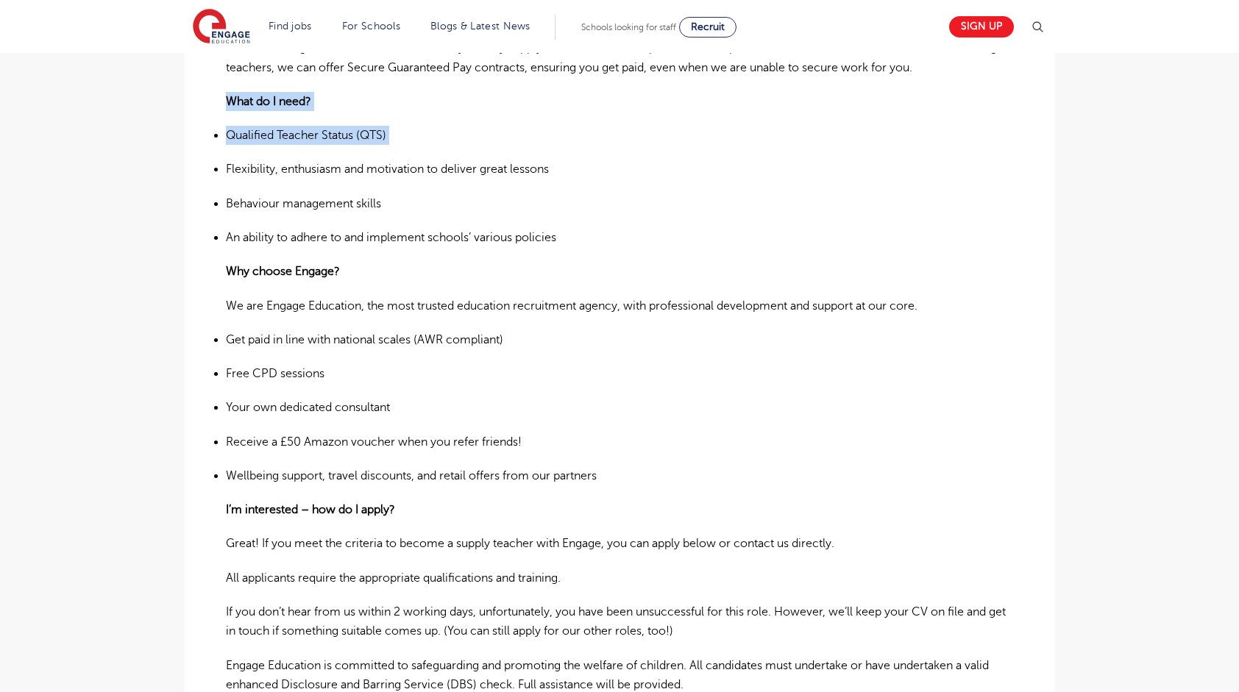
scroll to position [809, 0]
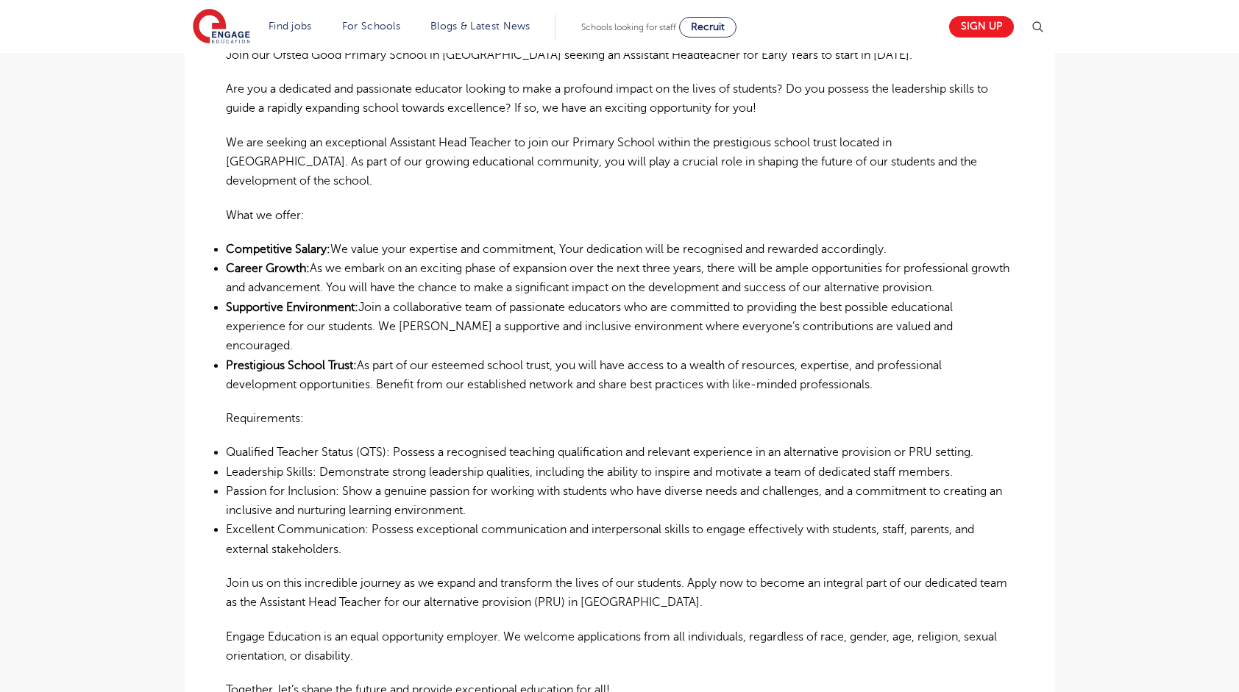
scroll to position [441, 0]
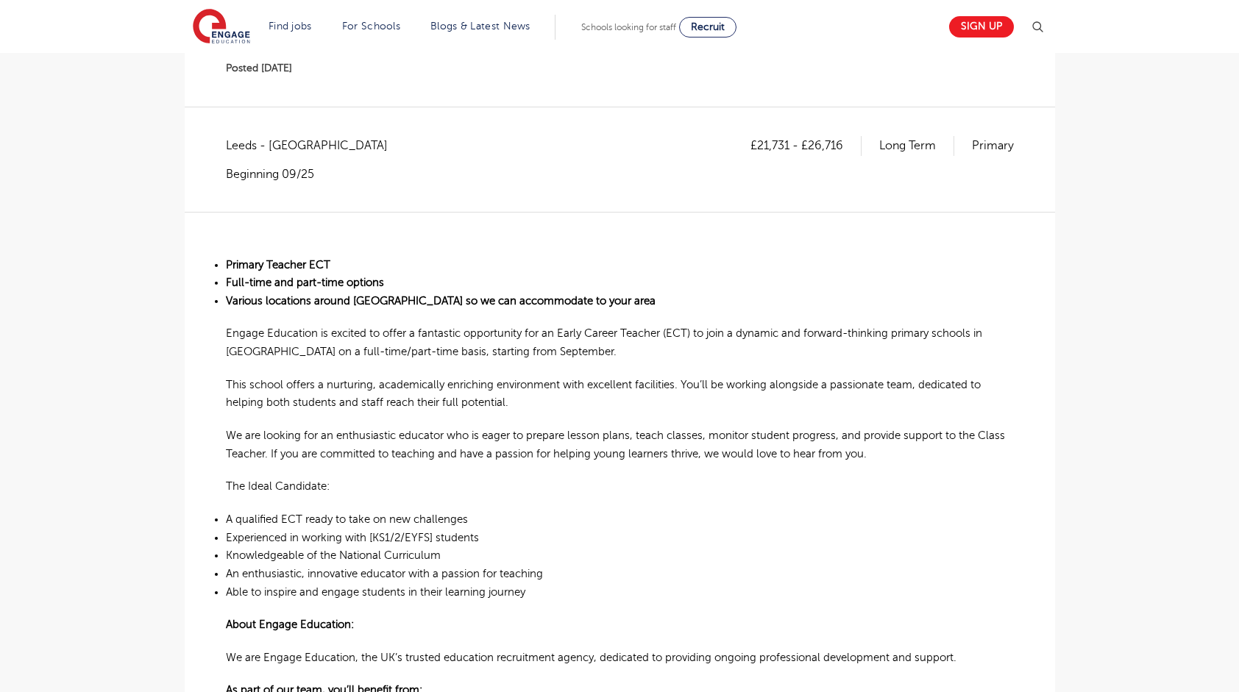
scroll to position [221, 0]
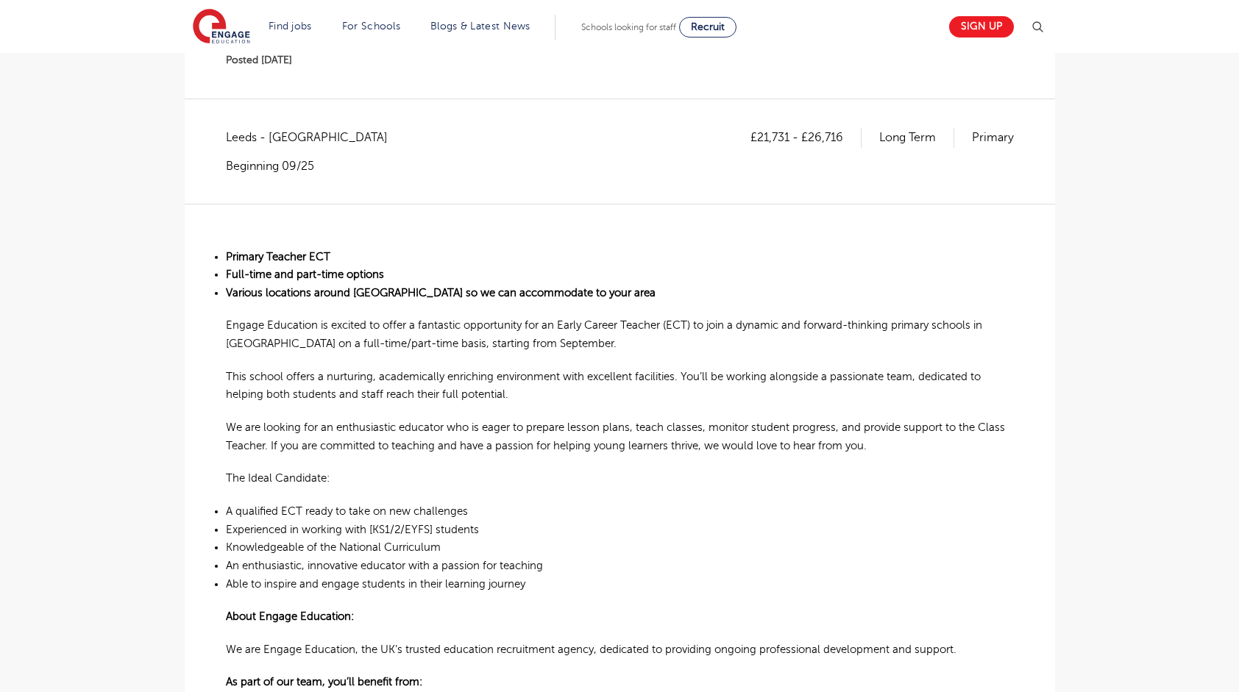
click at [596, 383] on p "This school offers a nurturing, academically enriching environment with excelle…" at bounding box center [620, 386] width 788 height 36
click at [897, 327] on p "Engage Education is excited to offer a fantastic opportunity for an Early Caree…" at bounding box center [620, 334] width 788 height 36
